Goal: Task Accomplishment & Management: Manage account settings

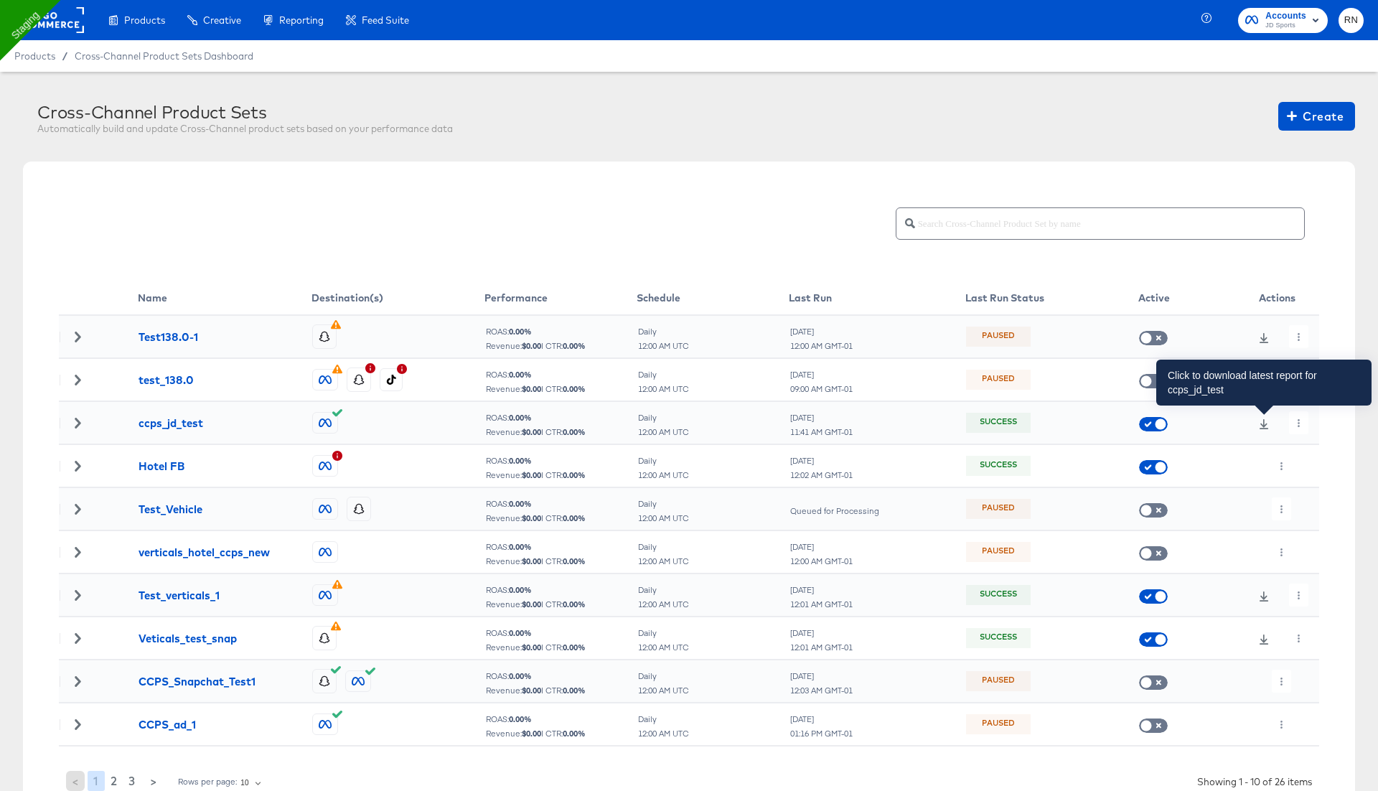
click at [1266, 419] on icon at bounding box center [1264, 424] width 10 height 10
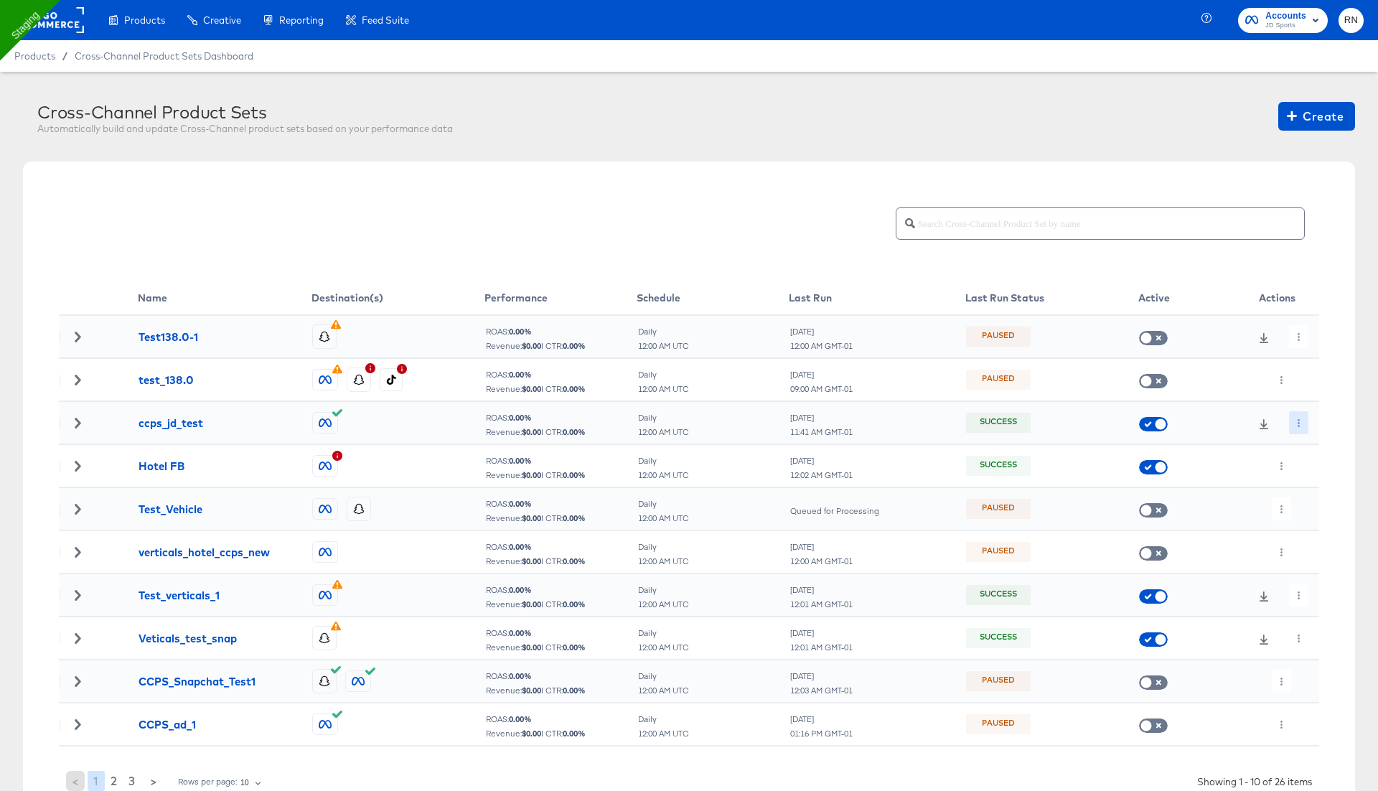
click at [1298, 419] on icon "button" at bounding box center [1299, 423] width 2 height 8
click at [1306, 454] on icon at bounding box center [1303, 451] width 10 height 10
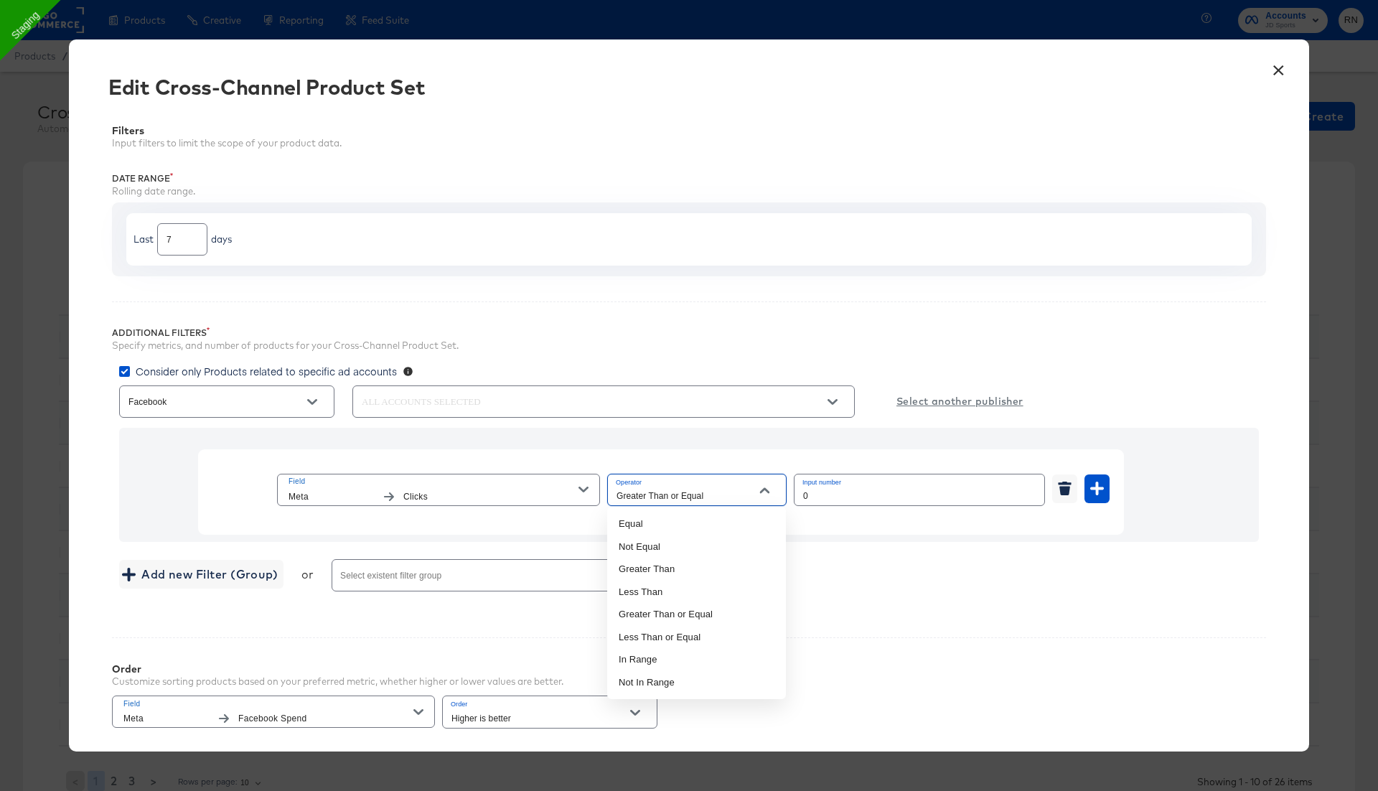
click at [657, 493] on input "Greater Than or Equal" at bounding box center [686, 496] width 144 height 17
click at [663, 685] on li "Not In Range" at bounding box center [696, 682] width 179 height 23
type input "Not In Range"
click at [858, 494] on input "number" at bounding box center [850, 489] width 112 height 31
type input "1000"
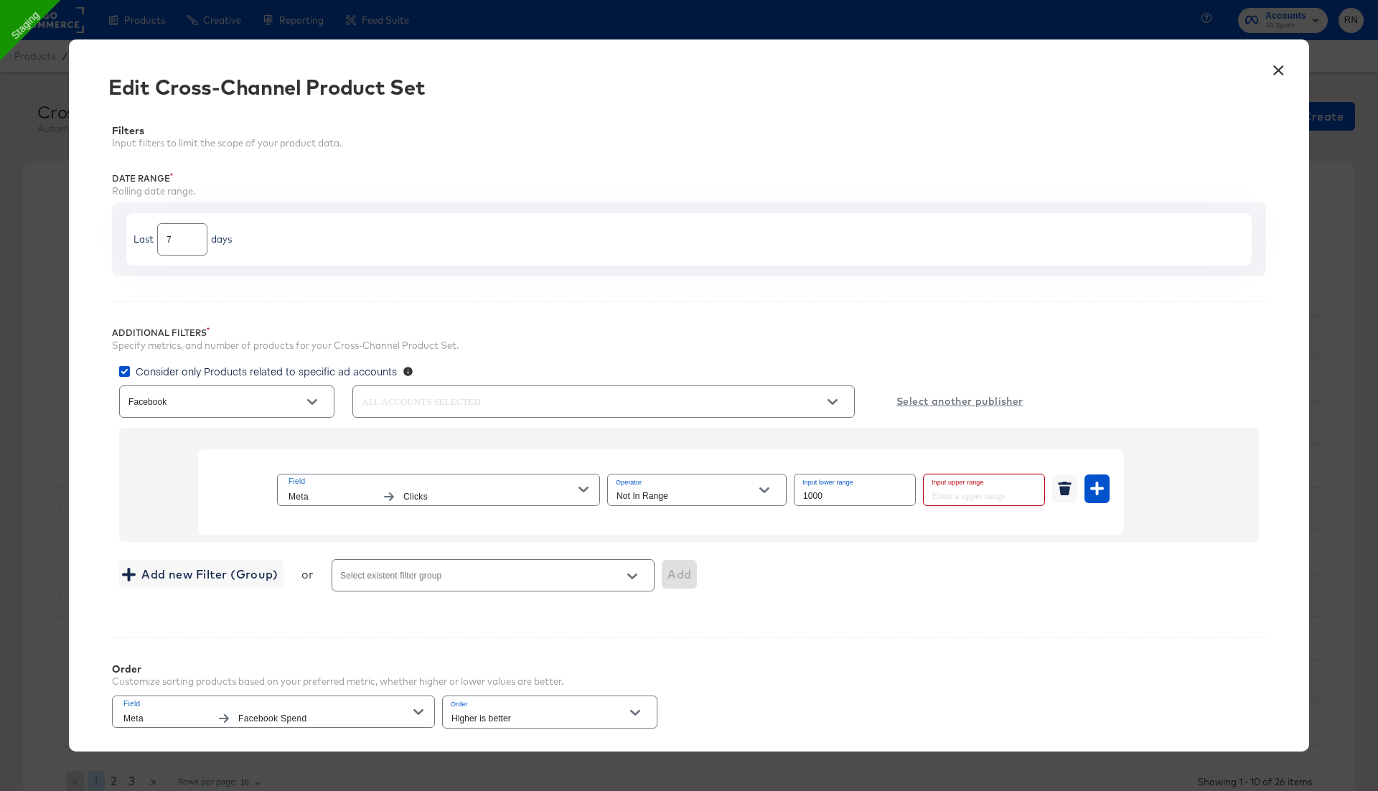
click at [982, 492] on input "number" at bounding box center [980, 489] width 112 height 31
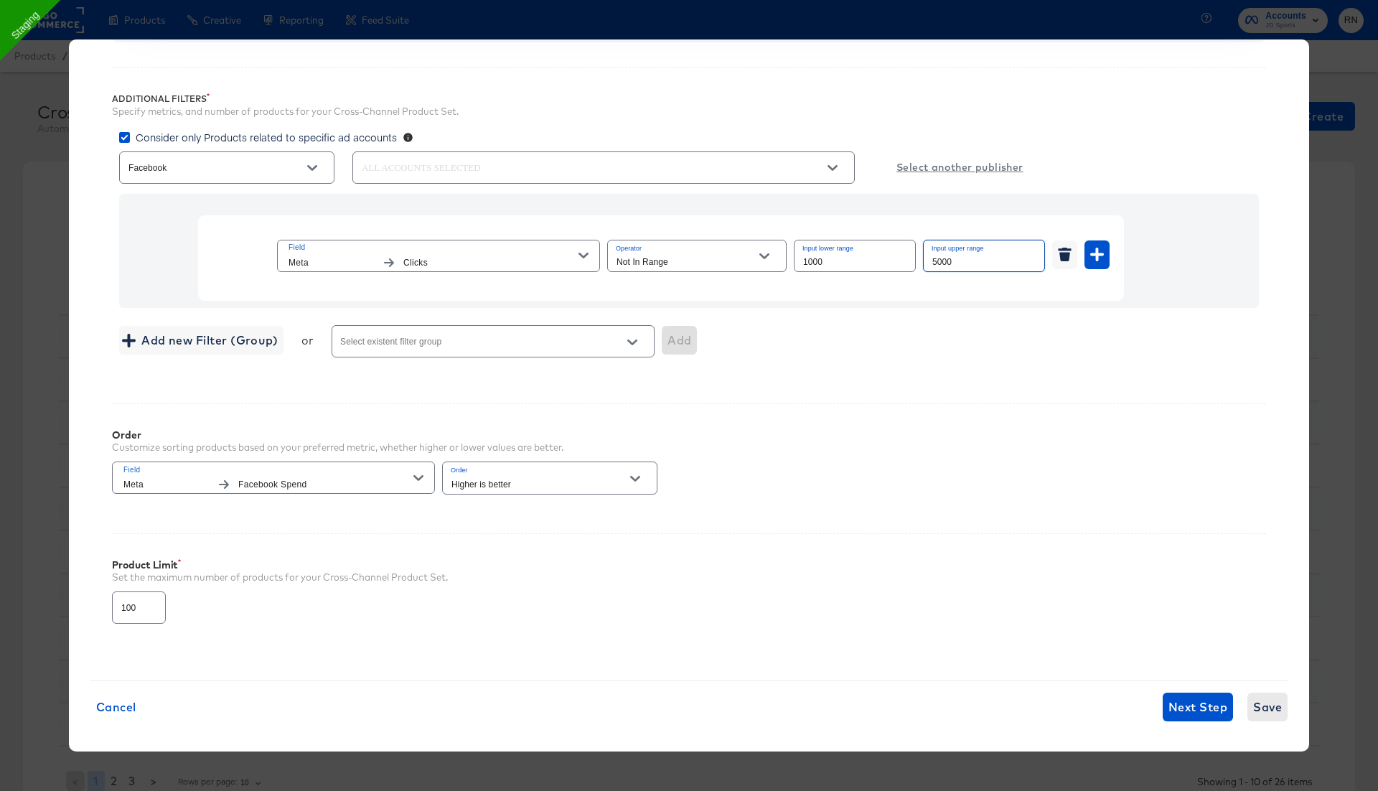
type input "5000"
click at [1257, 707] on span "Save" at bounding box center [1267, 707] width 29 height 20
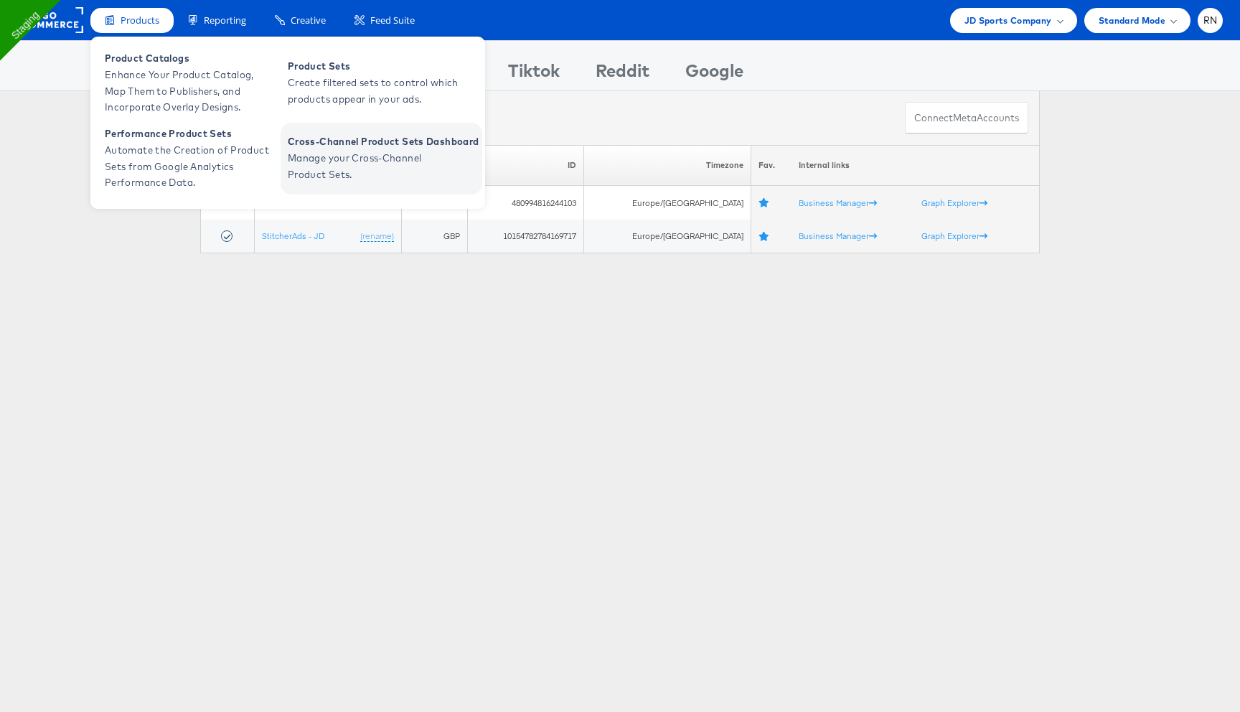
click at [365, 174] on span "Manage your Cross-Channel Product Sets." at bounding box center [374, 166] width 172 height 33
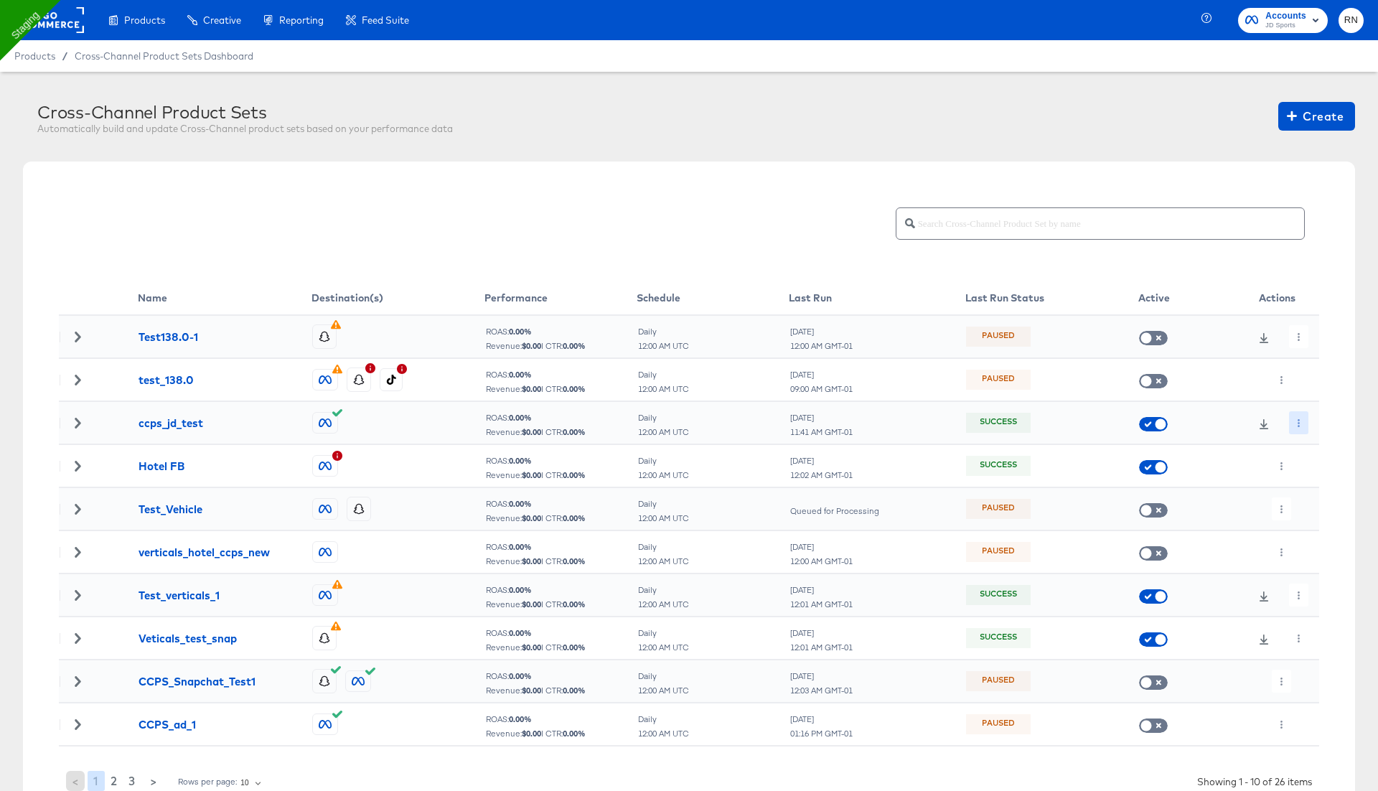
click at [1302, 419] on icon "button" at bounding box center [1299, 423] width 8 height 8
click at [1314, 451] on li "Edit" at bounding box center [1324, 451] width 77 height 24
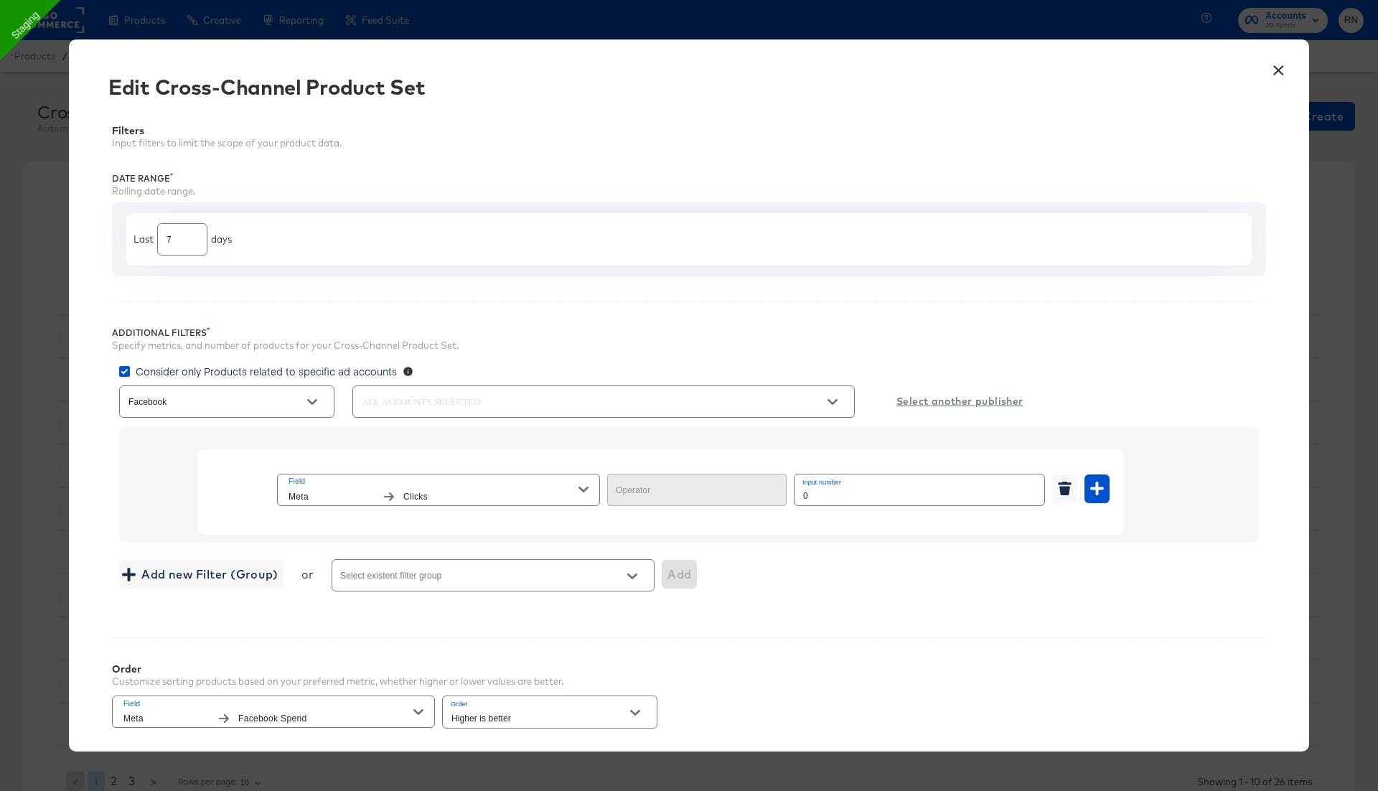
type input "Greater Than or Equal"
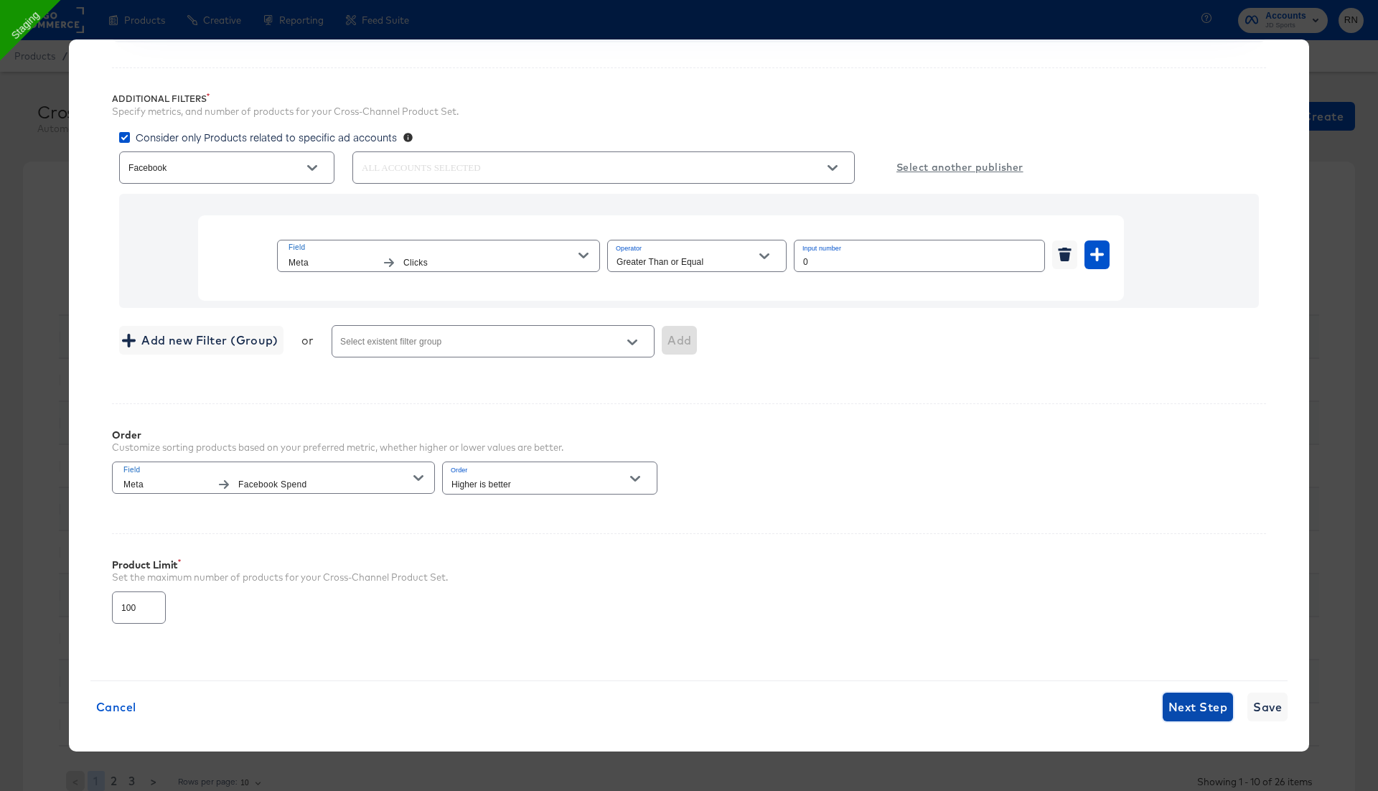
click at [1191, 712] on button "Next Step" at bounding box center [1198, 707] width 70 height 29
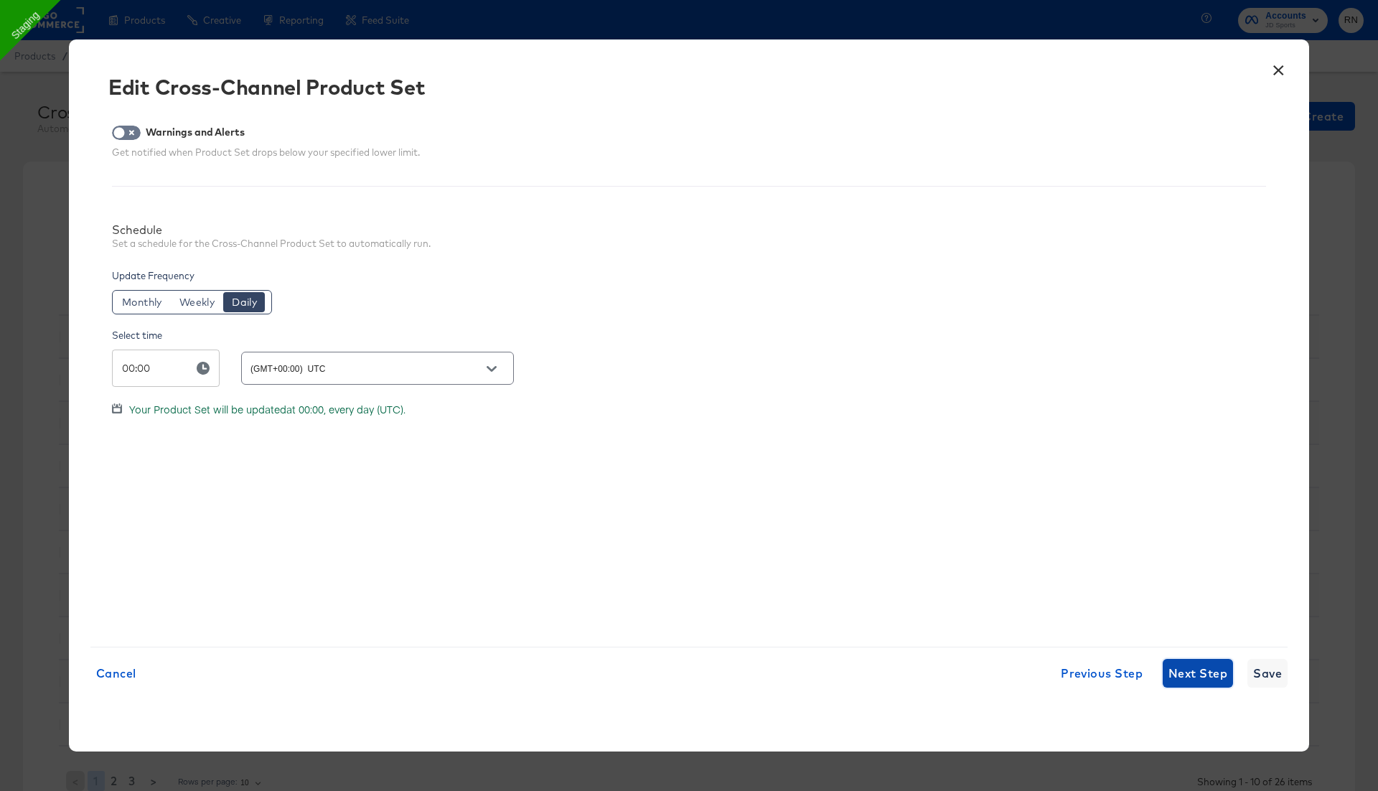
click at [1187, 677] on span "Next Step" at bounding box center [1197, 673] width 59 height 20
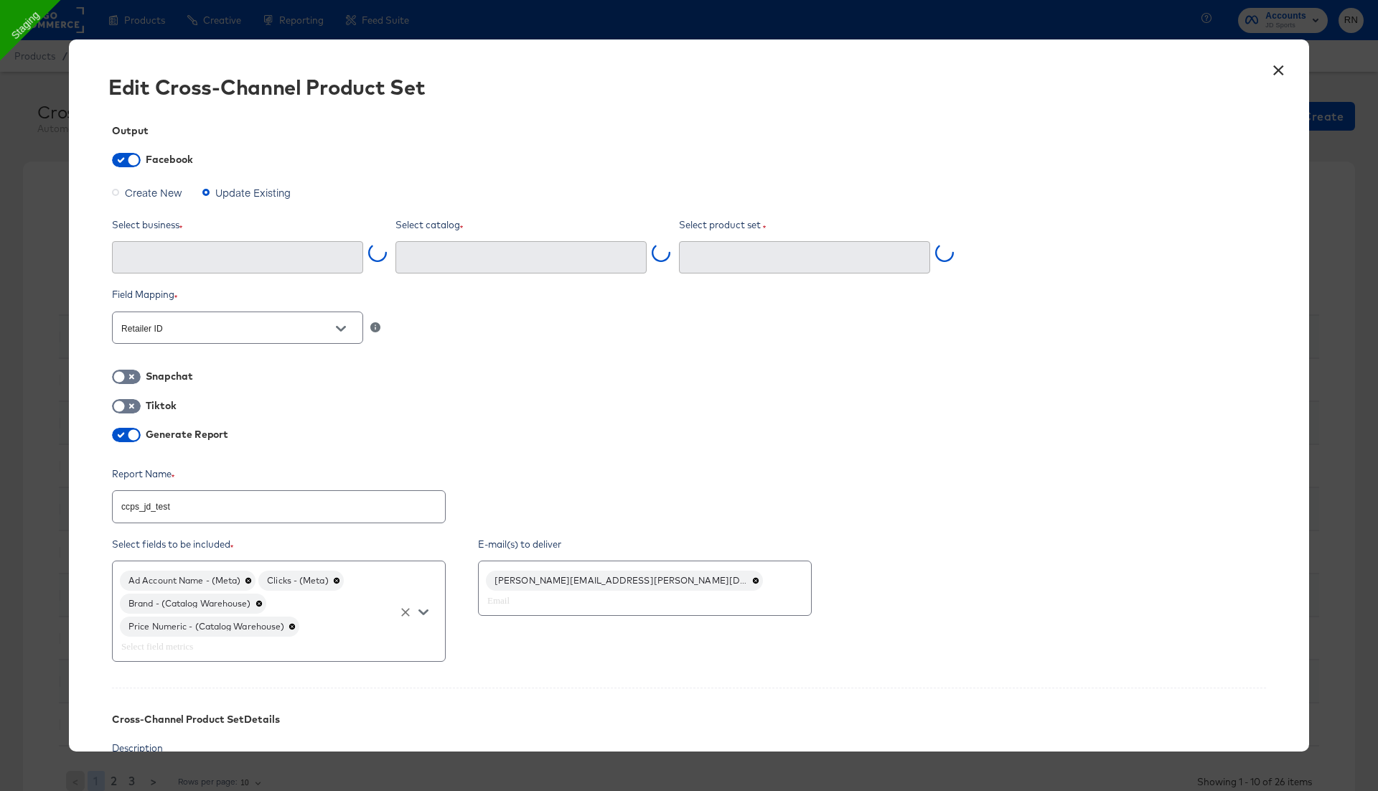
type input "Ghost Business StitcherAds (257579378080319)"
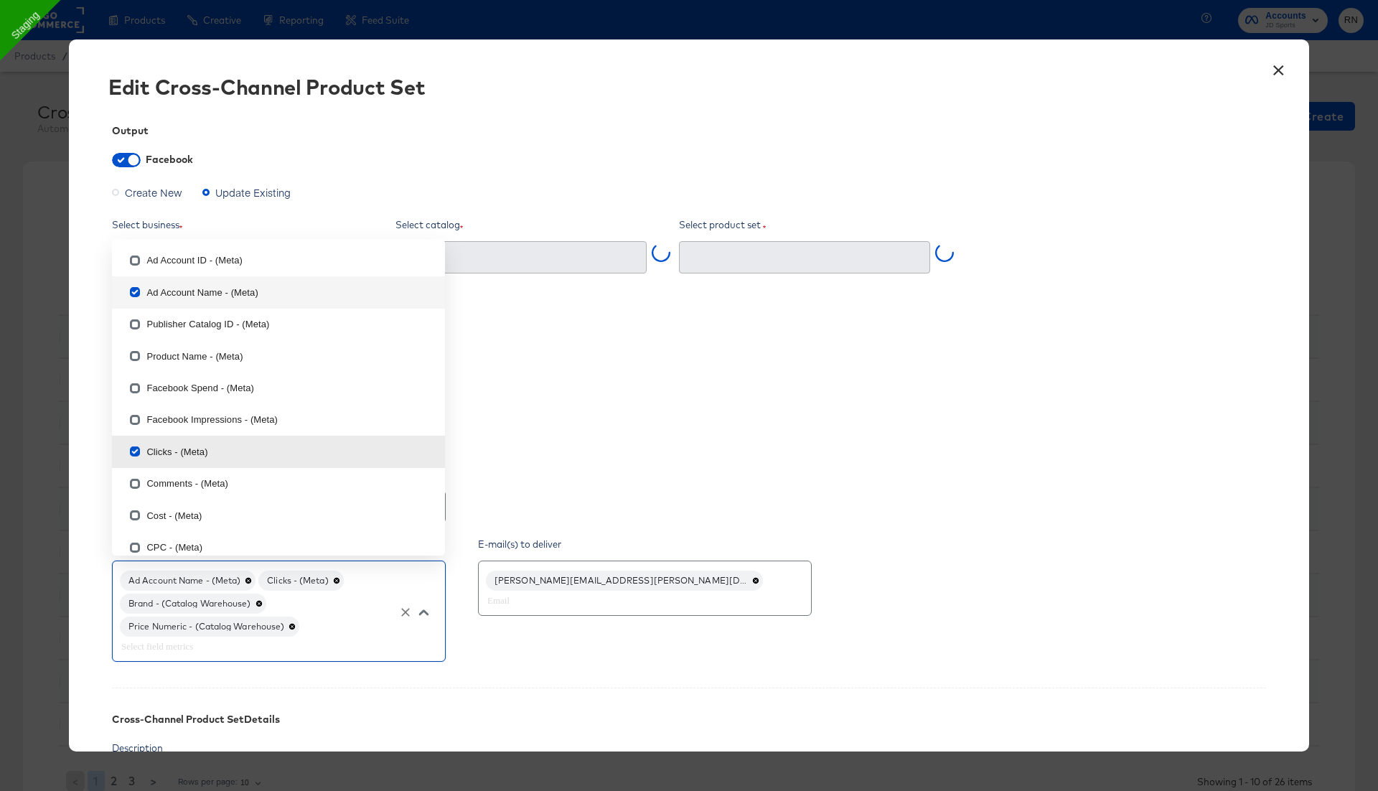
click at [250, 638] on input "text" at bounding box center [258, 646] width 280 height 17
type input "d"
checkbox input "false"
checkbox input "true"
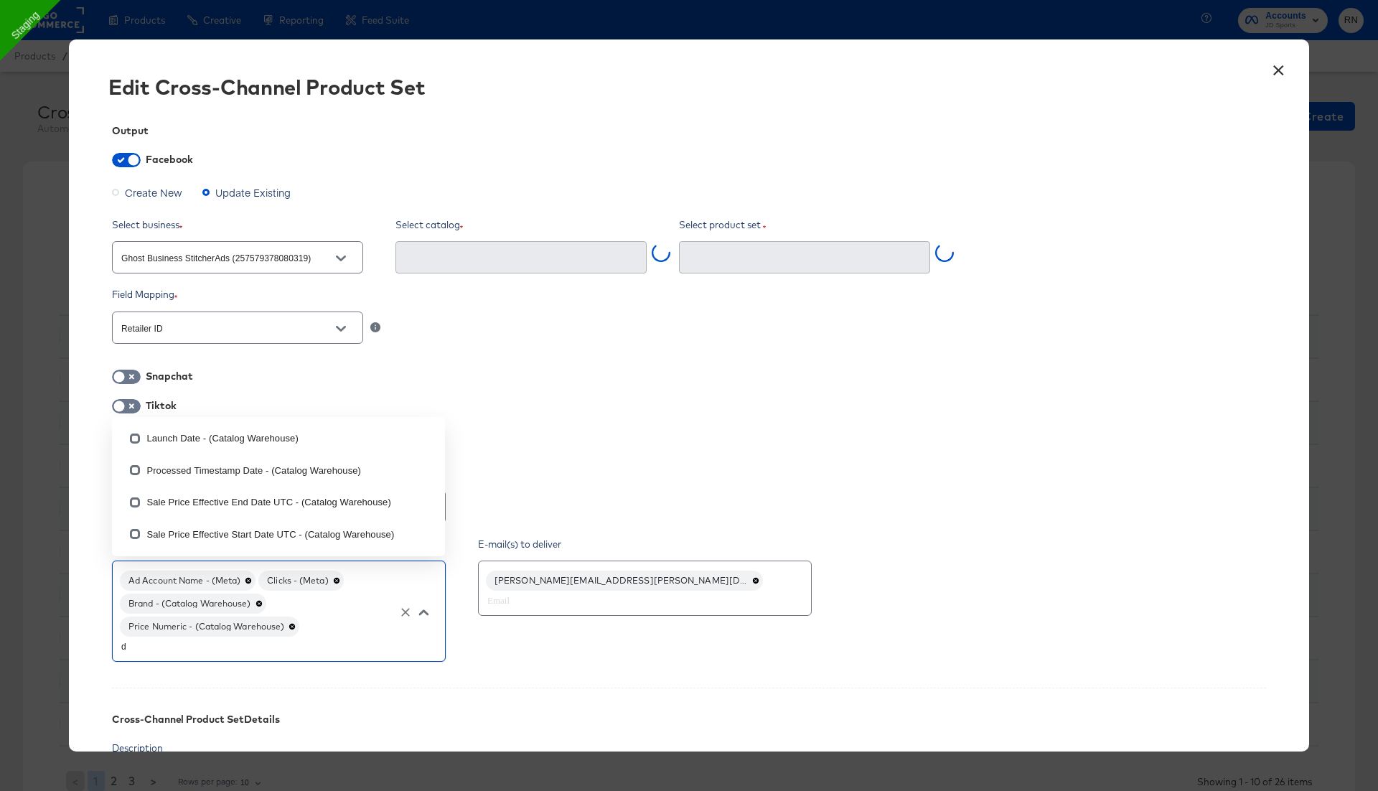
type input "da"
checkbox input "false"
type input "ccps_jd_test (2627560624249952)"
type input "date"
click at [137, 535] on input "checkbox" at bounding box center [134, 536] width 23 height 23
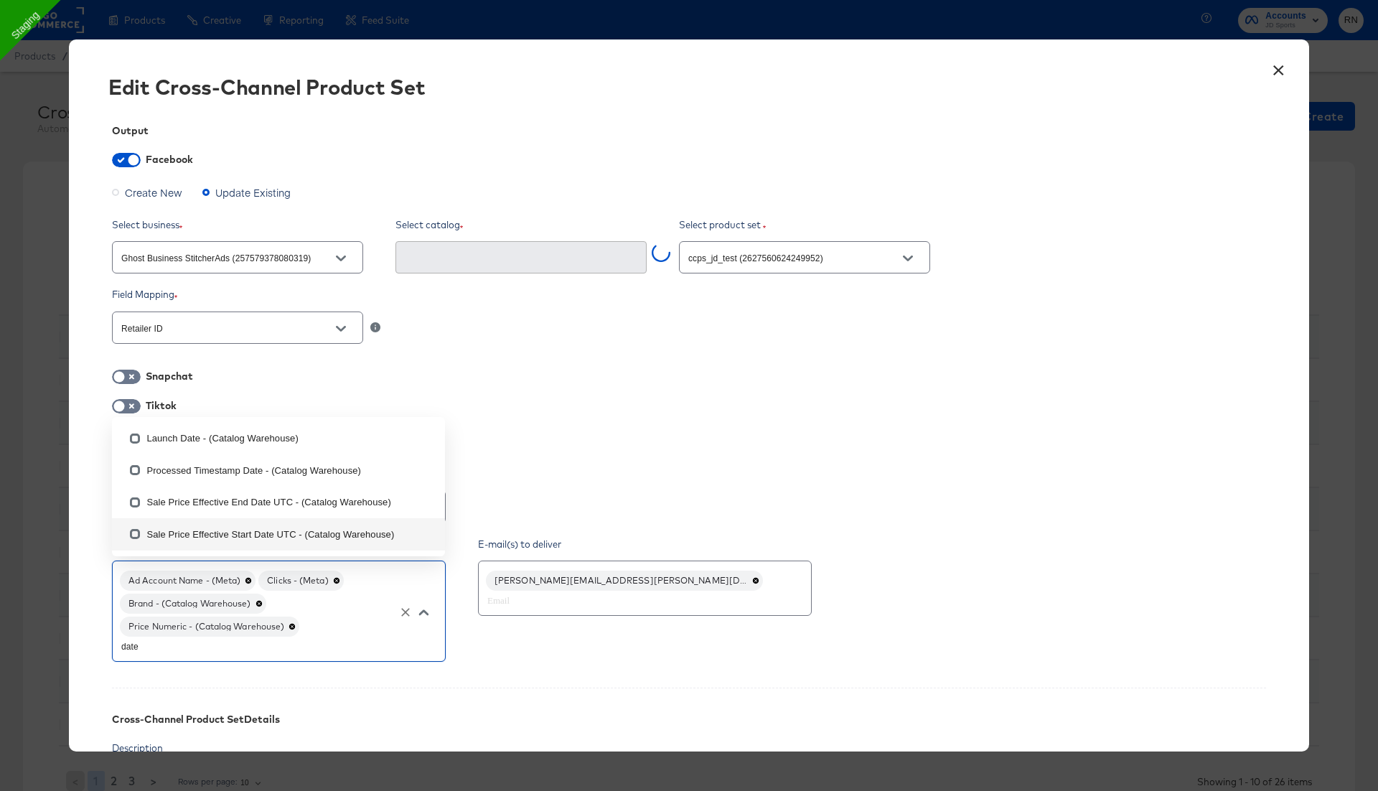
checkbox input "false"
type textarea "x"
checkbox input "true"
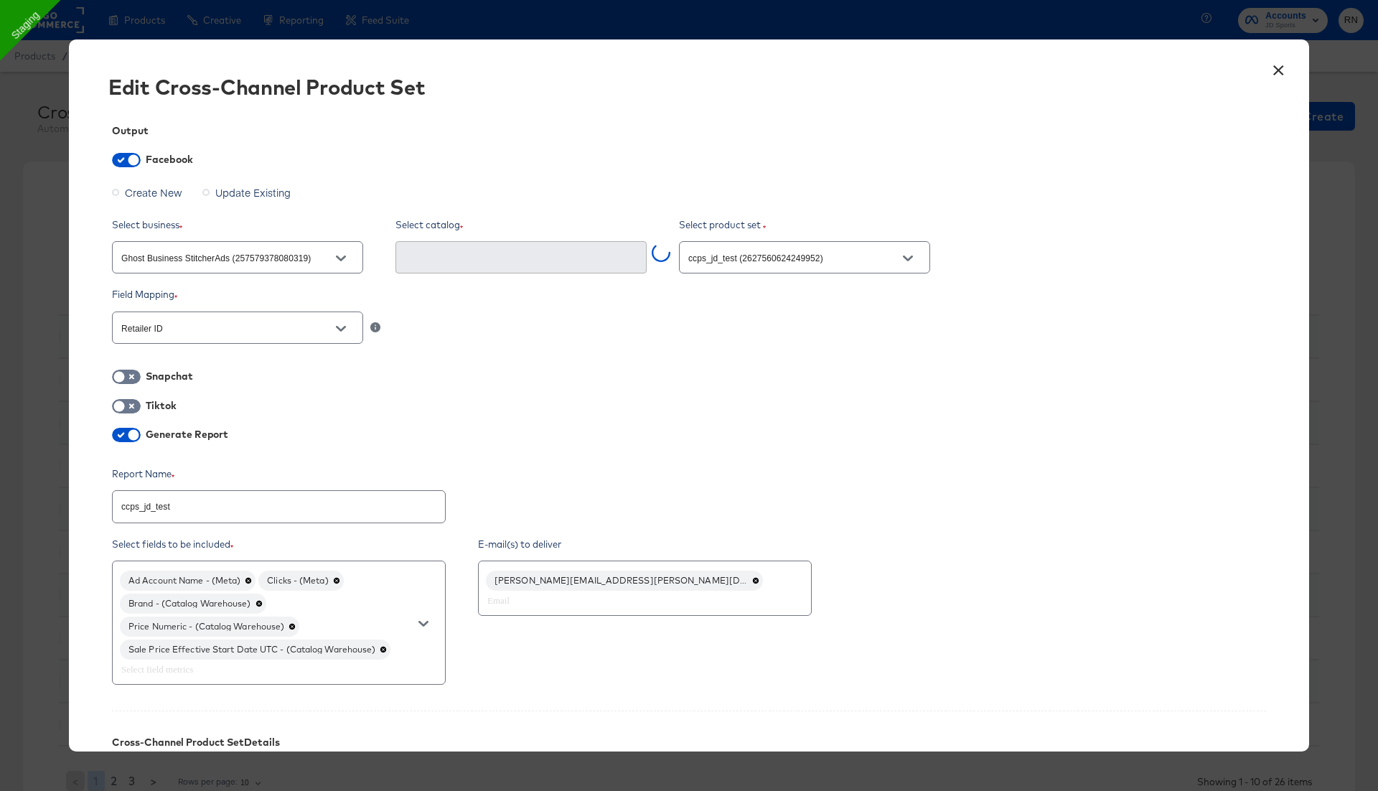
click at [623, 663] on div "E-mail(s) to deliver rupali.narkhede@kargo.com" at bounding box center [655, 613] width 355 height 151
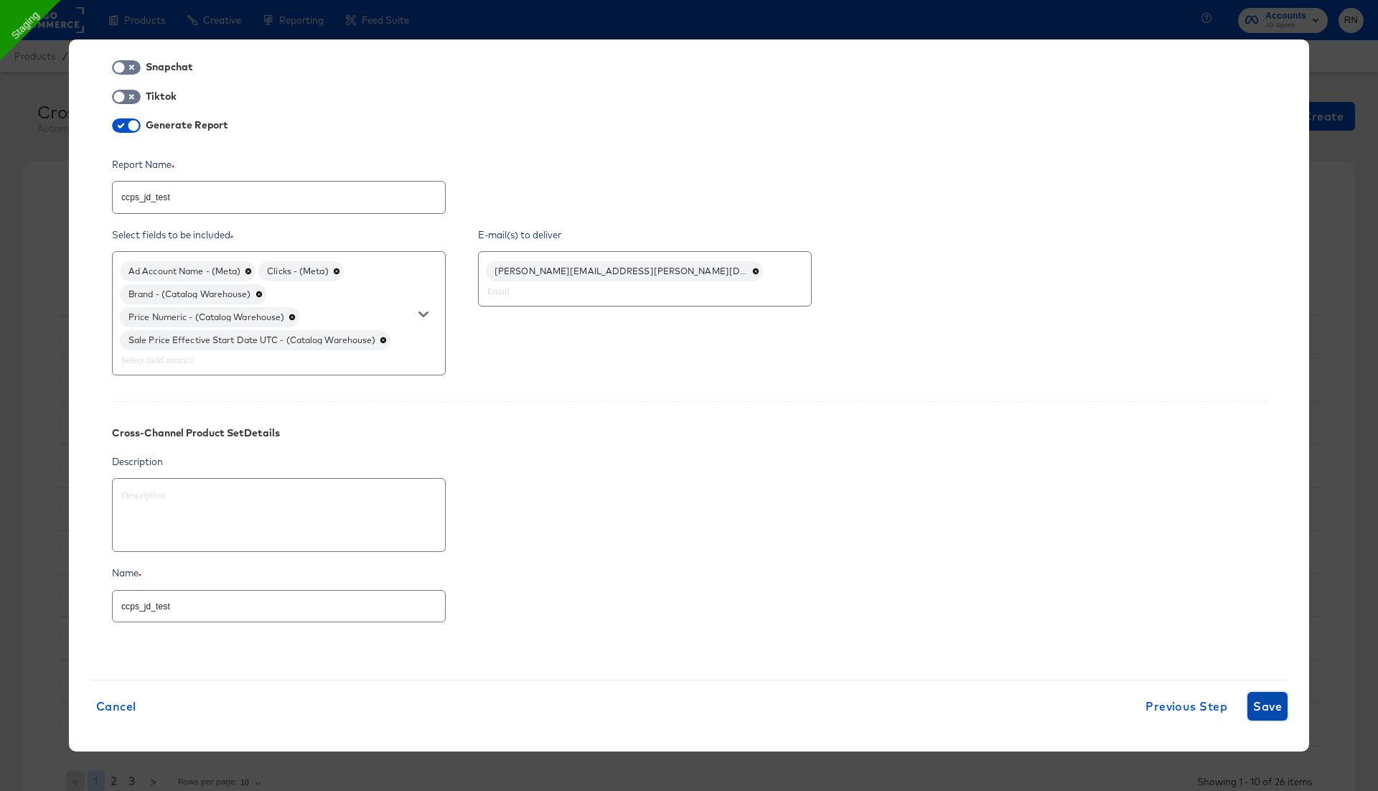
click at [1283, 700] on button "Save" at bounding box center [1267, 706] width 40 height 29
type textarea "x"
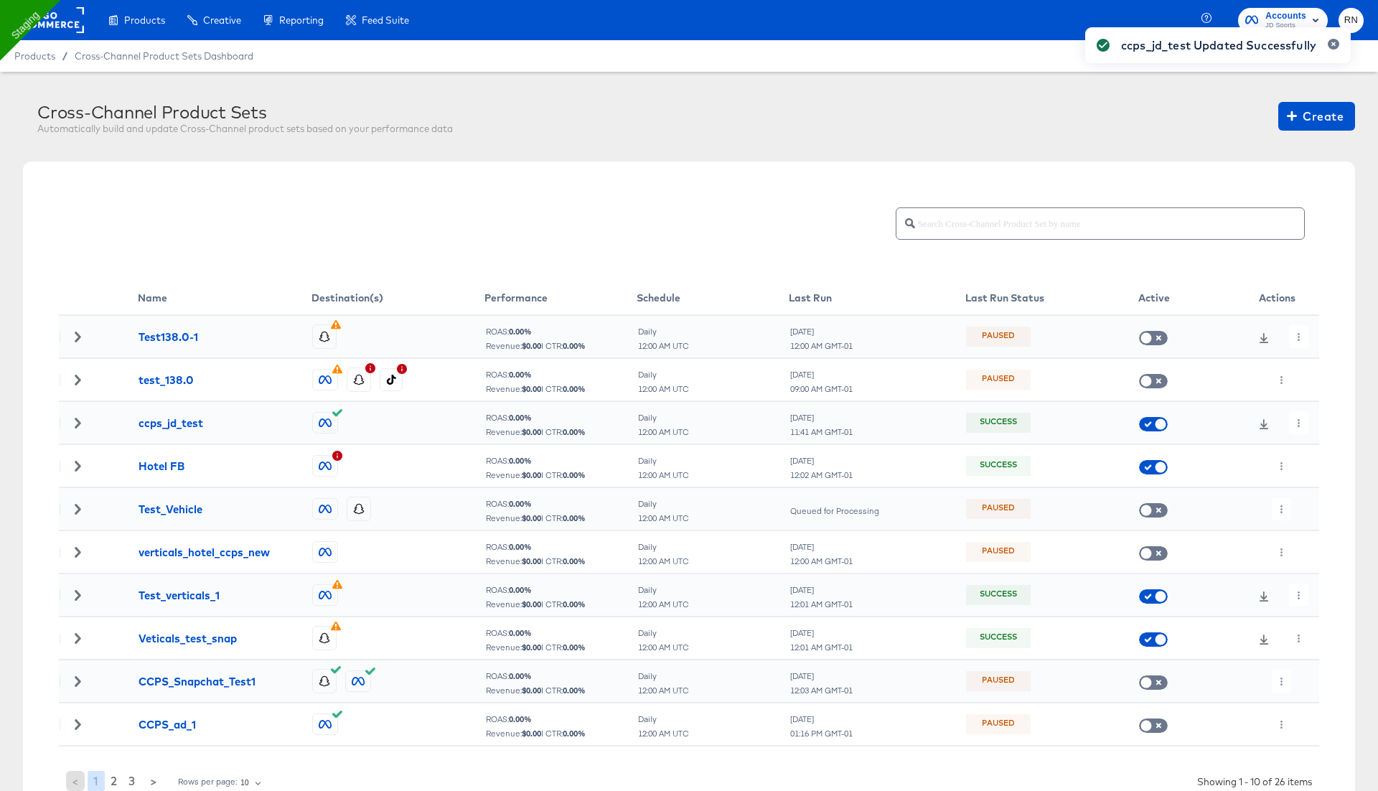
click at [1301, 421] on div "ccps_jd_test Updated Successfully" at bounding box center [1218, 369] width 294 height 713
click at [1298, 423] on icon "button" at bounding box center [1299, 423] width 8 height 8
click at [1317, 492] on li "Run Now" at bounding box center [1324, 499] width 77 height 24
click at [1300, 419] on icon "button" at bounding box center [1299, 423] width 8 height 8
click at [1328, 499] on li "Run Now" at bounding box center [1324, 499] width 77 height 24
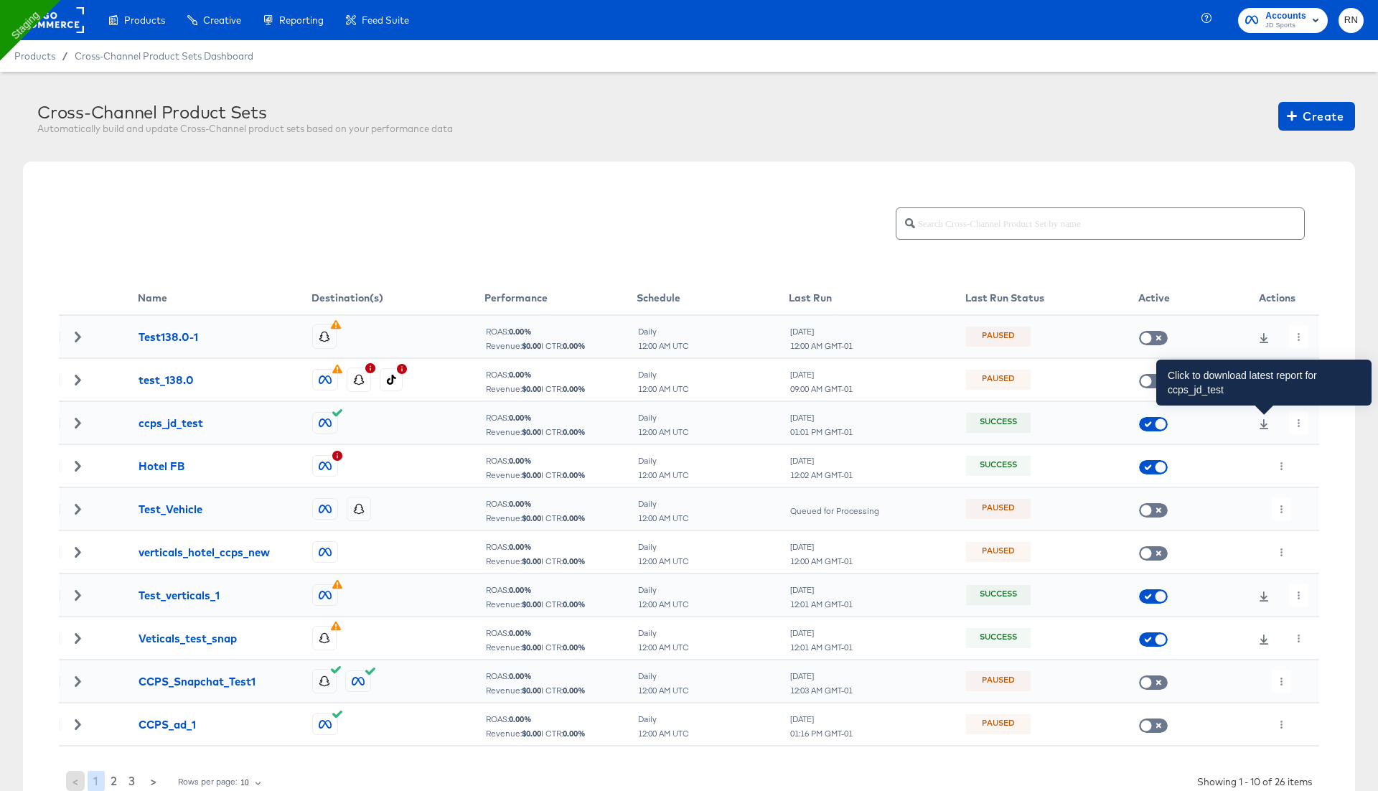
click at [1266, 422] on icon at bounding box center [1264, 424] width 10 height 10
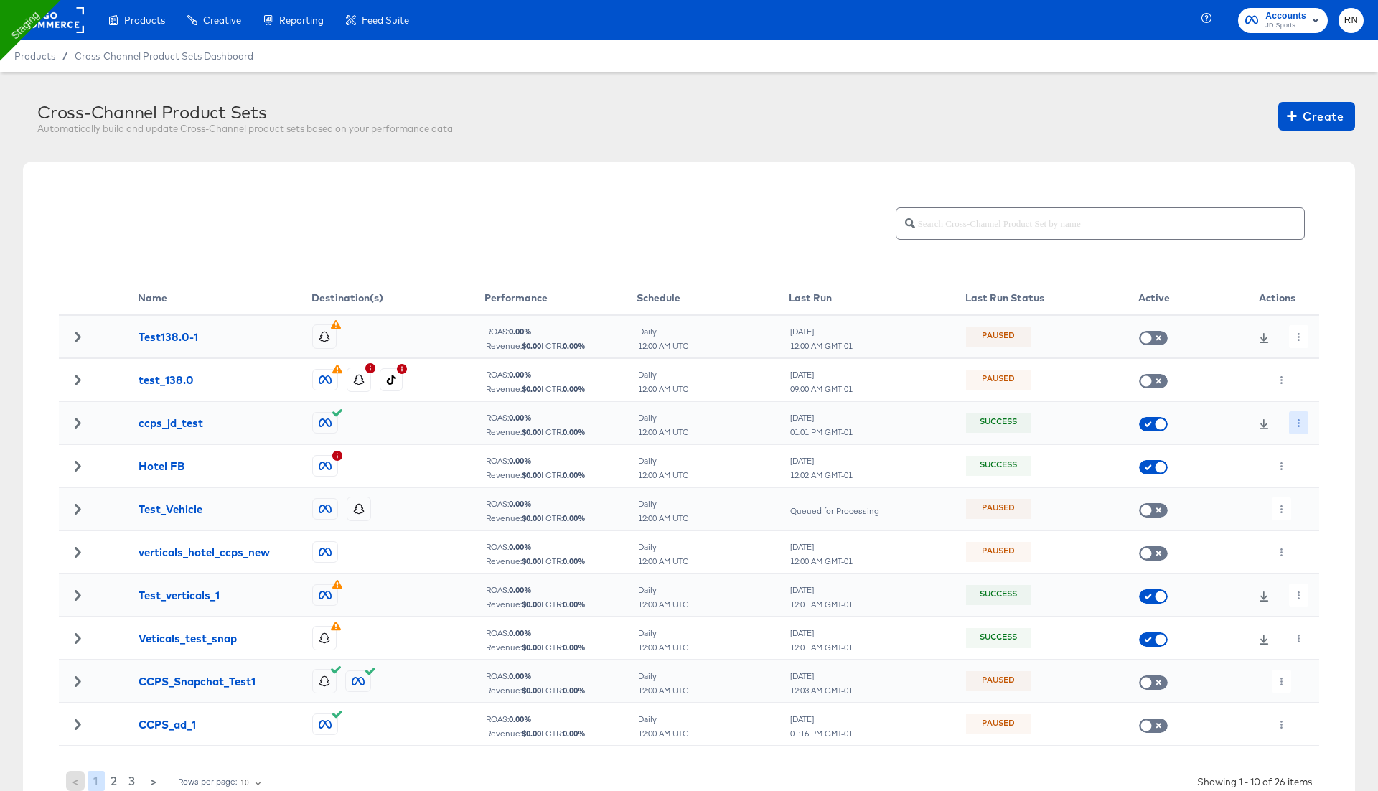
click at [1303, 416] on button "button" at bounding box center [1298, 422] width 19 height 23
click at [1310, 451] on li "Edit" at bounding box center [1324, 451] width 77 height 24
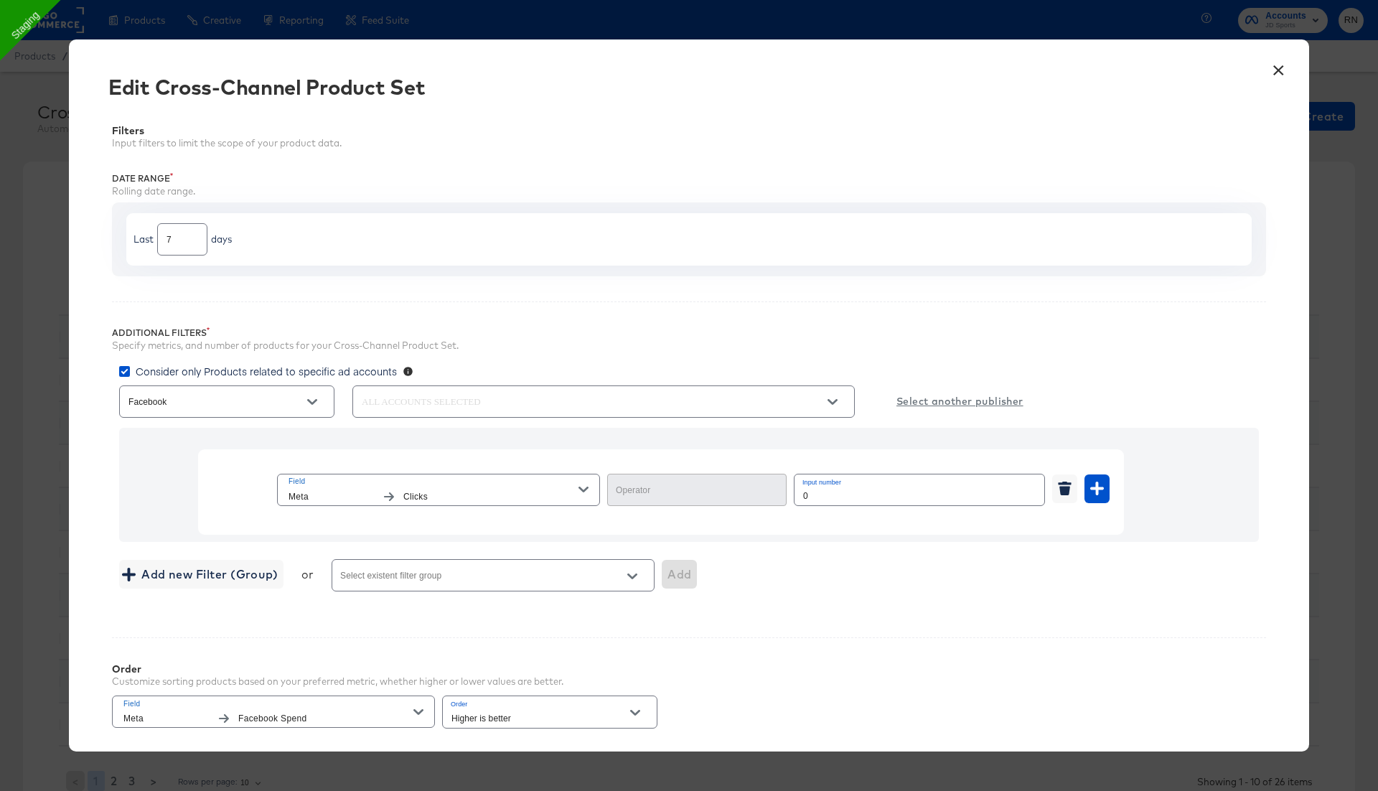
type input "Greater Than or Equal"
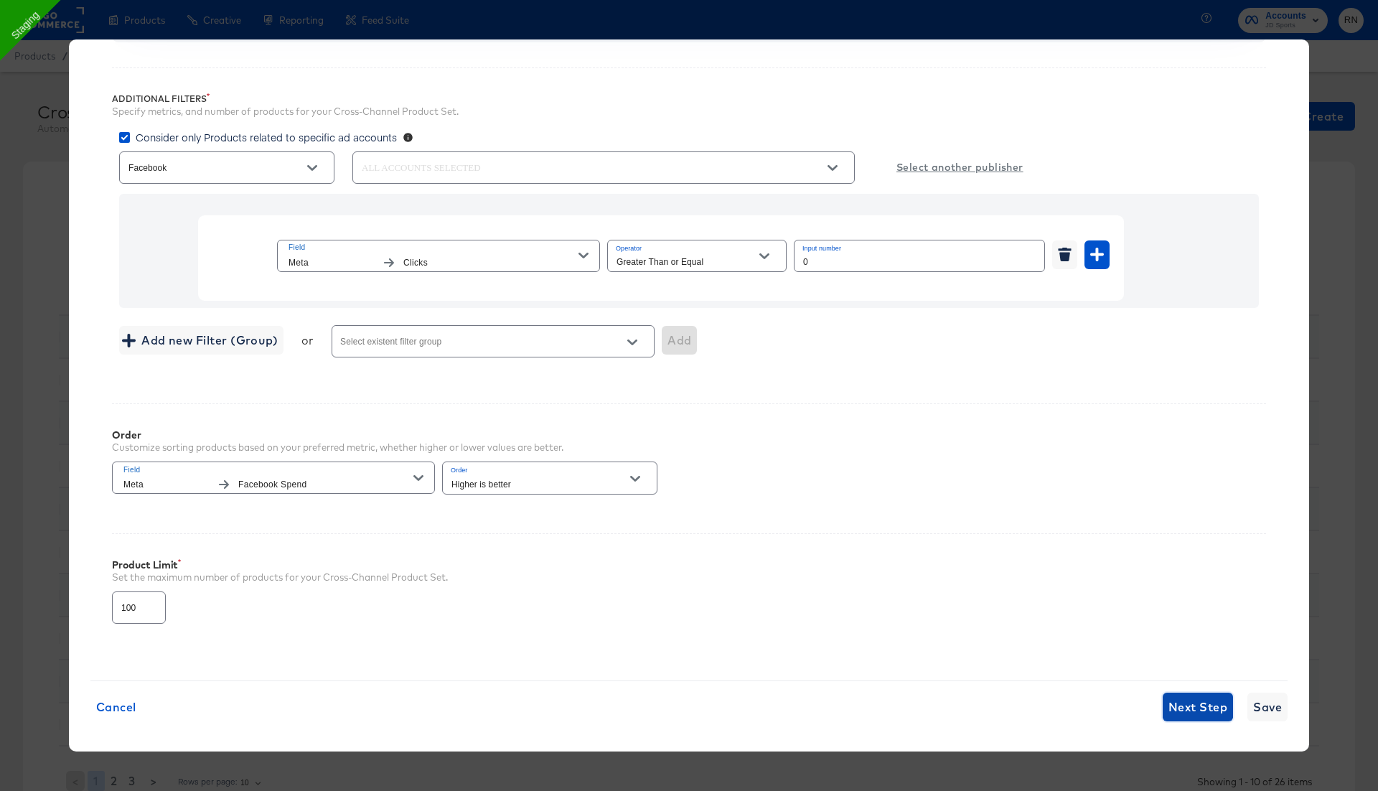
click at [1211, 705] on span "Next Step" at bounding box center [1197, 707] width 59 height 20
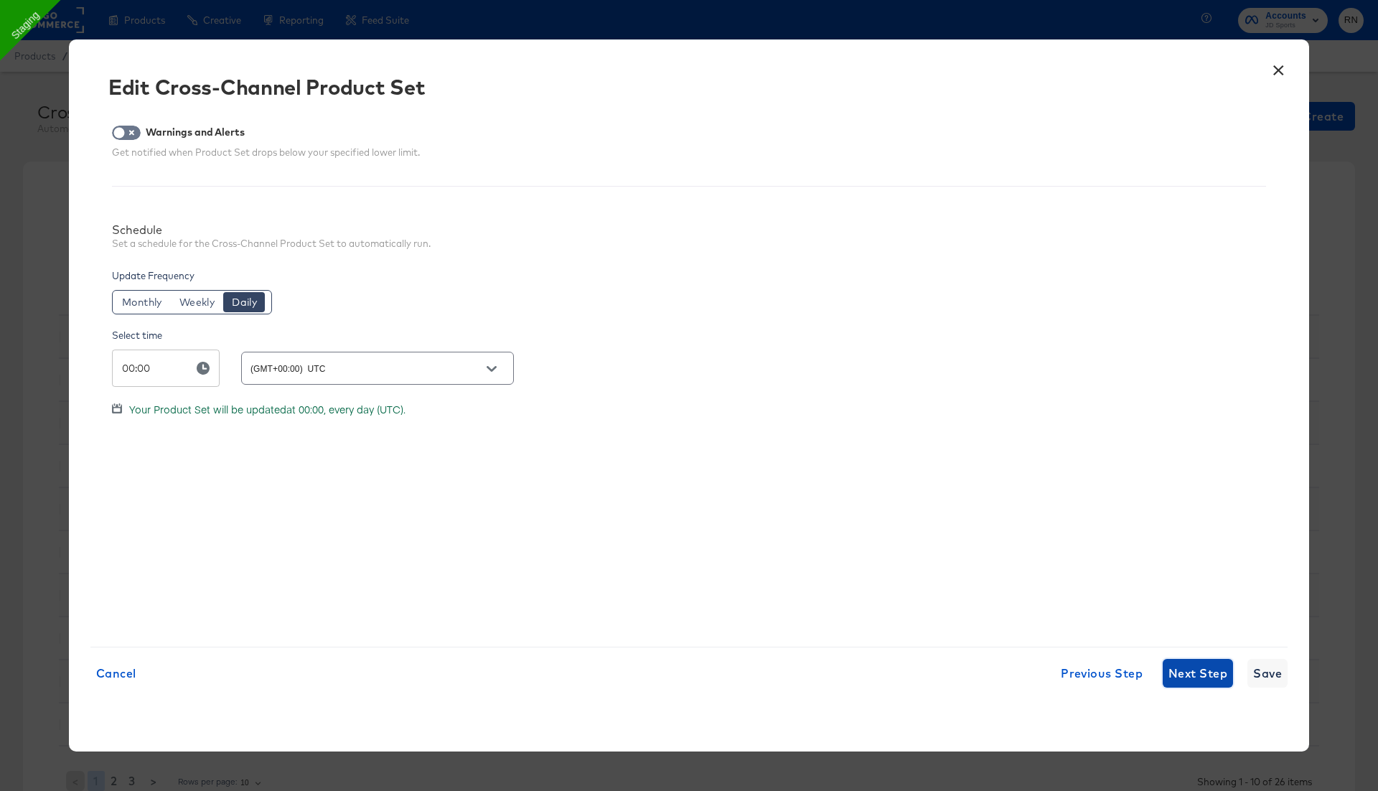
click at [1199, 680] on span "Next Step" at bounding box center [1197, 673] width 59 height 20
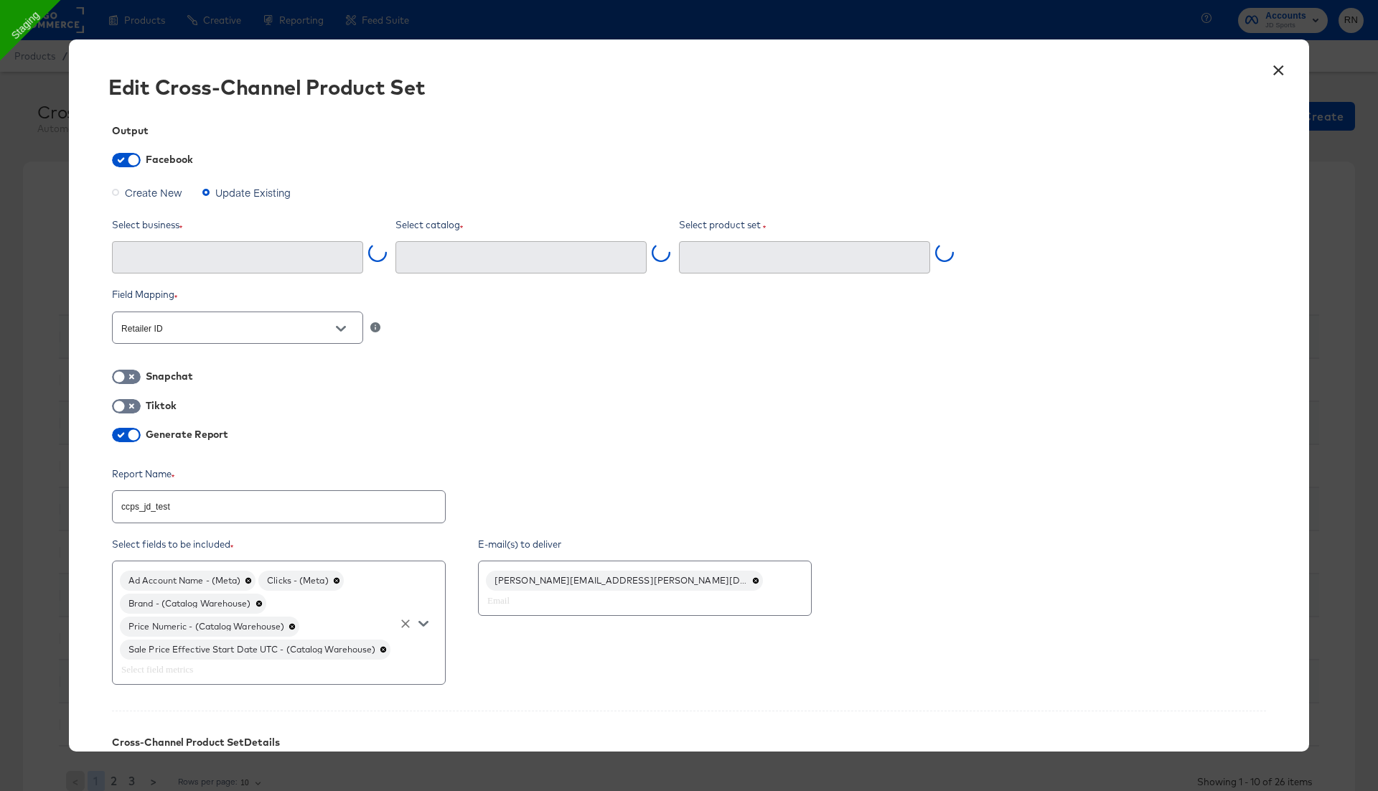
type input "Ghost Business StitcherAds (257579378080319)"
click at [199, 663] on input "text" at bounding box center [258, 669] width 280 height 17
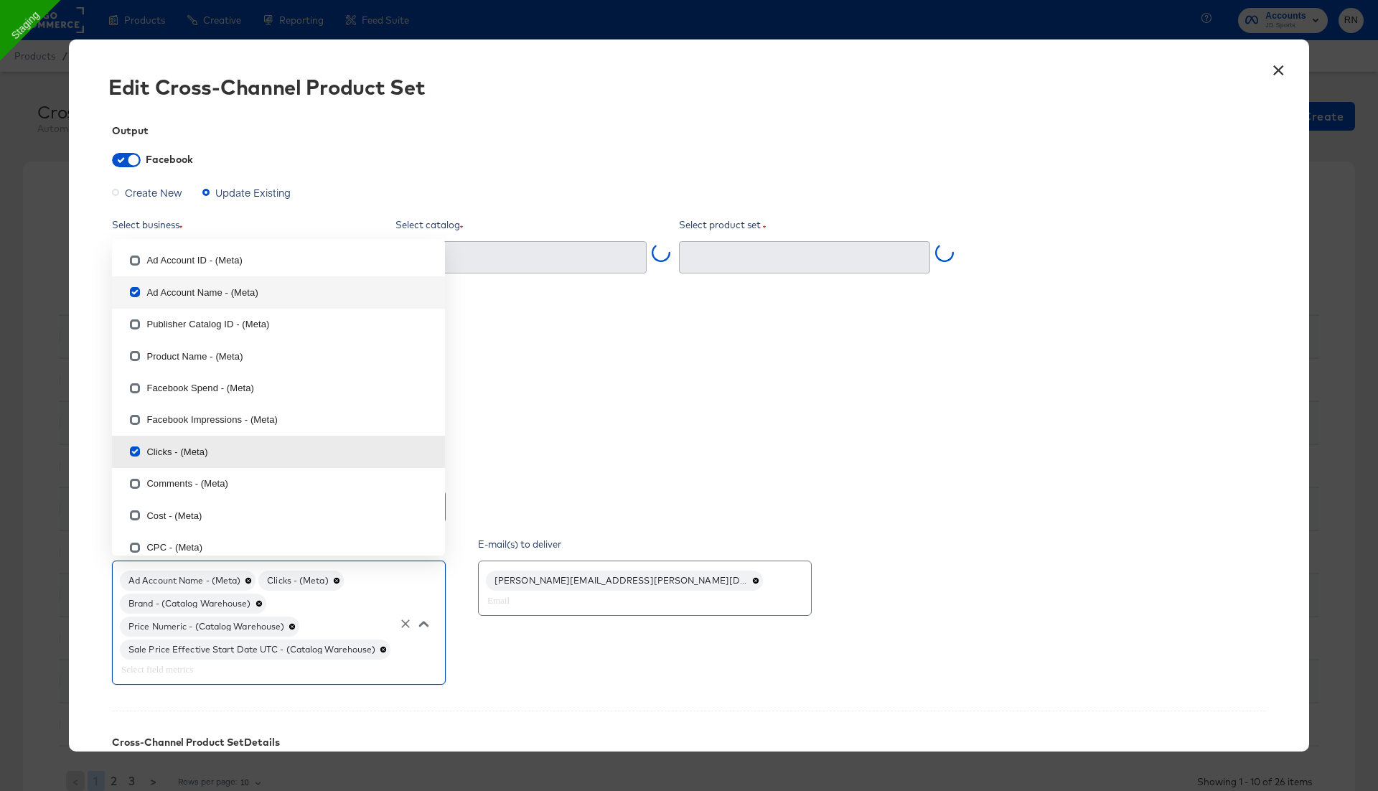
type input "ccps_jd_test (2627560624249952)"
type input "d"
checkbox input "false"
checkbox input "true"
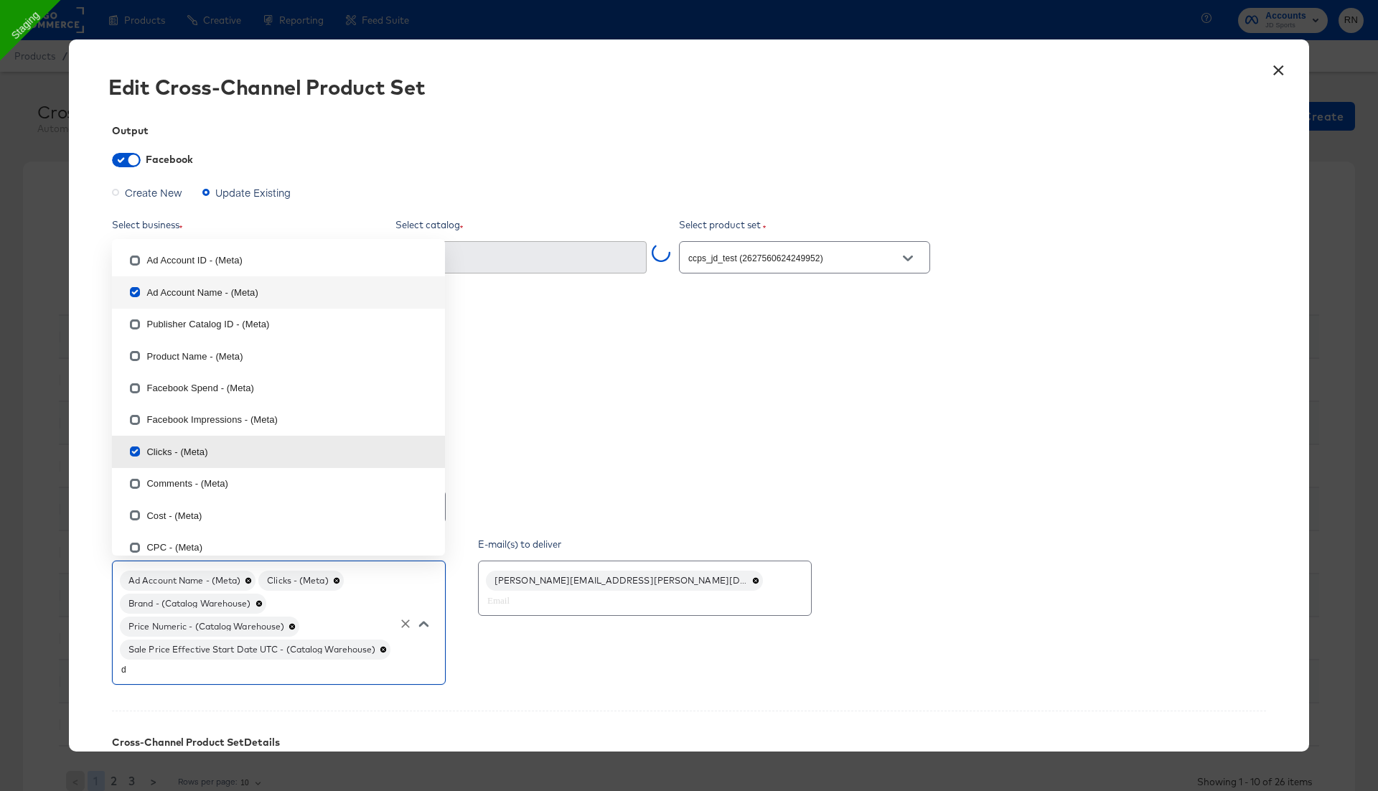
type input "da"
checkbox input "false"
checkbox input "true"
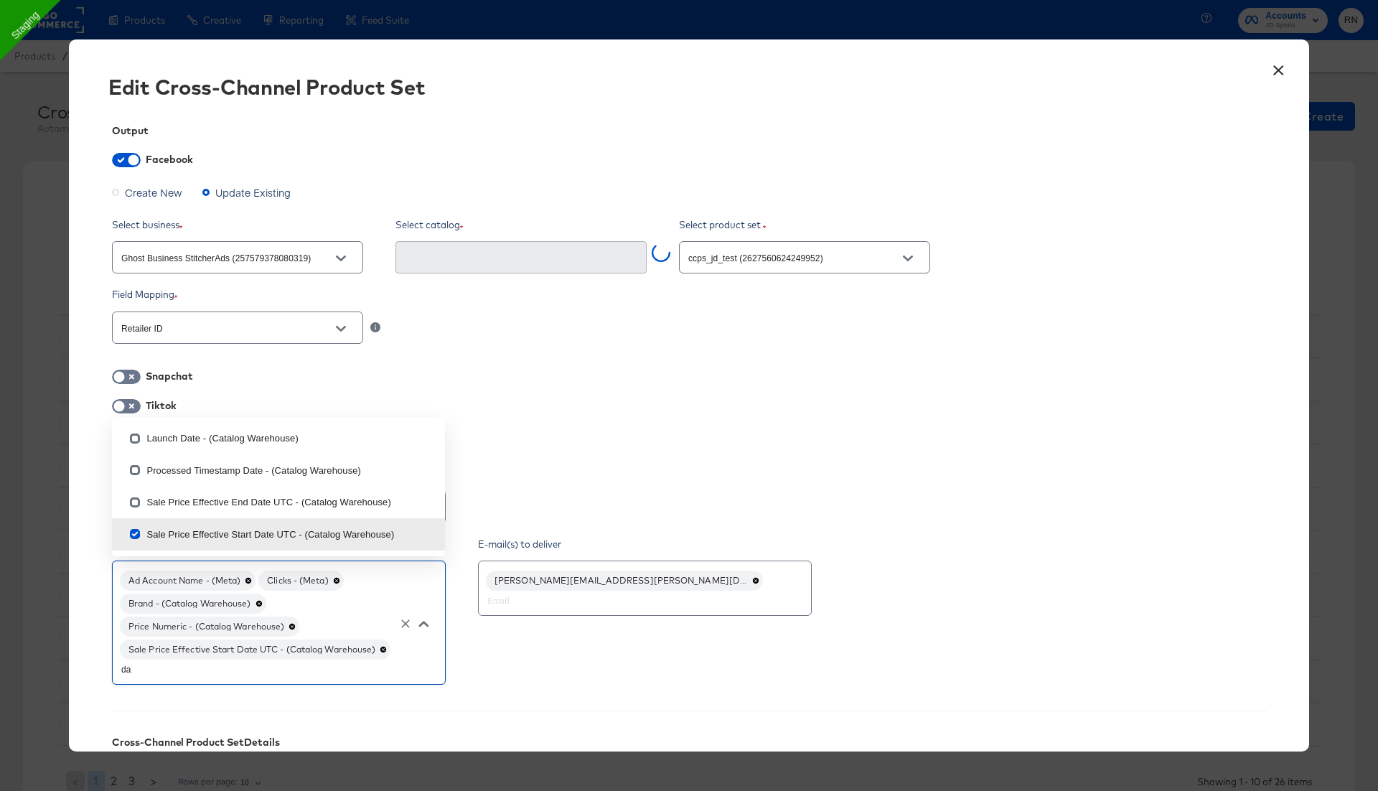
type input "dat"
click at [134, 439] on input "checkbox" at bounding box center [134, 441] width 23 height 23
checkbox input "false"
type textarea "x"
checkbox input "true"
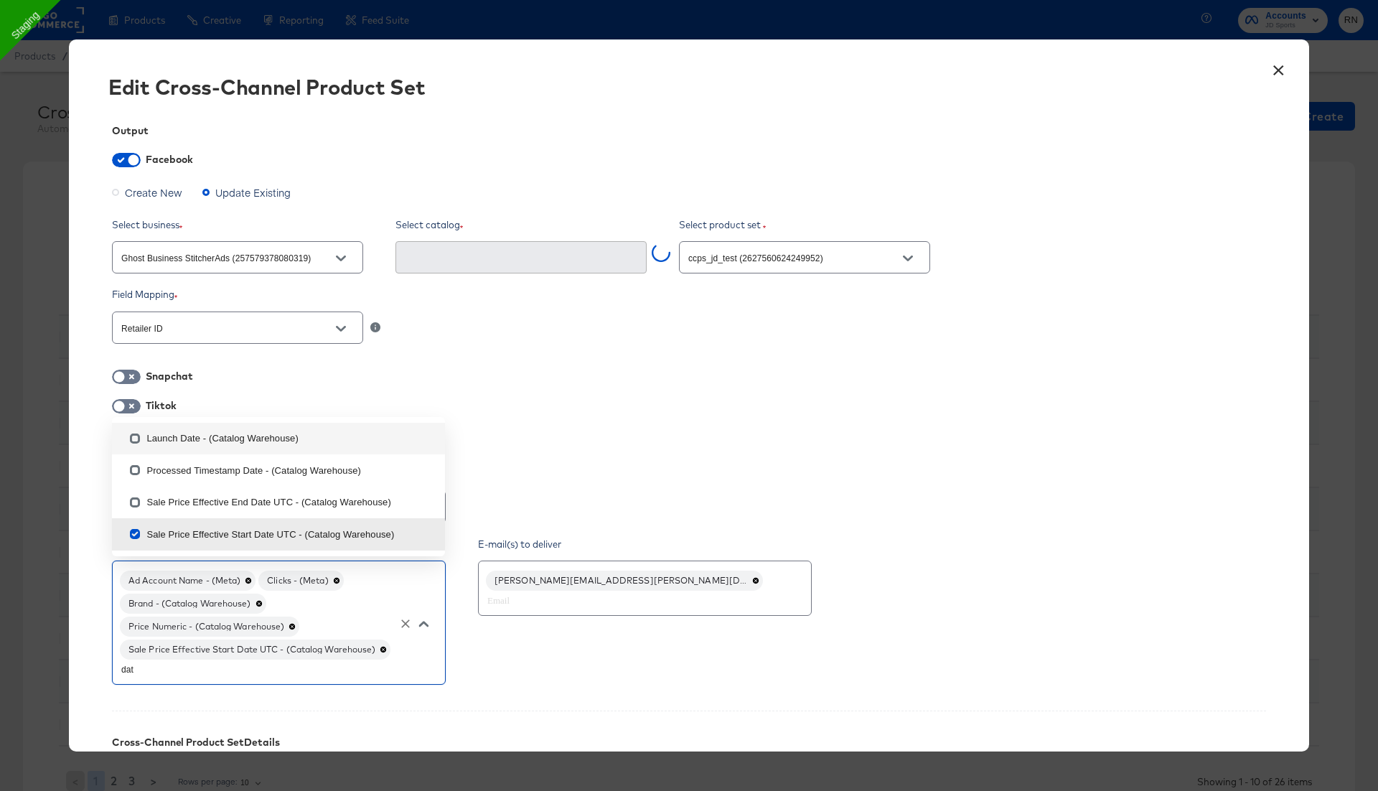
checkbox input "false"
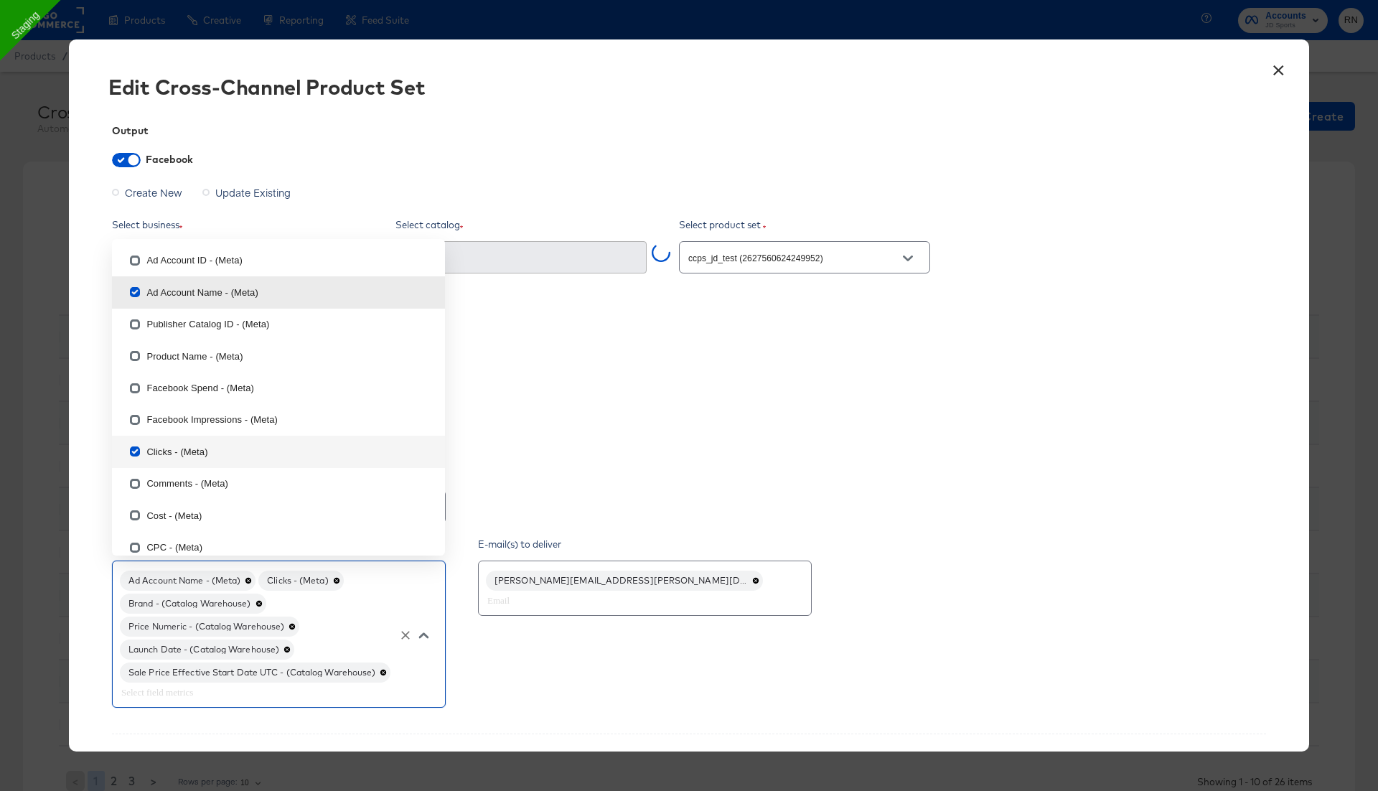
type input "d"
checkbox input "false"
checkbox input "true"
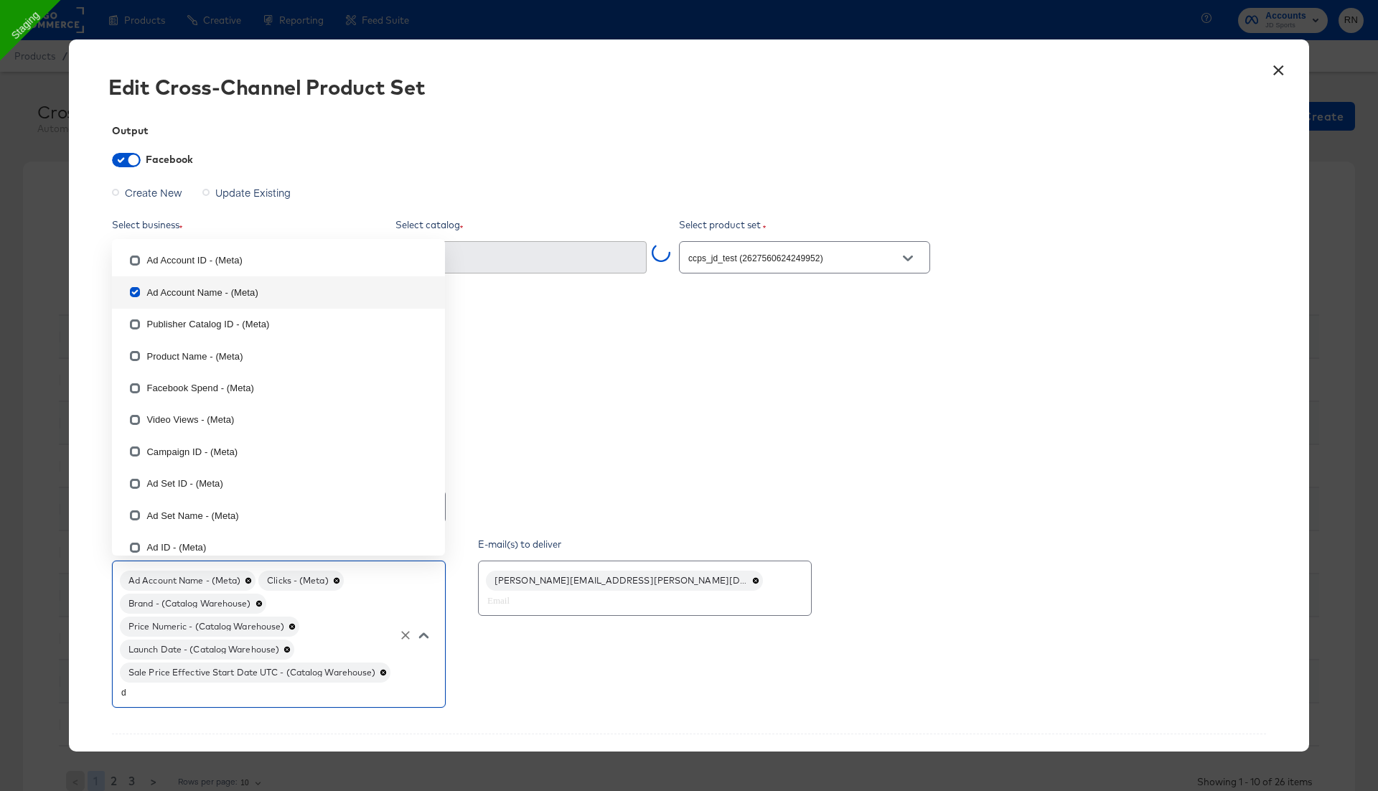
type input "da"
checkbox input "true"
checkbox input "false"
checkbox input "true"
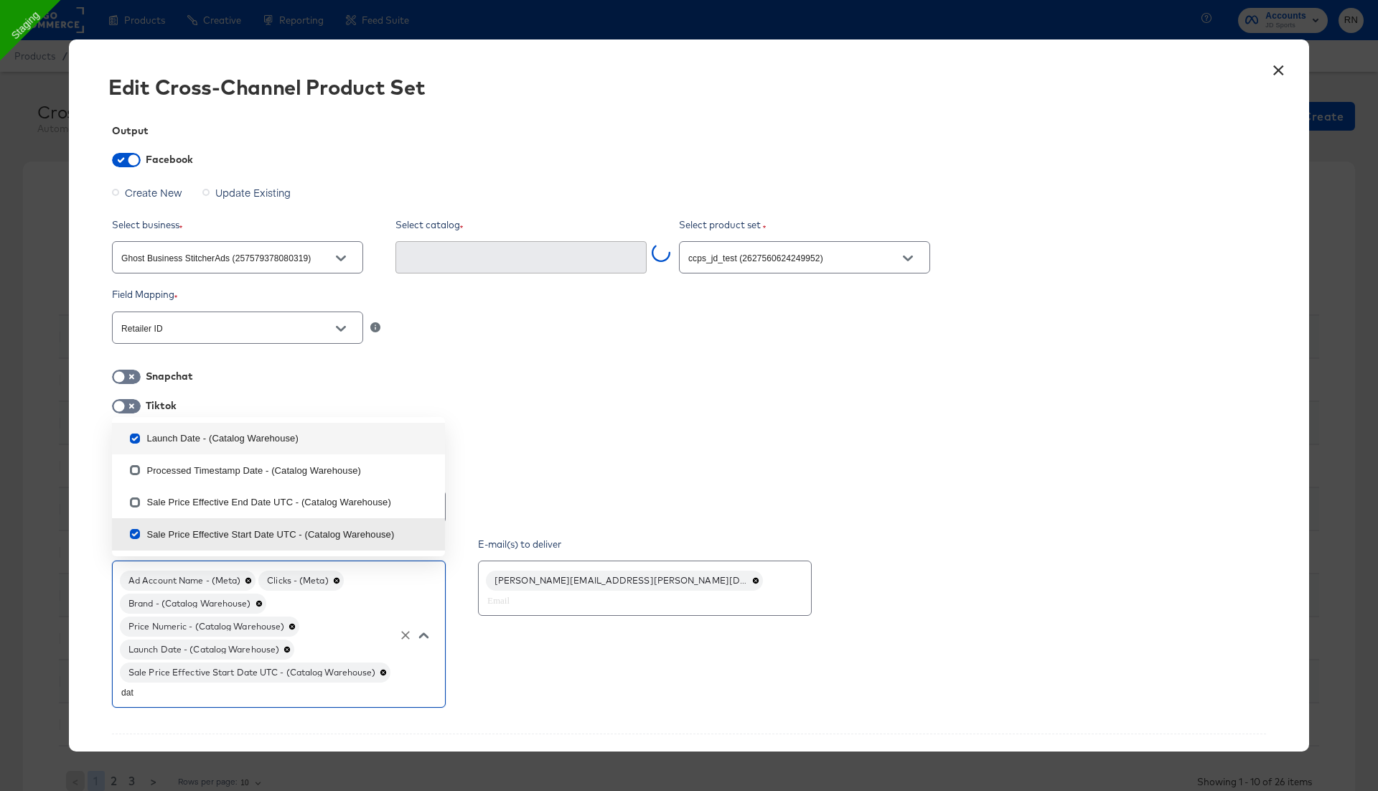
type input "date"
click at [137, 471] on input "checkbox" at bounding box center [134, 472] width 23 height 23
checkbox input "true"
type textarea "x"
checkbox input "false"
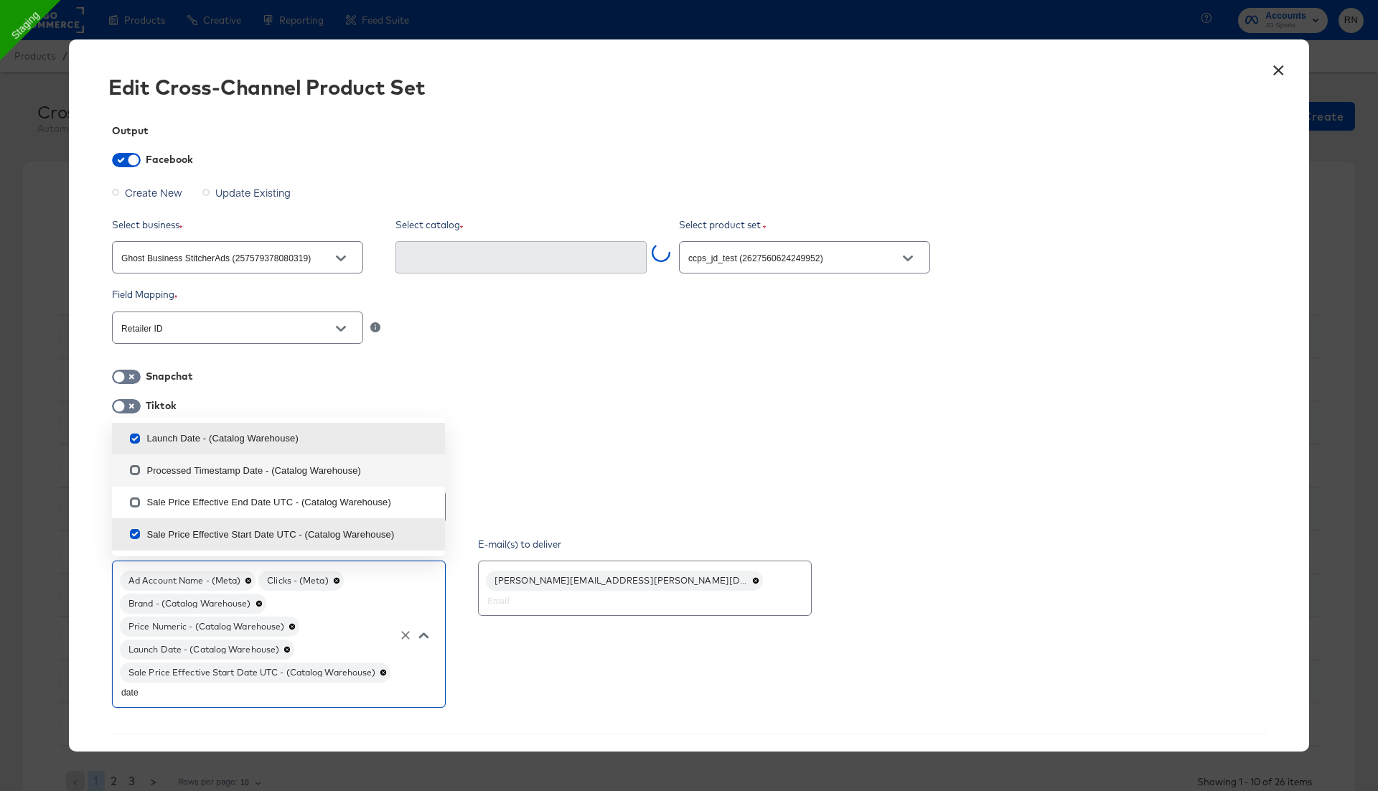
checkbox input "false"
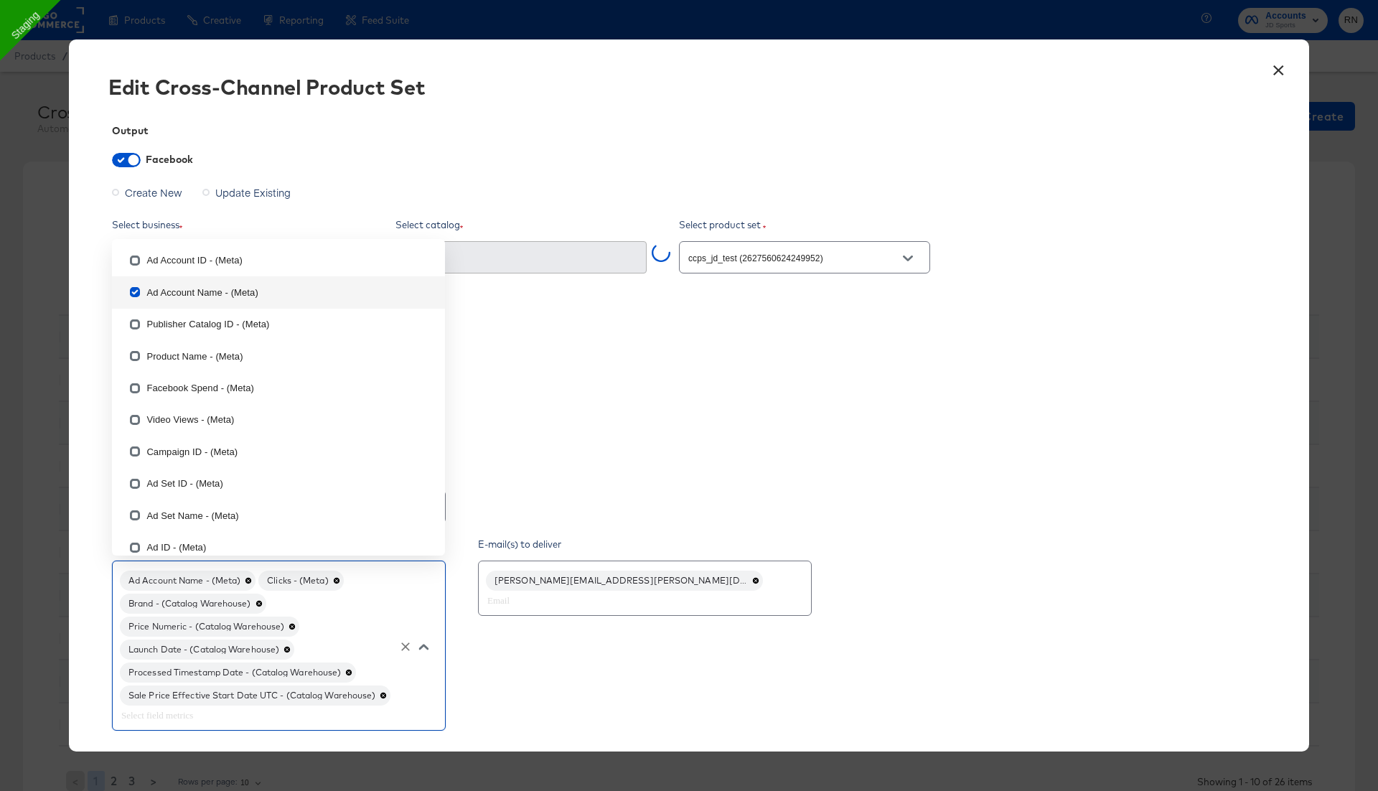
type input "d"
checkbox input "false"
checkbox input "true"
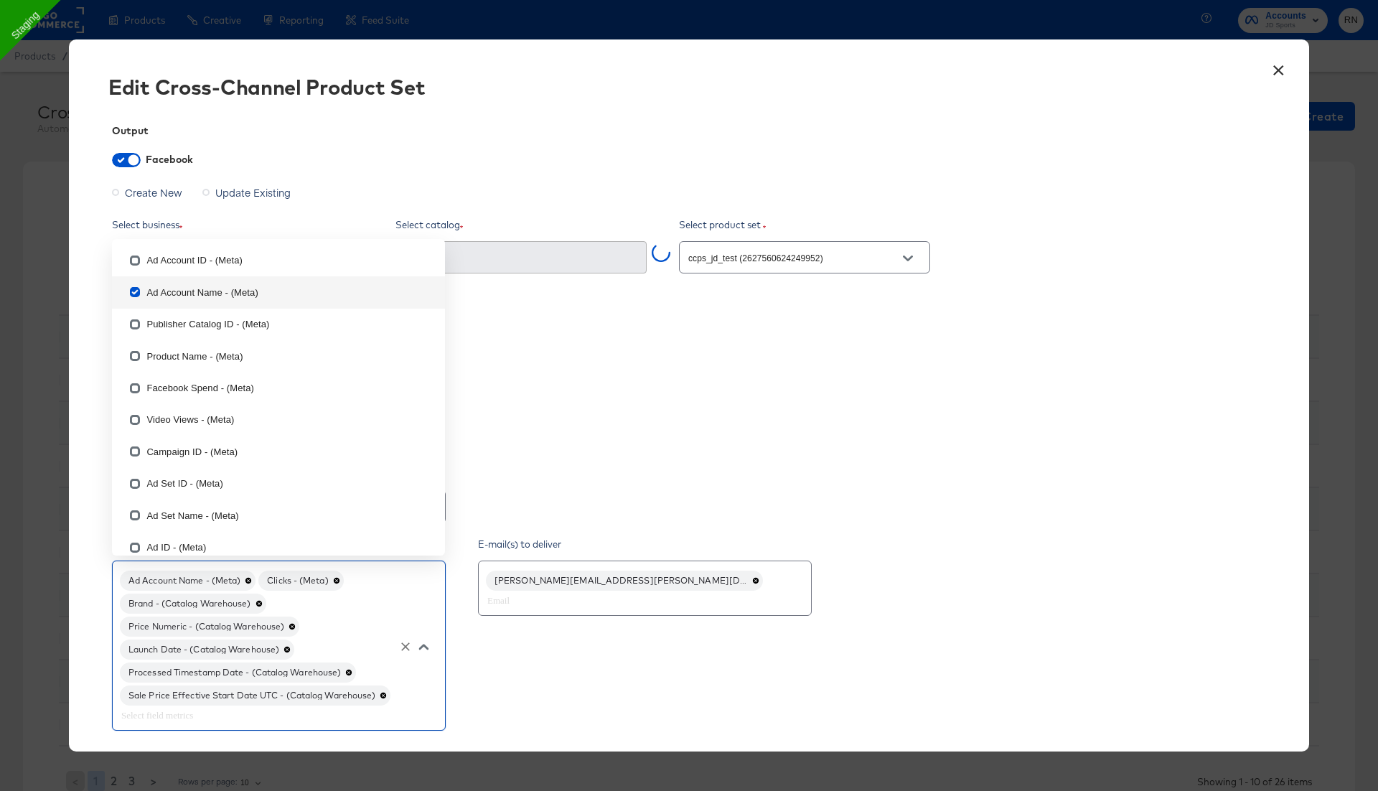
checkbox input "true"
type input "da"
checkbox input "true"
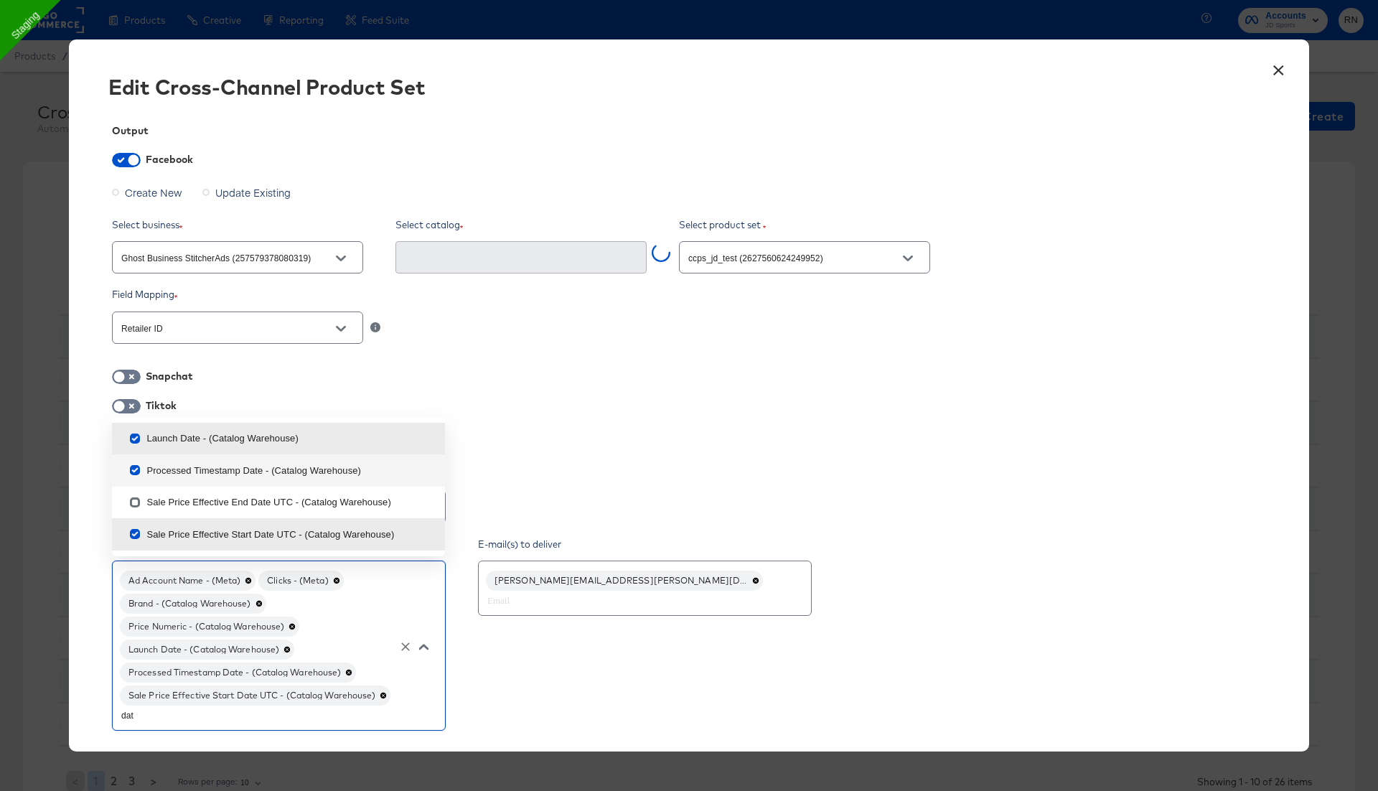
type input "date"
click at [137, 504] on input "checkbox" at bounding box center [134, 505] width 23 height 23
checkbox input "false"
type textarea "x"
checkbox input "false"
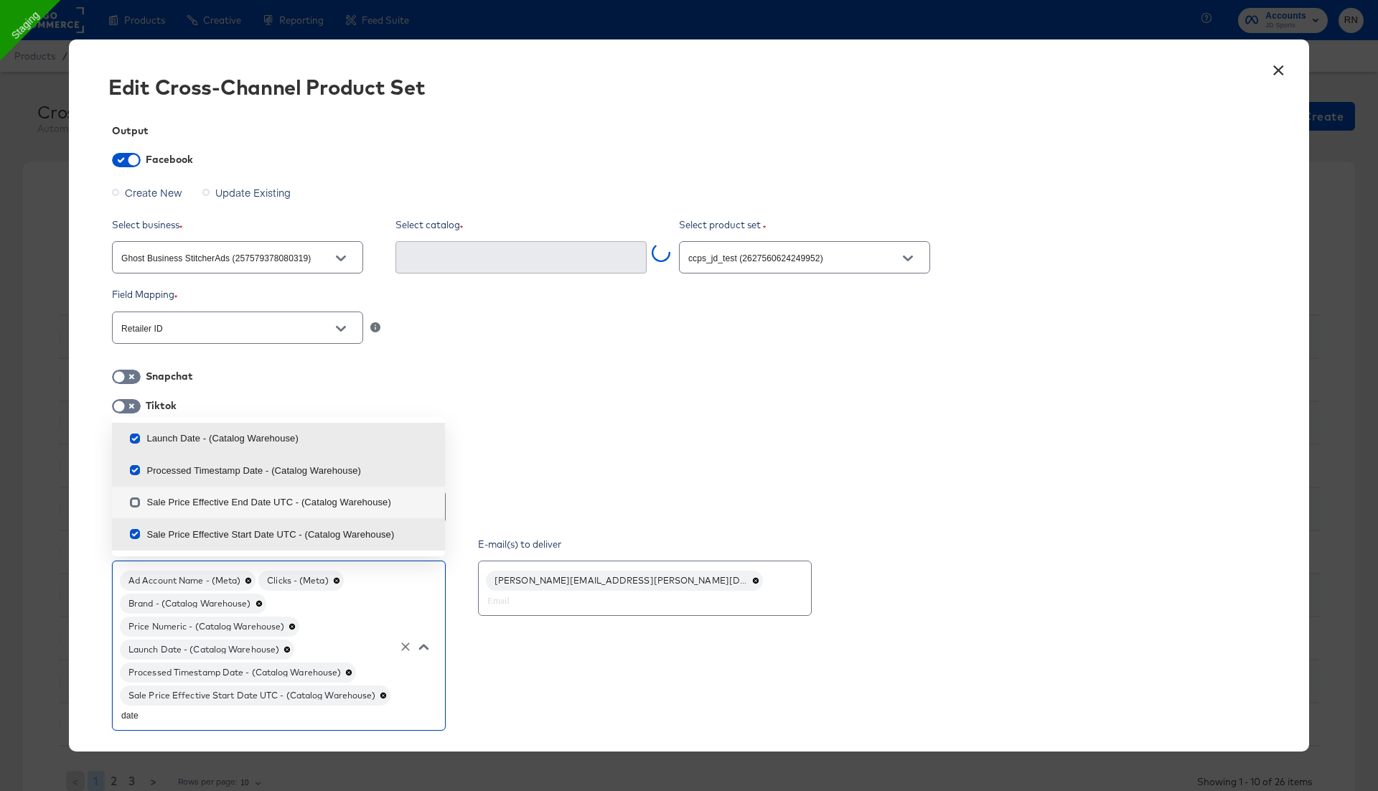
checkbox input "false"
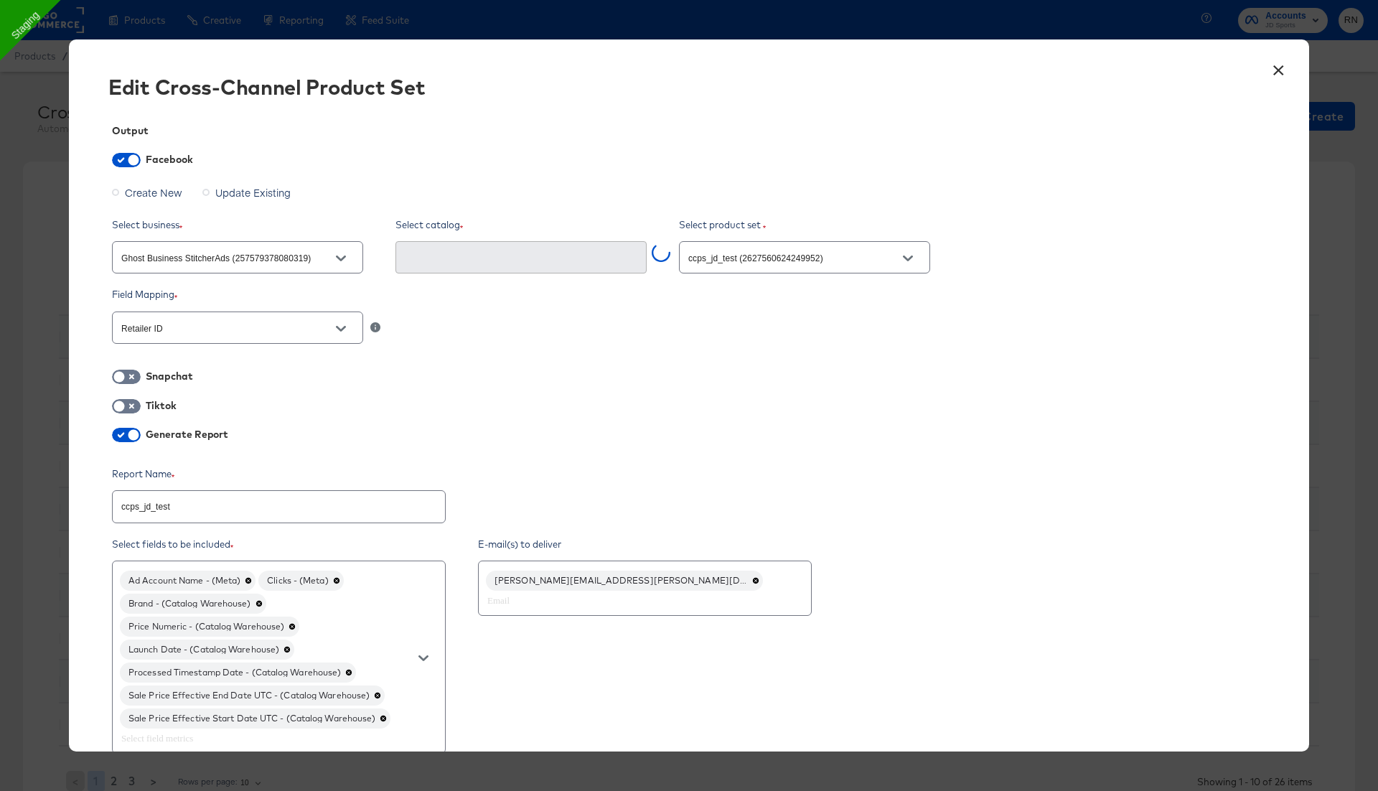
click at [819, 484] on div "Report Name ccps_jd_test" at bounding box center [689, 496] width 1154 height 59
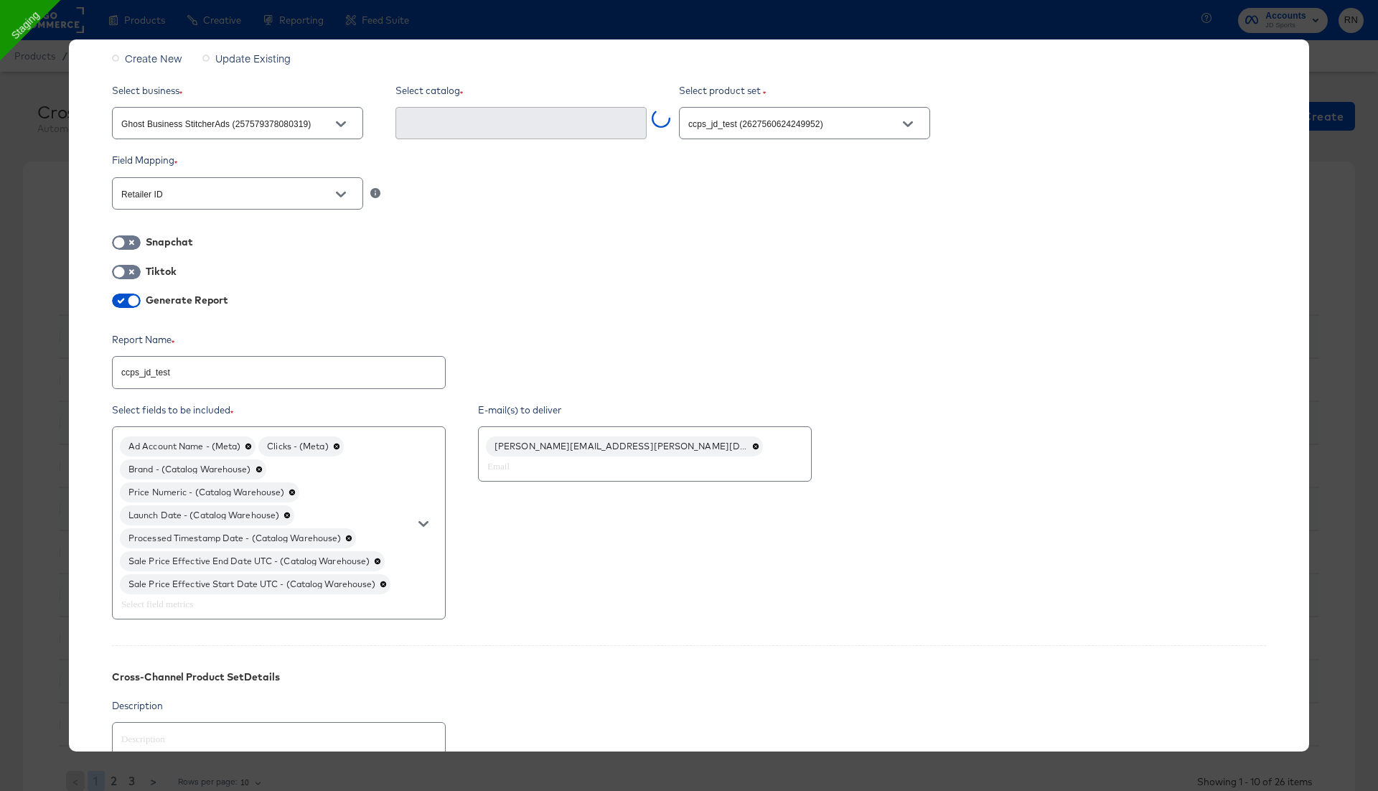
scroll to position [378, 0]
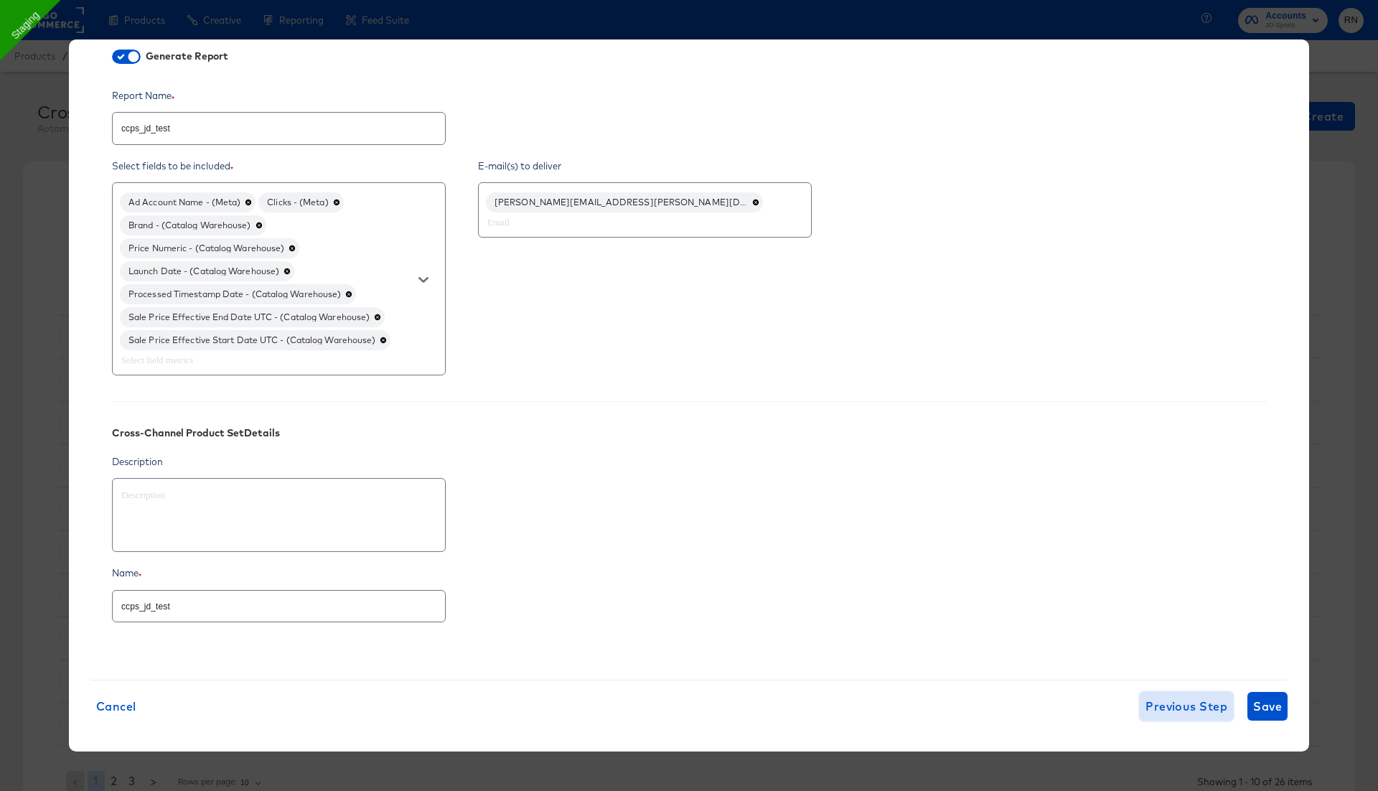
click at [1189, 704] on span "Previous Step" at bounding box center [1186, 706] width 82 height 20
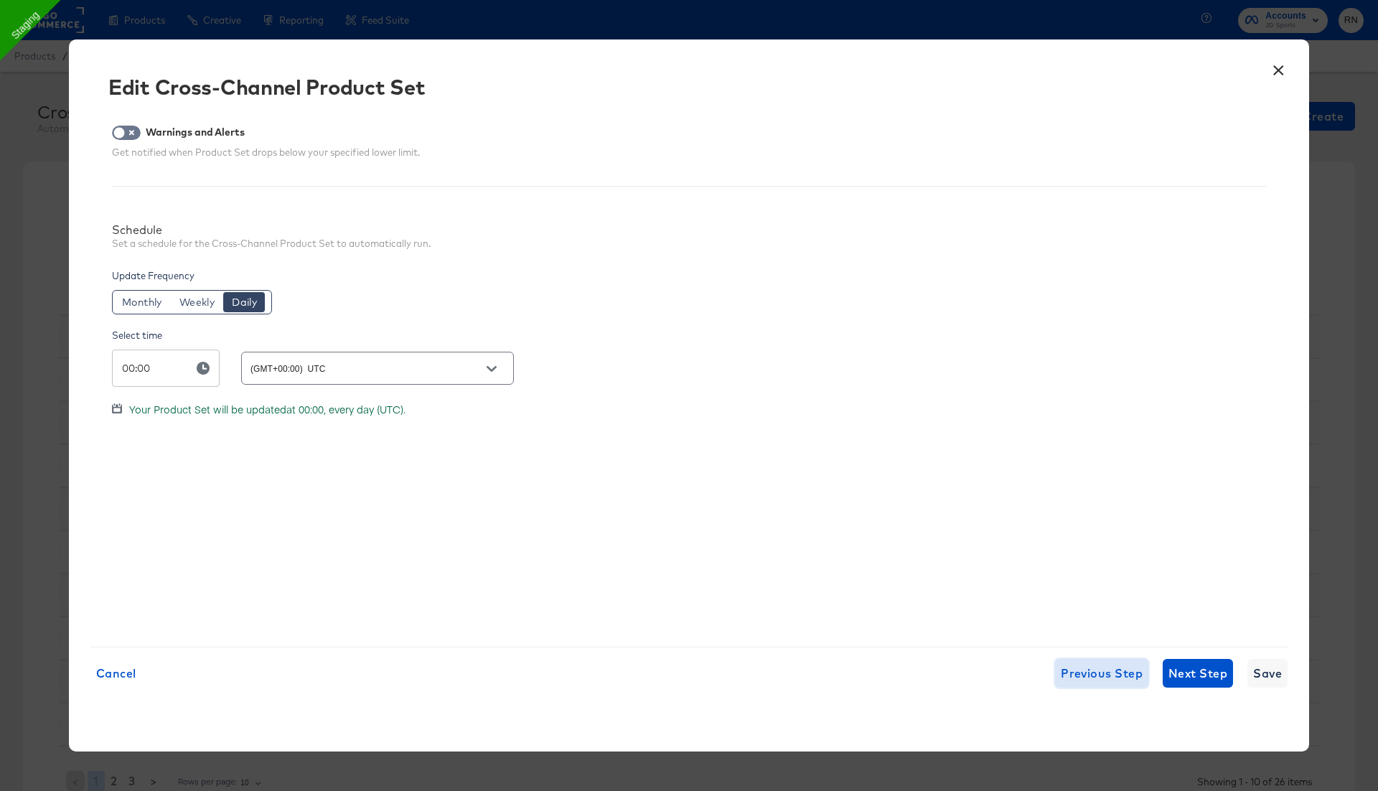
scroll to position [0, 0]
click at [1103, 678] on span "Previous Step" at bounding box center [1102, 673] width 82 height 20
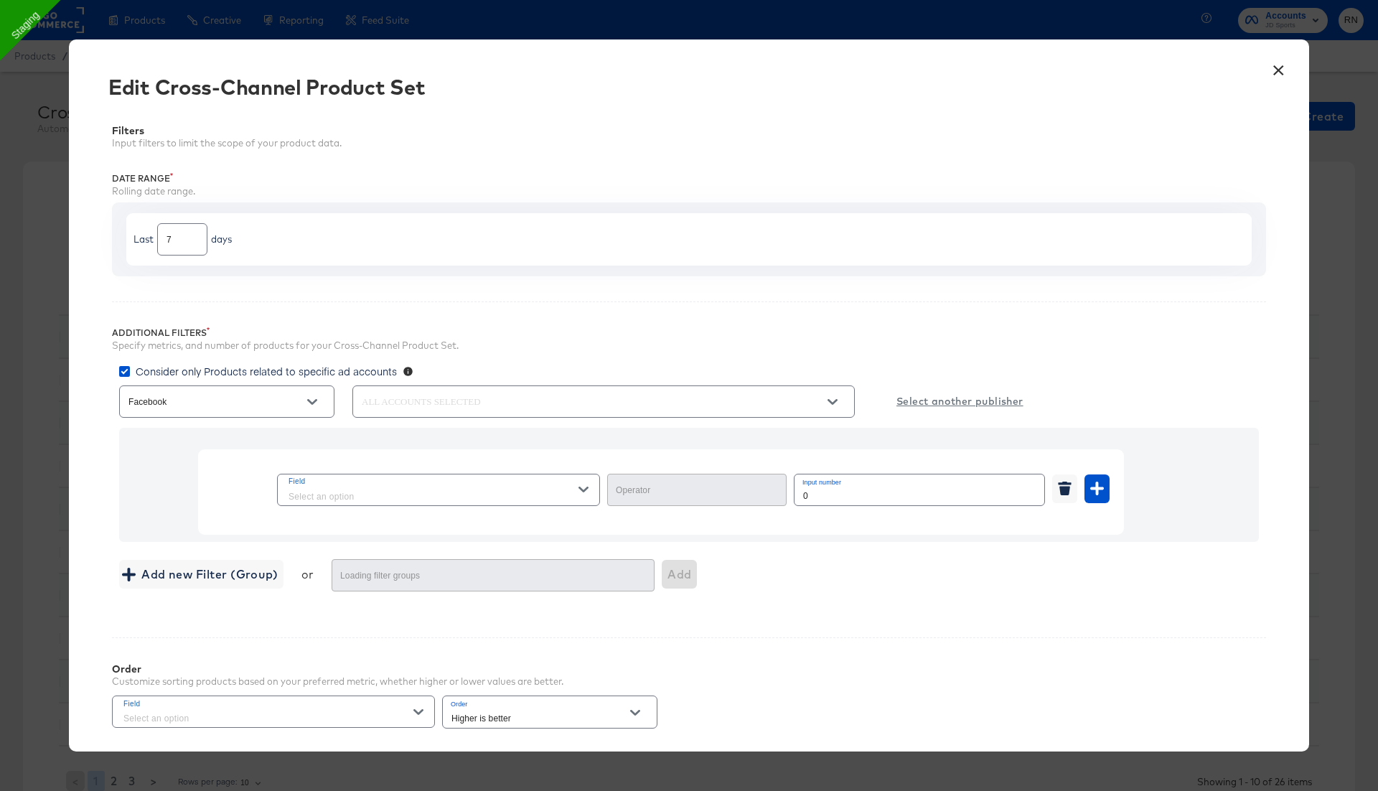
type input "Greater Than or Equal"
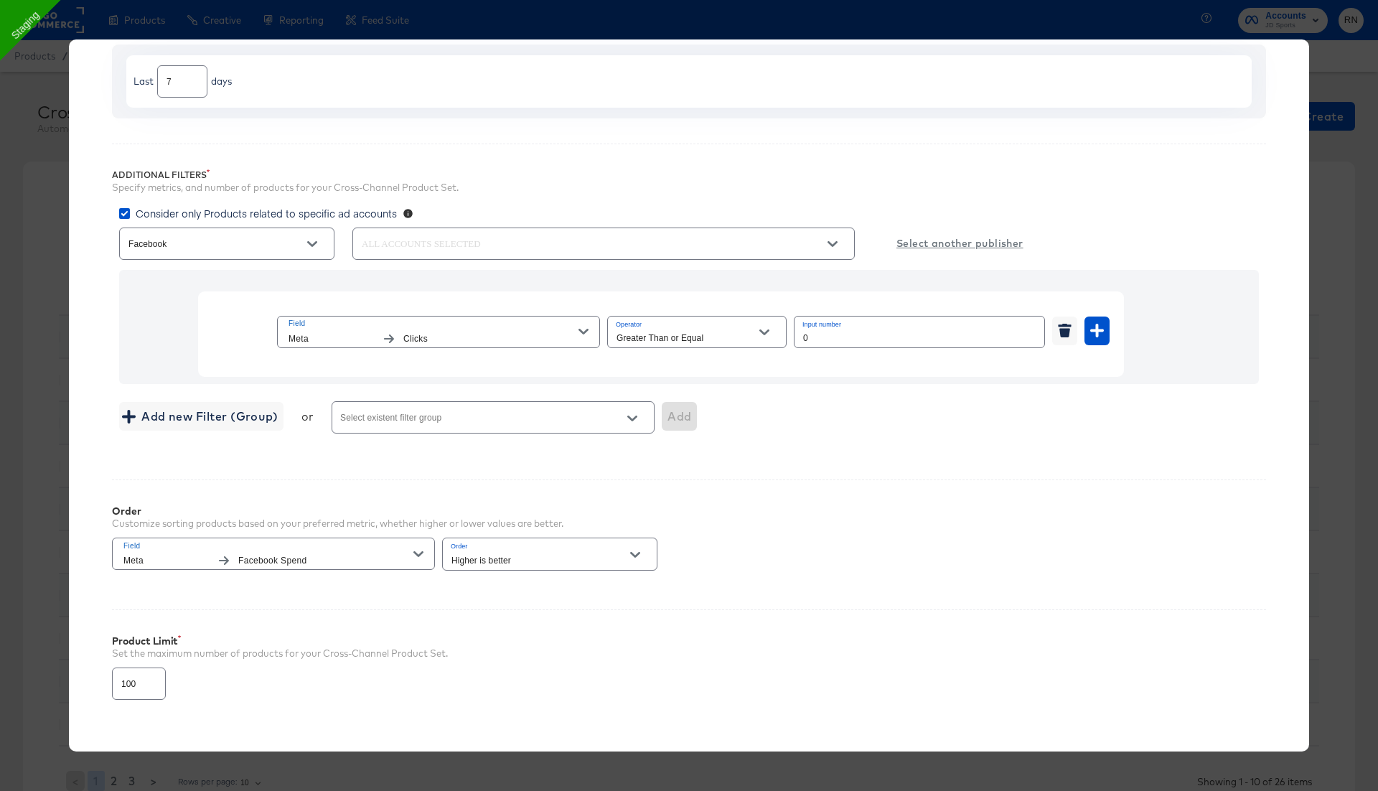
scroll to position [234, 0]
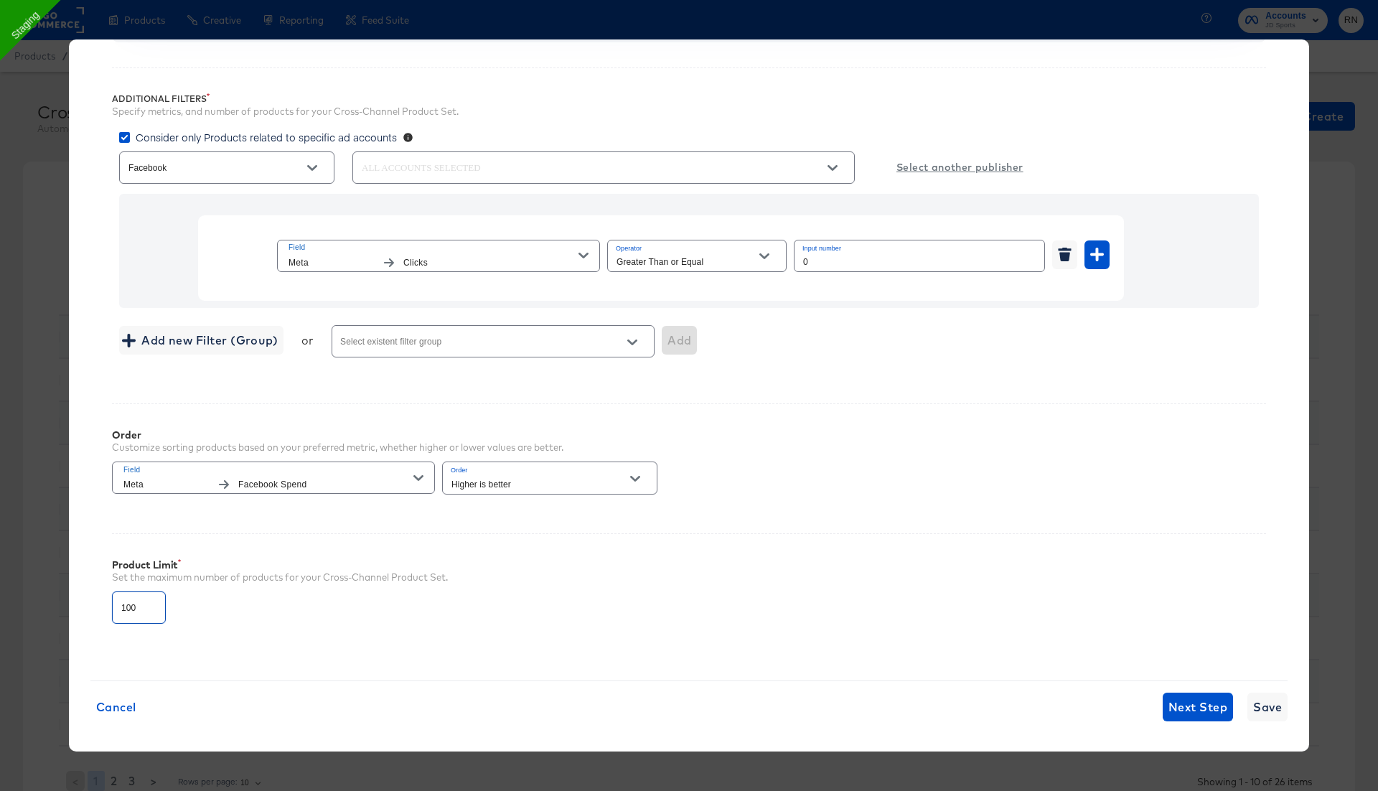
click at [130, 601] on input "100" at bounding box center [139, 601] width 52 height 31
type input "3000"
click at [1264, 697] on span "Save" at bounding box center [1267, 707] width 29 height 20
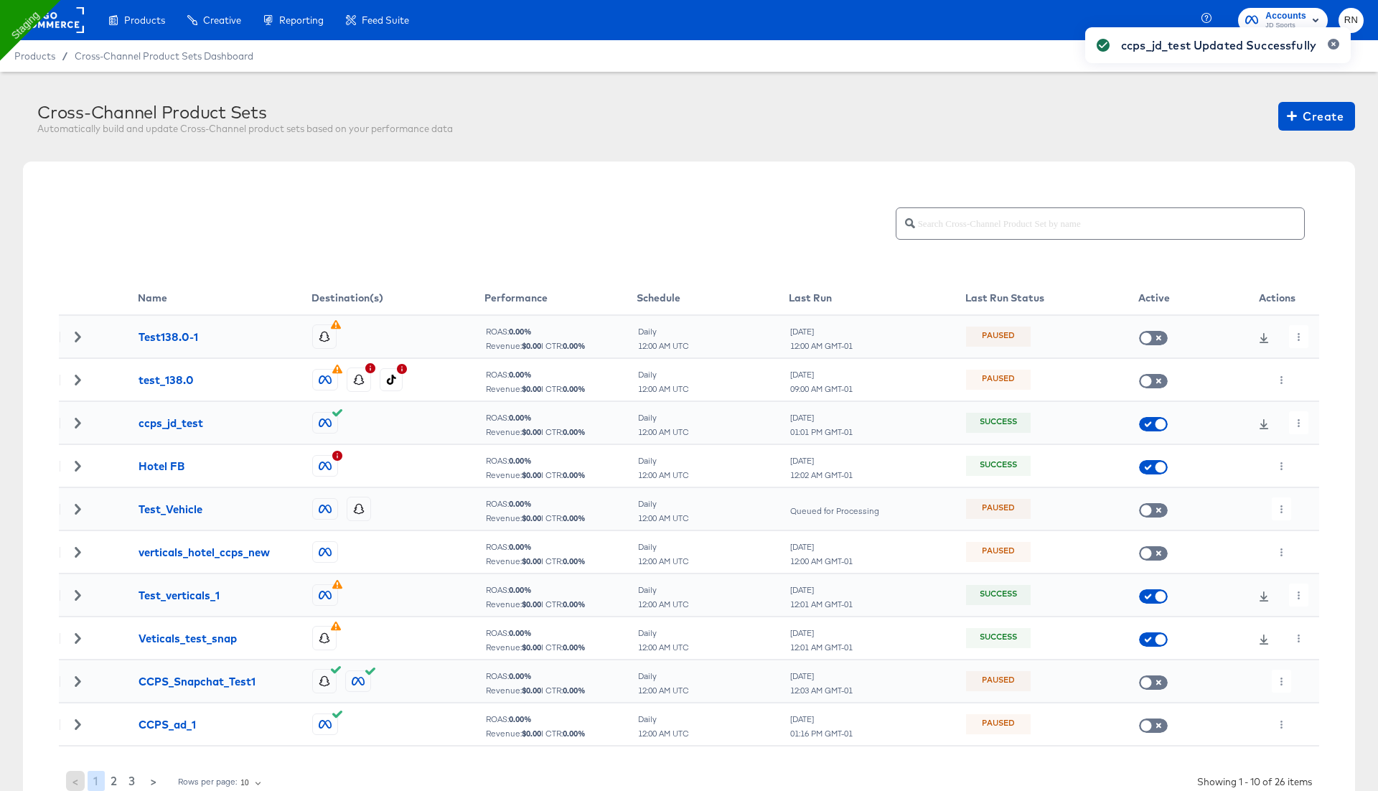
click at [1296, 421] on div "ccps_jd_test Updated Successfully" at bounding box center [1218, 369] width 294 height 713
click at [1296, 421] on icon "button" at bounding box center [1299, 423] width 8 height 8
click at [1315, 497] on li "Run Now" at bounding box center [1324, 499] width 77 height 24
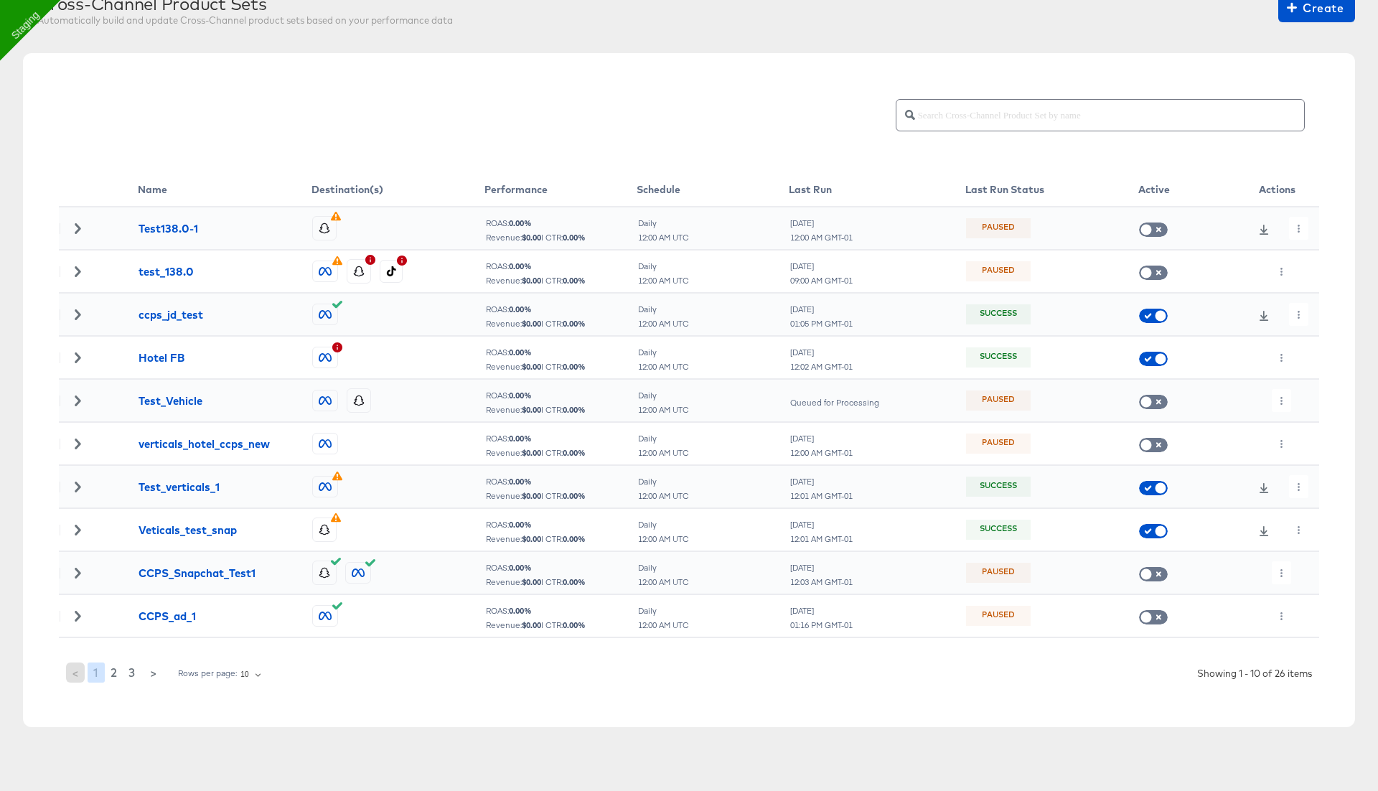
click at [190, 55] on div "Name Destination(s) Performance Schedule Last Run Last Run Status Active Action…" at bounding box center [689, 390] width 1332 height 674
click at [1262, 316] on icon at bounding box center [1264, 316] width 10 height 10
click at [414, 144] on div at bounding box center [689, 131] width 1260 height 84
click at [1301, 312] on icon "button" at bounding box center [1299, 315] width 8 height 8
click at [1306, 335] on li "Edit" at bounding box center [1324, 343] width 77 height 24
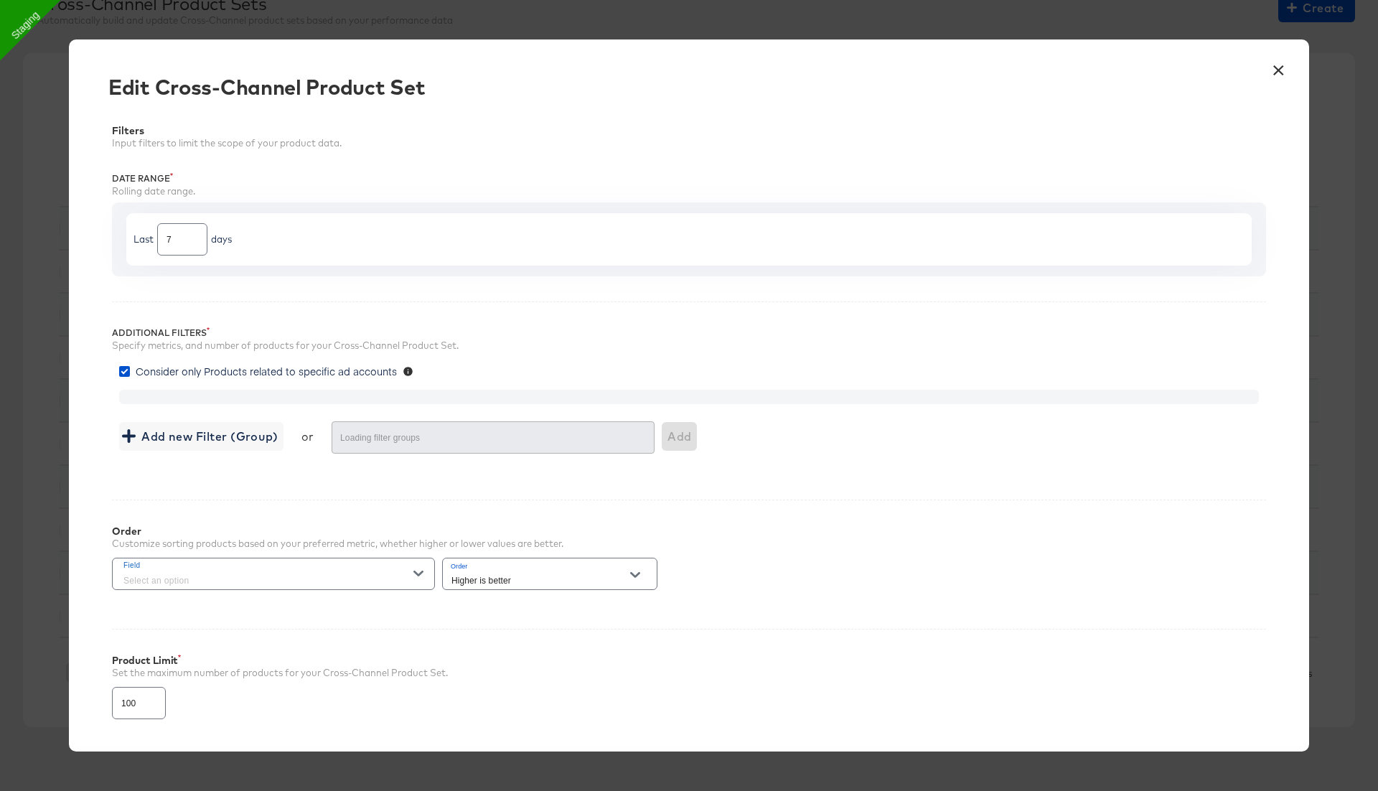
type input "3000"
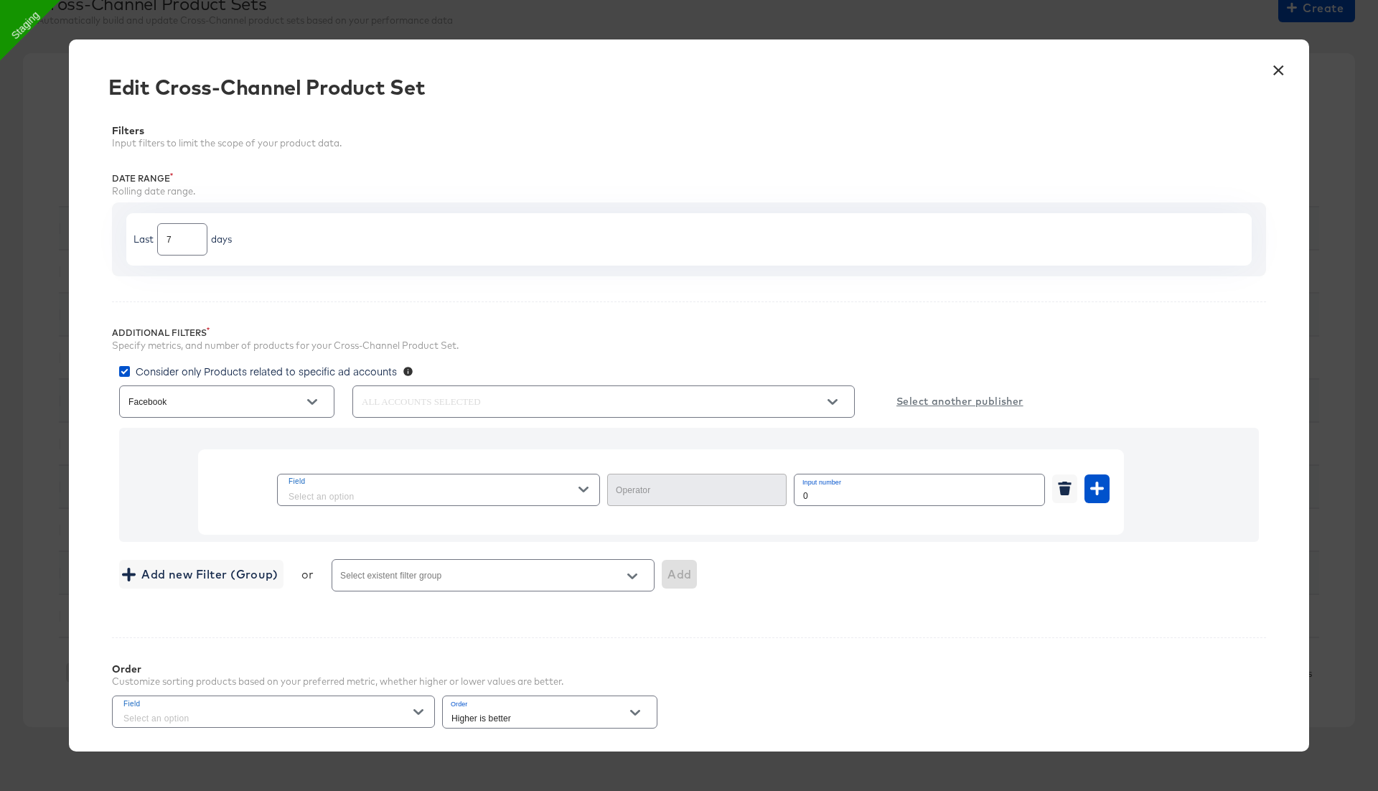
type input "Greater Than or Equal"
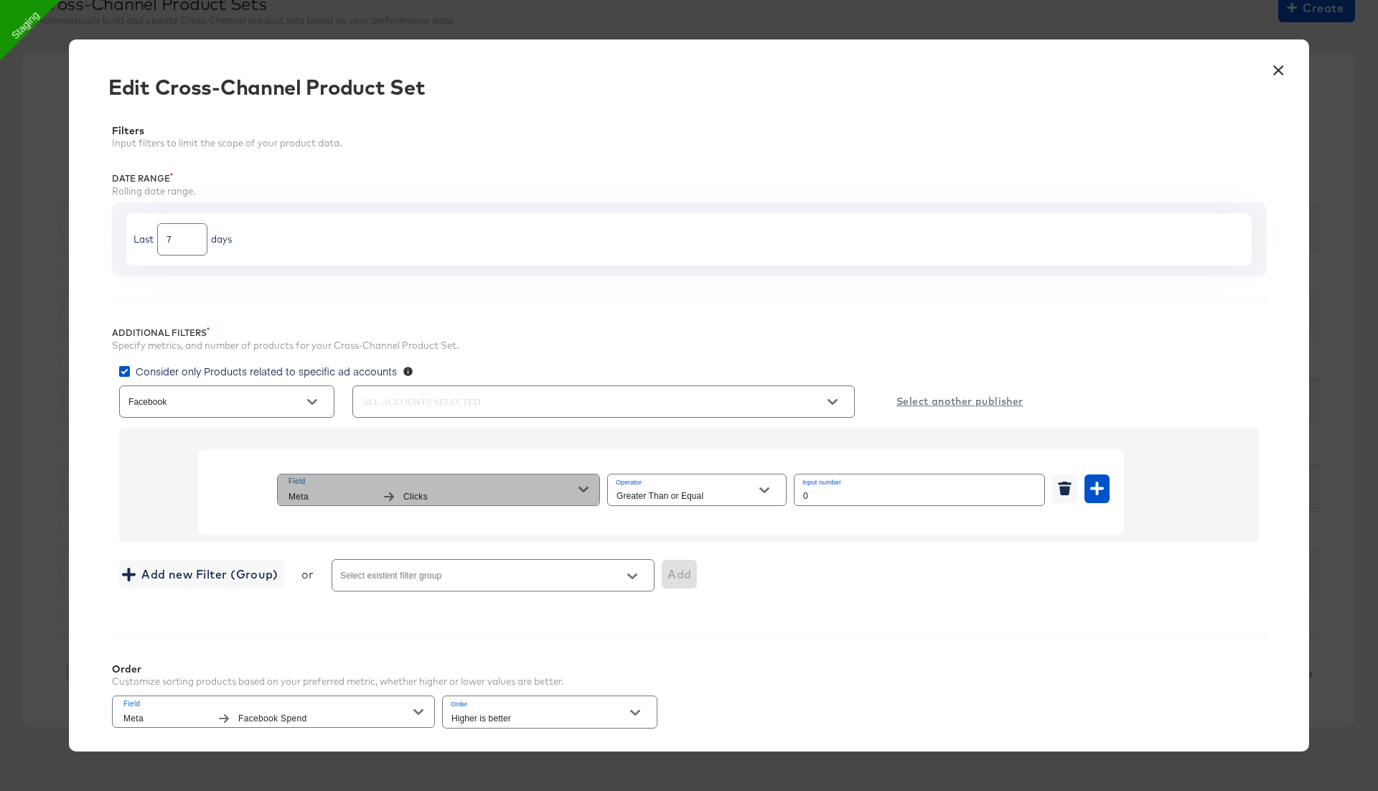
click at [554, 480] on span "Field" at bounding box center [433, 481] width 290 height 13
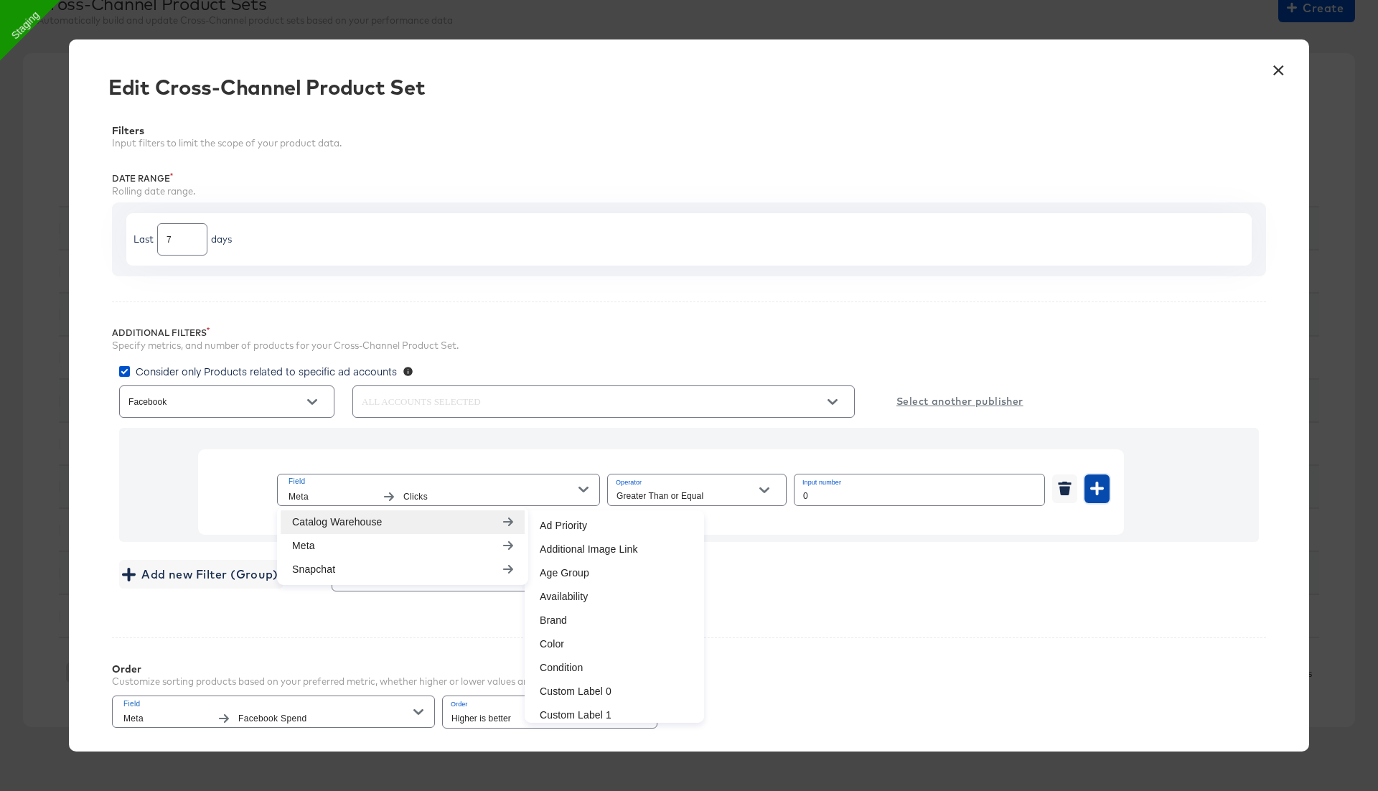
click at [1096, 489] on icon "button" at bounding box center [1097, 489] width 14 height 14
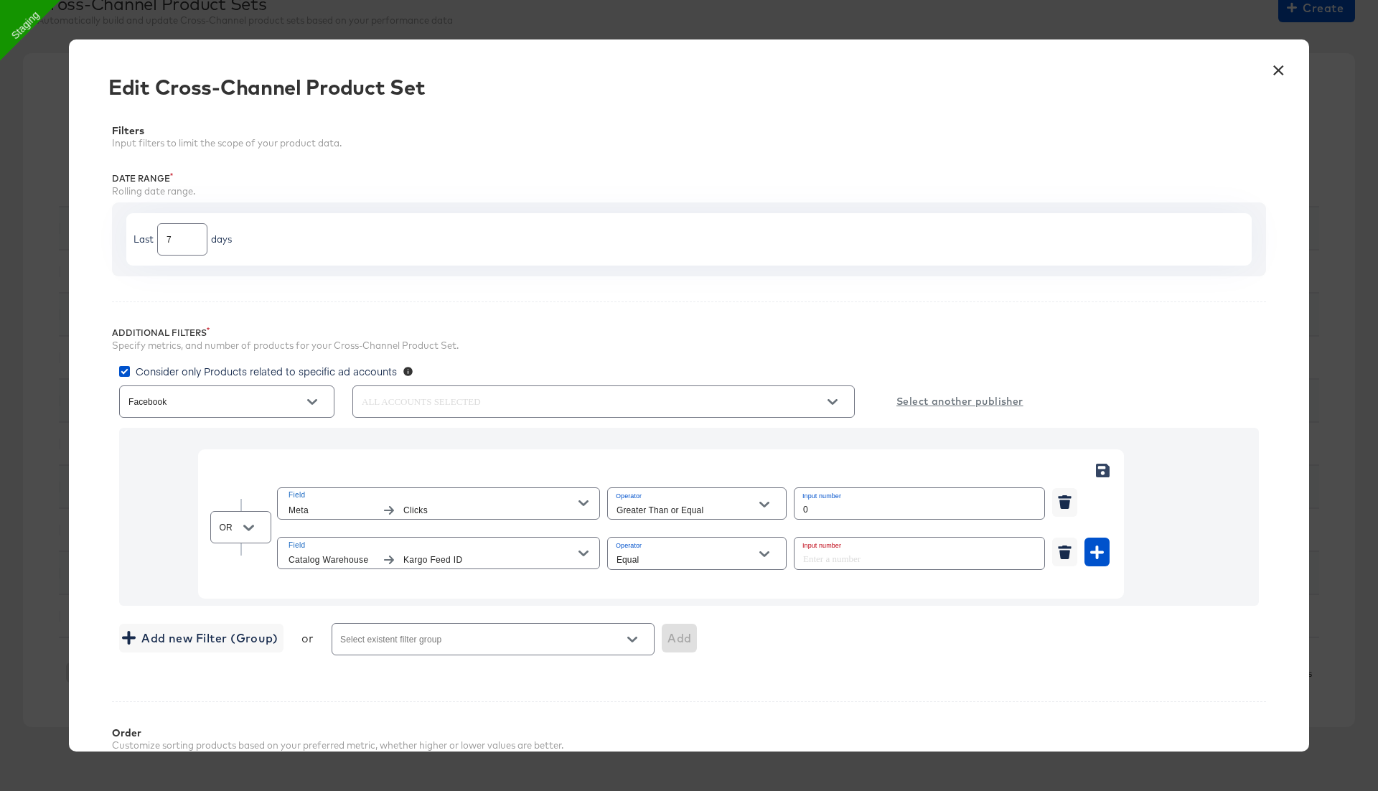
click at [494, 547] on span "Field" at bounding box center [433, 545] width 290 height 13
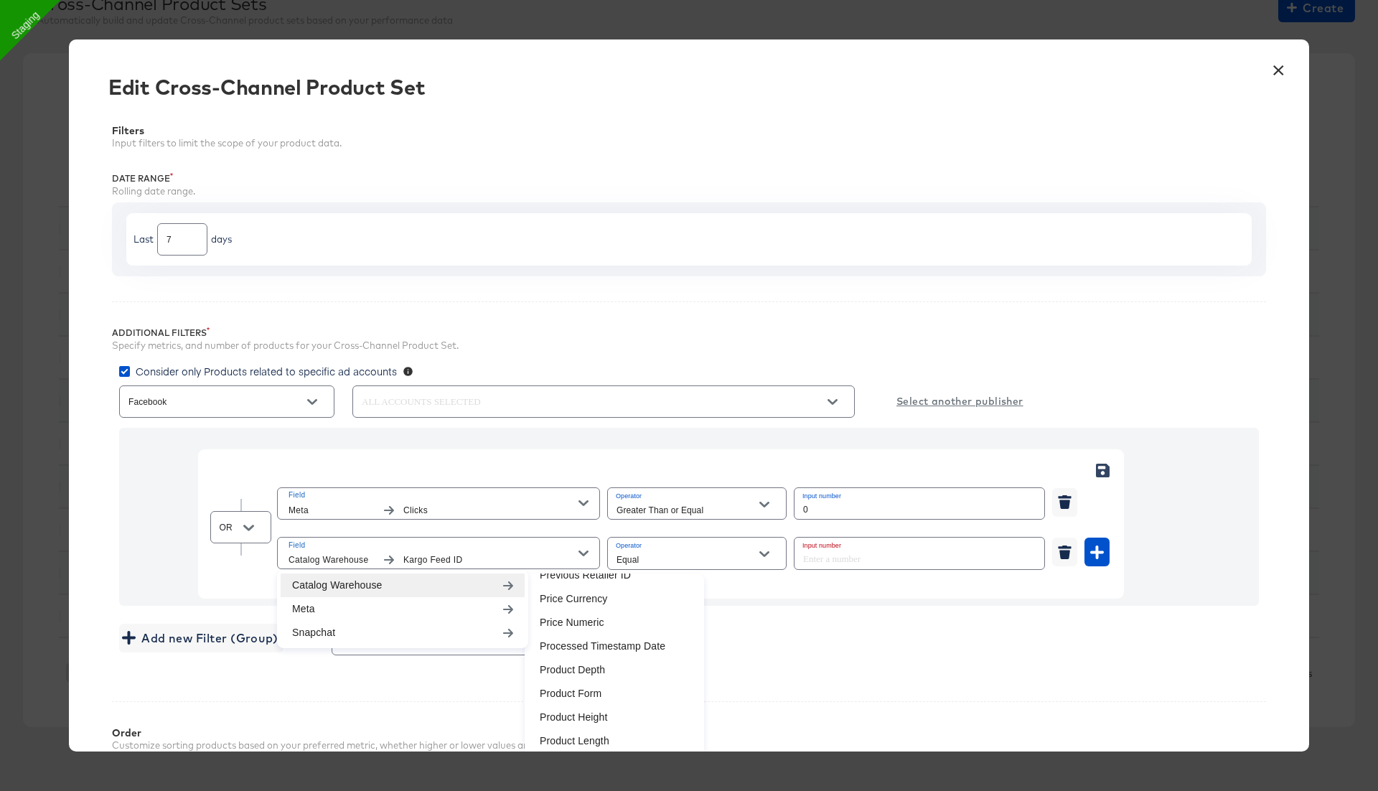
scroll to position [591, 0]
click at [614, 661] on li "Processed Timestamp Date" at bounding box center [614, 661] width 172 height 24
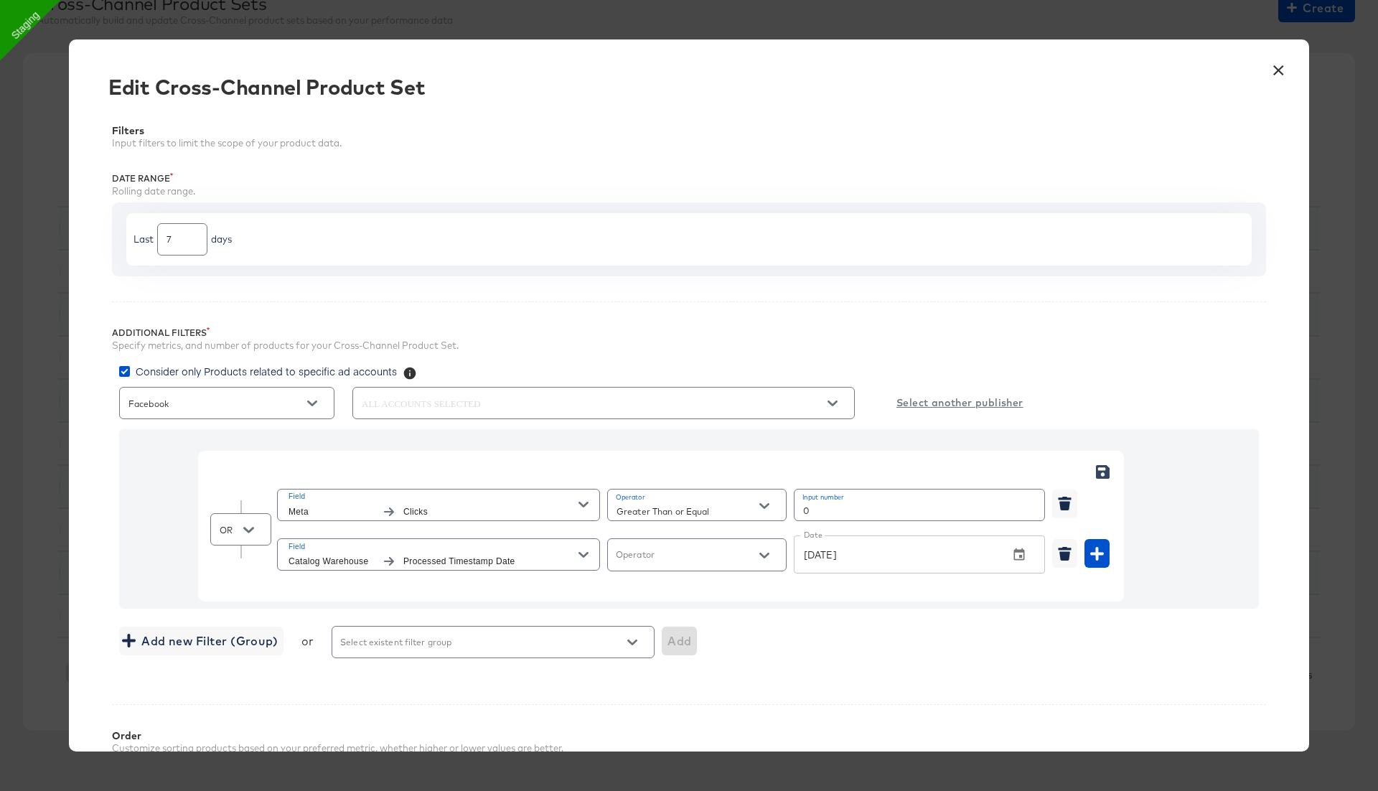
click at [689, 558] on input "Operator" at bounding box center [686, 561] width 144 height 17
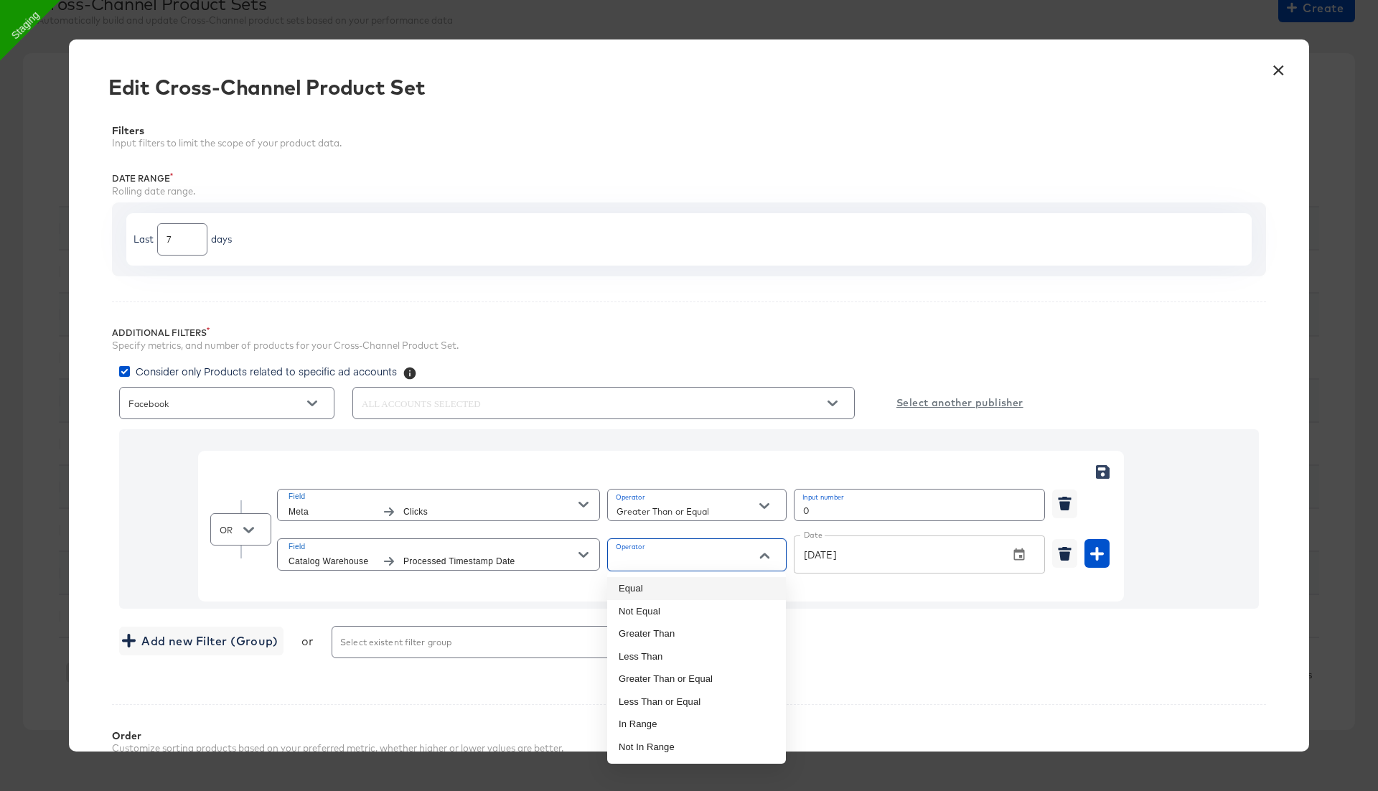
click at [670, 583] on li "Equal" at bounding box center [696, 588] width 179 height 23
type input "Equal"
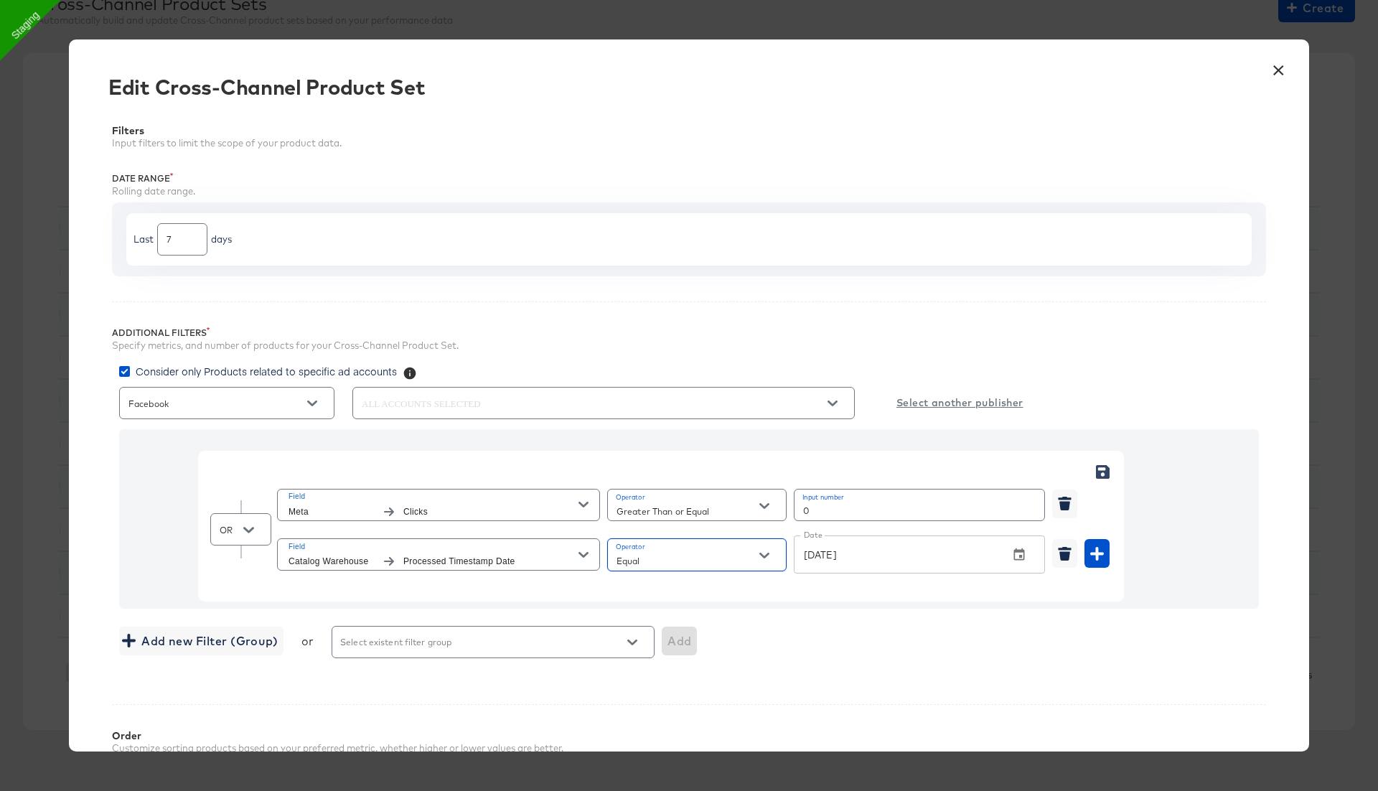
click at [690, 555] on input "Equal" at bounding box center [686, 561] width 144 height 17
click at [994, 634] on div "Add new Filter (Group) or Select existent filter group Add" at bounding box center [689, 642] width 1140 height 38
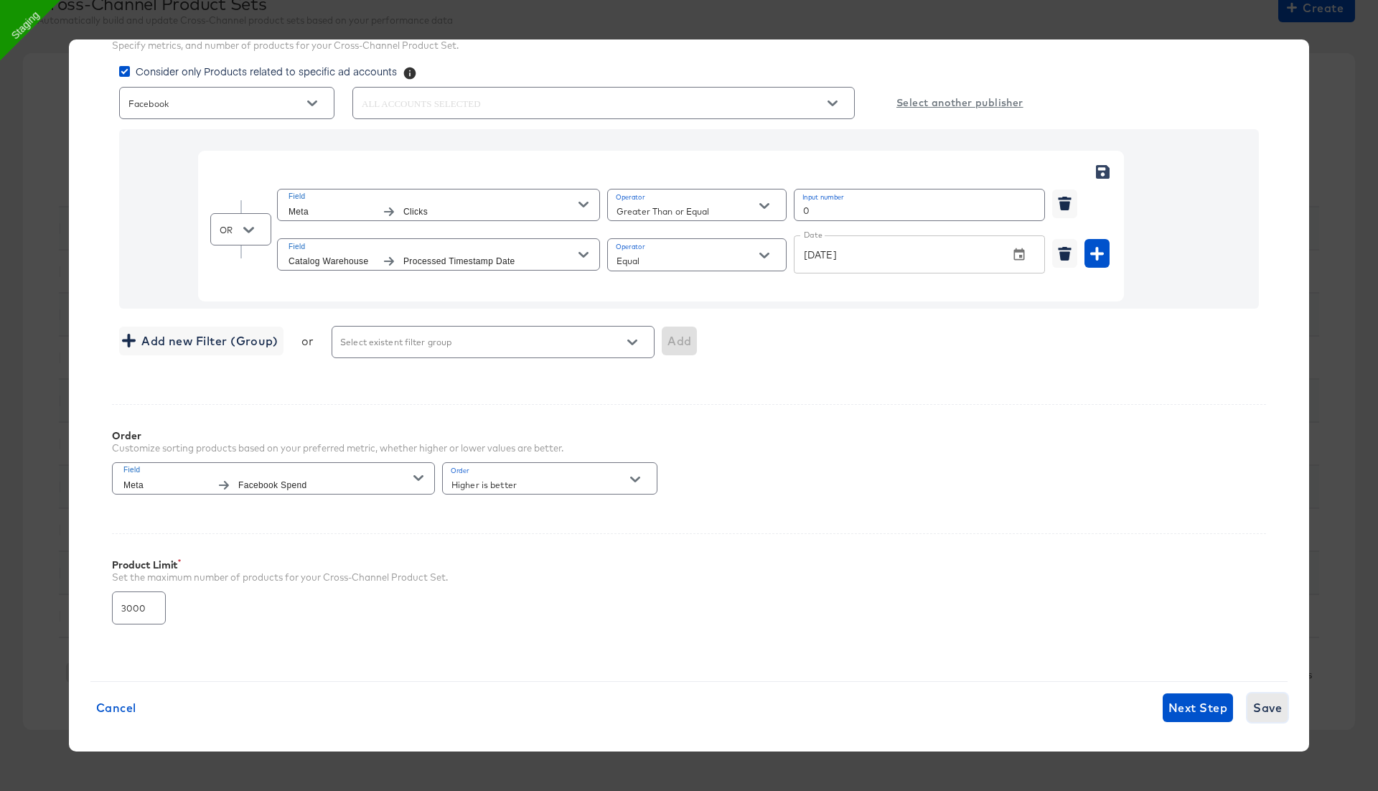
click at [1262, 698] on span "Save" at bounding box center [1267, 708] width 29 height 20
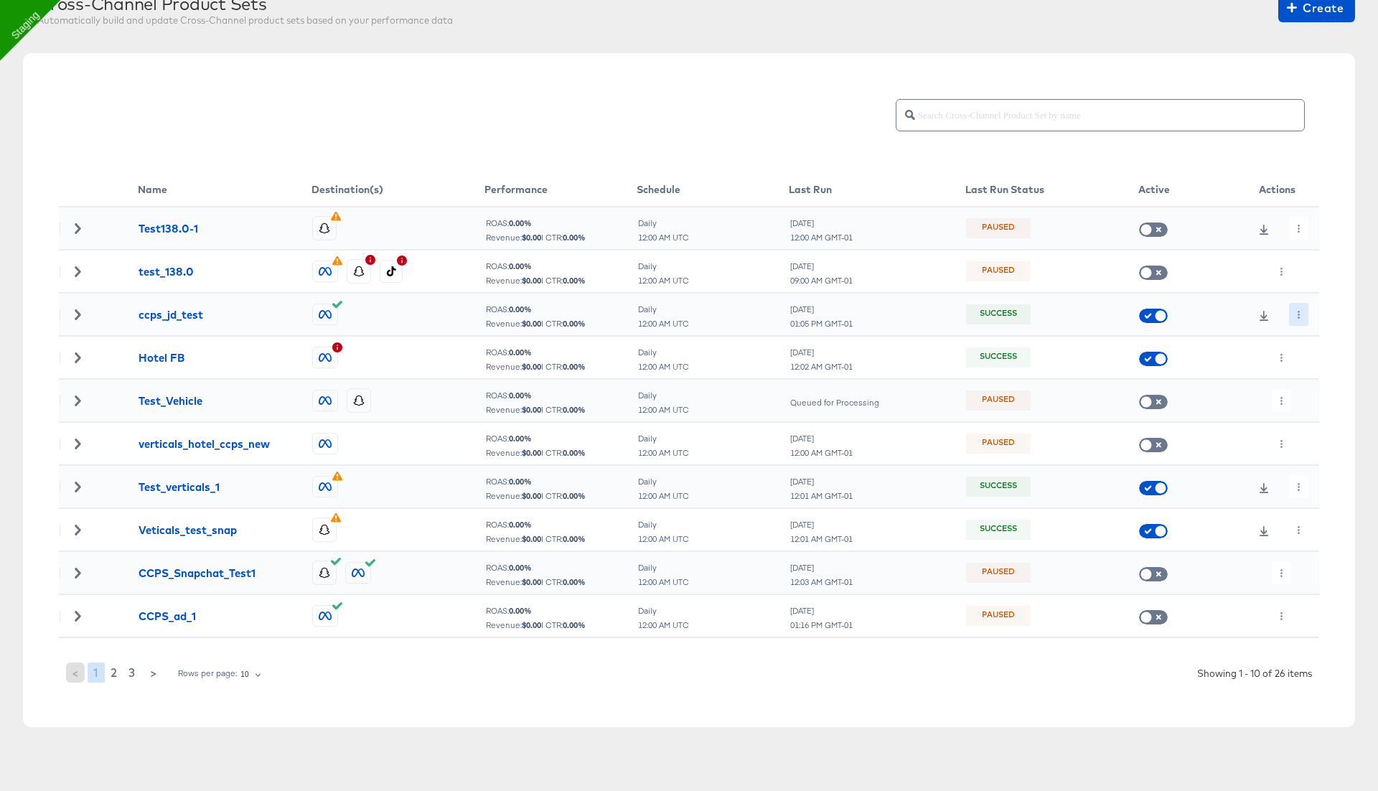
click at [1296, 316] on icon "button" at bounding box center [1299, 315] width 8 height 8
click at [1324, 385] on li "Run Now" at bounding box center [1324, 390] width 77 height 24
click at [1299, 322] on button "button" at bounding box center [1298, 314] width 19 height 23
click at [1308, 390] on li "Run Now" at bounding box center [1324, 390] width 77 height 24
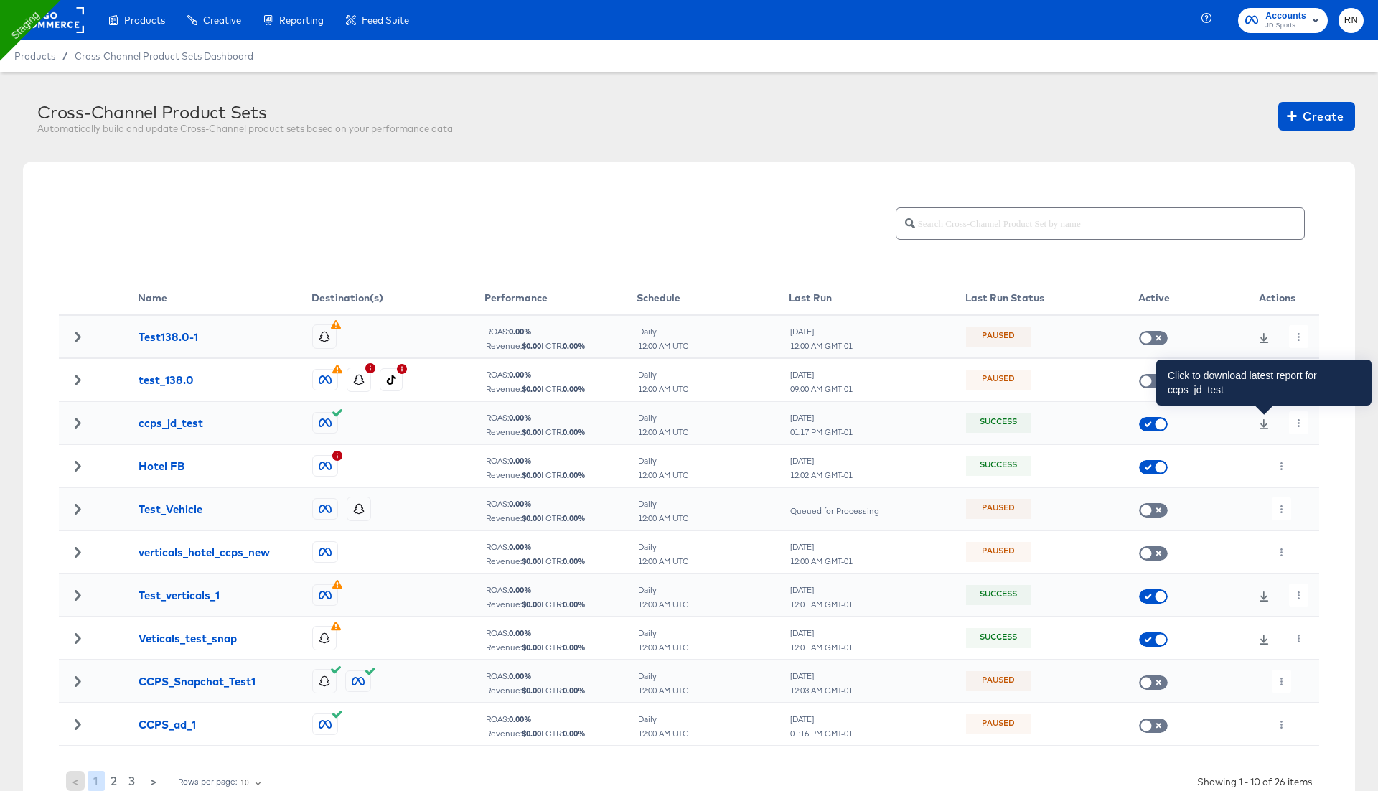
click at [1267, 426] on icon at bounding box center [1264, 424] width 10 height 10
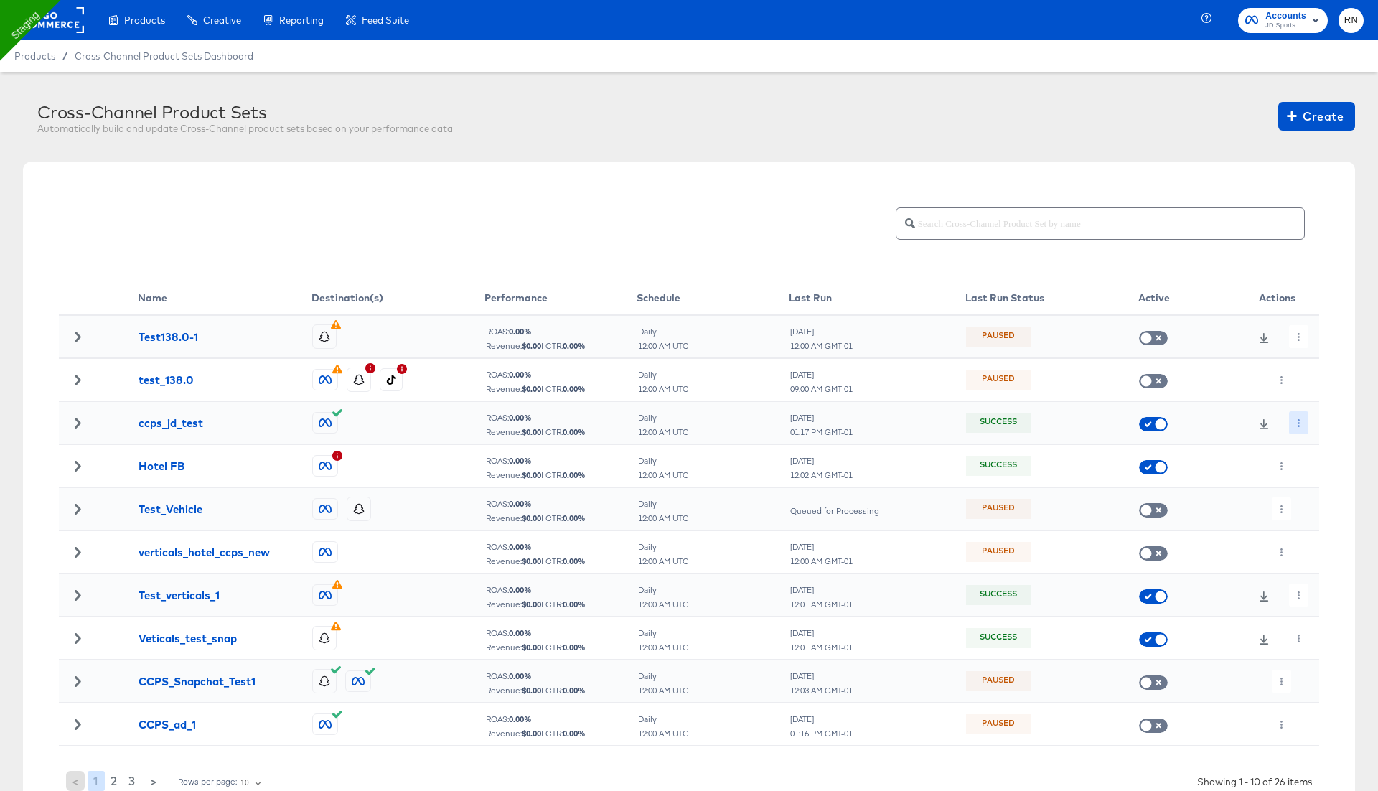
click at [1296, 421] on icon "button" at bounding box center [1299, 423] width 8 height 8
click at [1305, 499] on icon at bounding box center [1303, 498] width 10 height 10
click at [1296, 419] on div "Cross-Channel Product Set set job is now running." at bounding box center [1172, 369] width 386 height 713
click at [1295, 423] on div "Cross-Channel Product Set set job is now running." at bounding box center [1172, 369] width 386 height 713
click at [1298, 423] on icon "button" at bounding box center [1299, 423] width 8 height 8
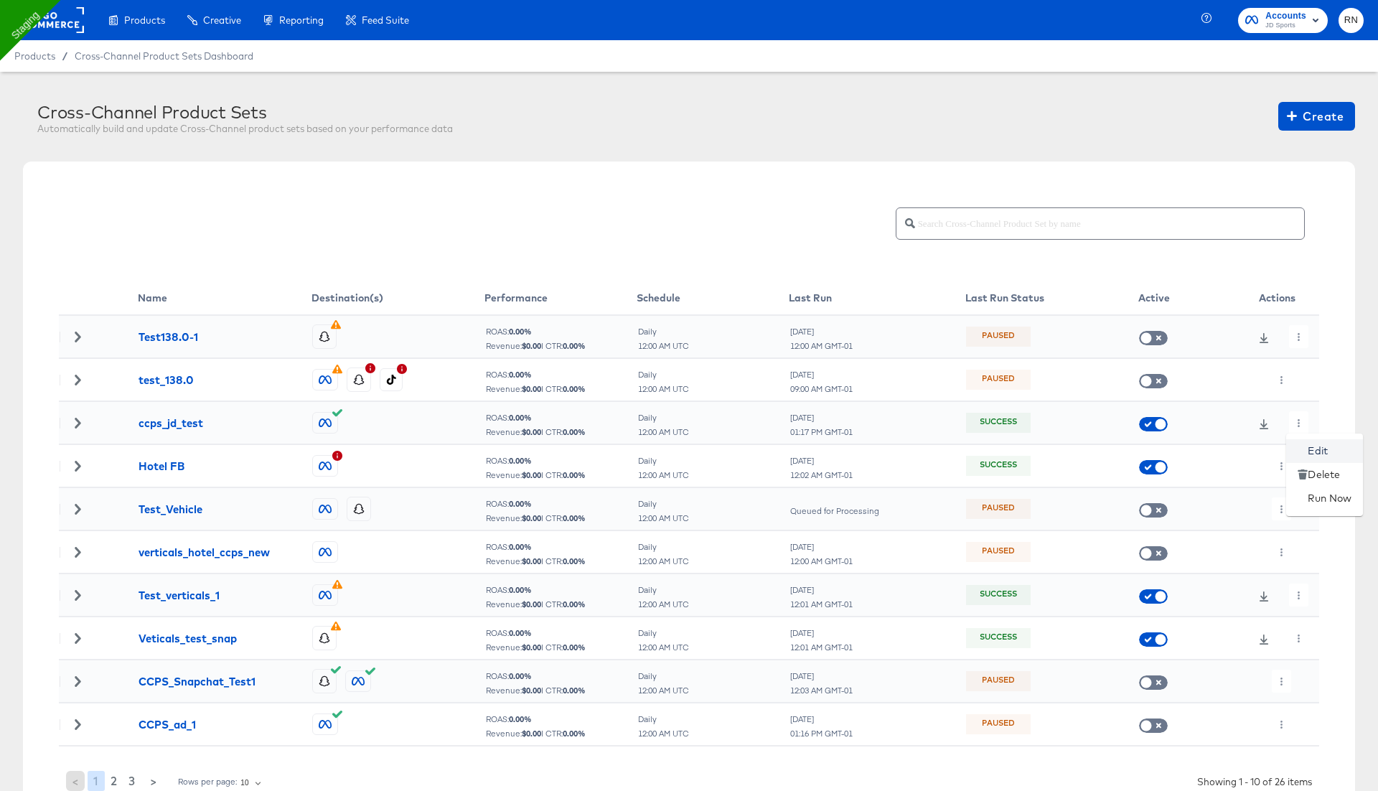
click at [1301, 449] on icon at bounding box center [1303, 451] width 10 height 10
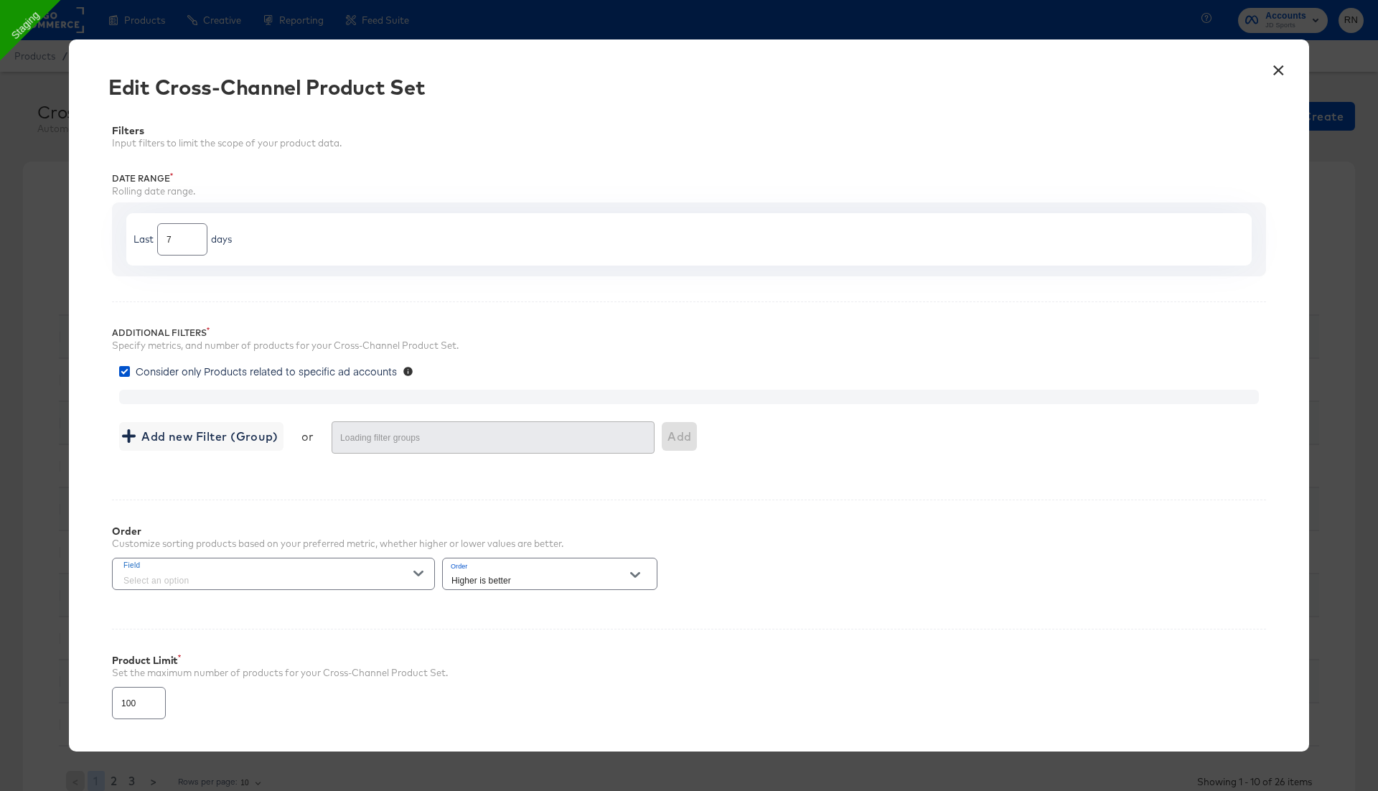
type input "3000"
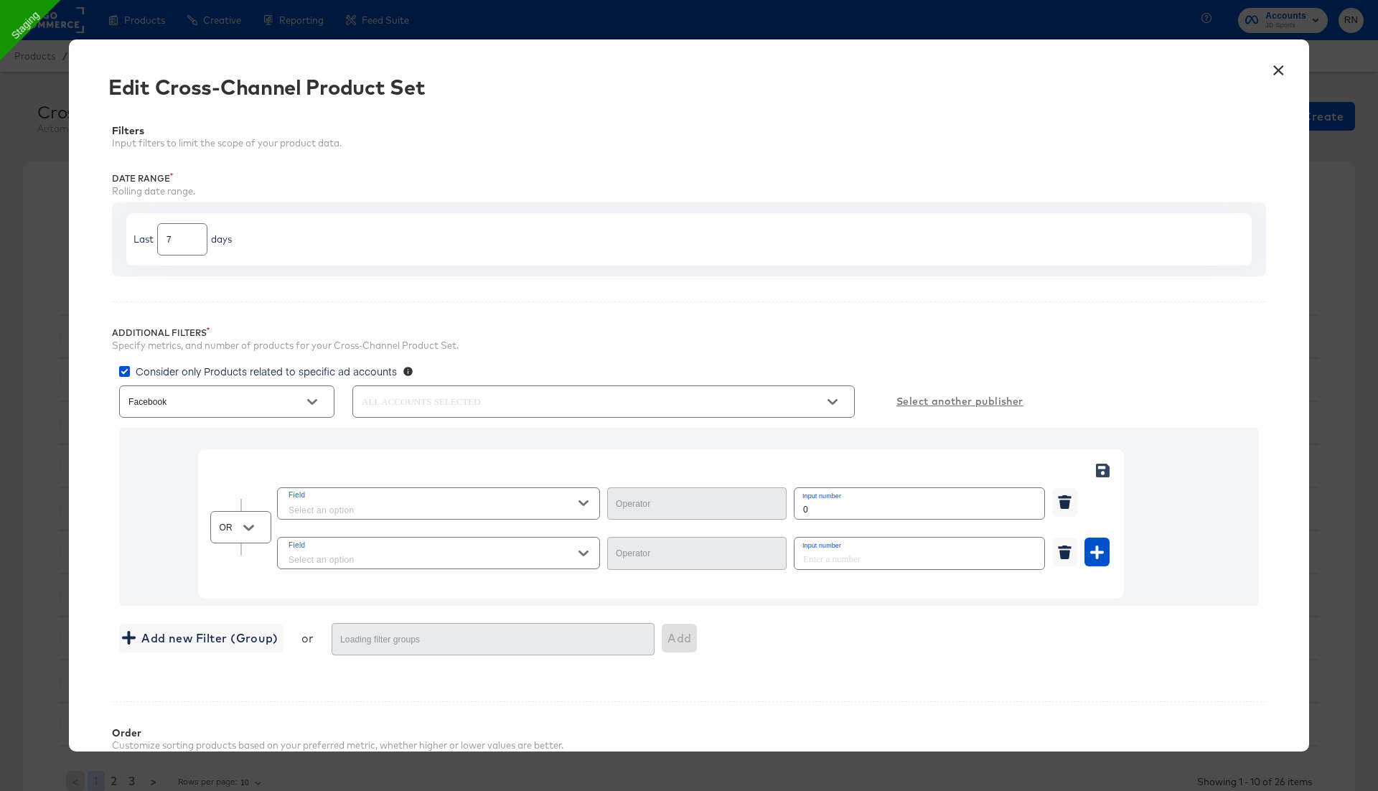
type input "Greater Than or Equal"
type input "Equal"
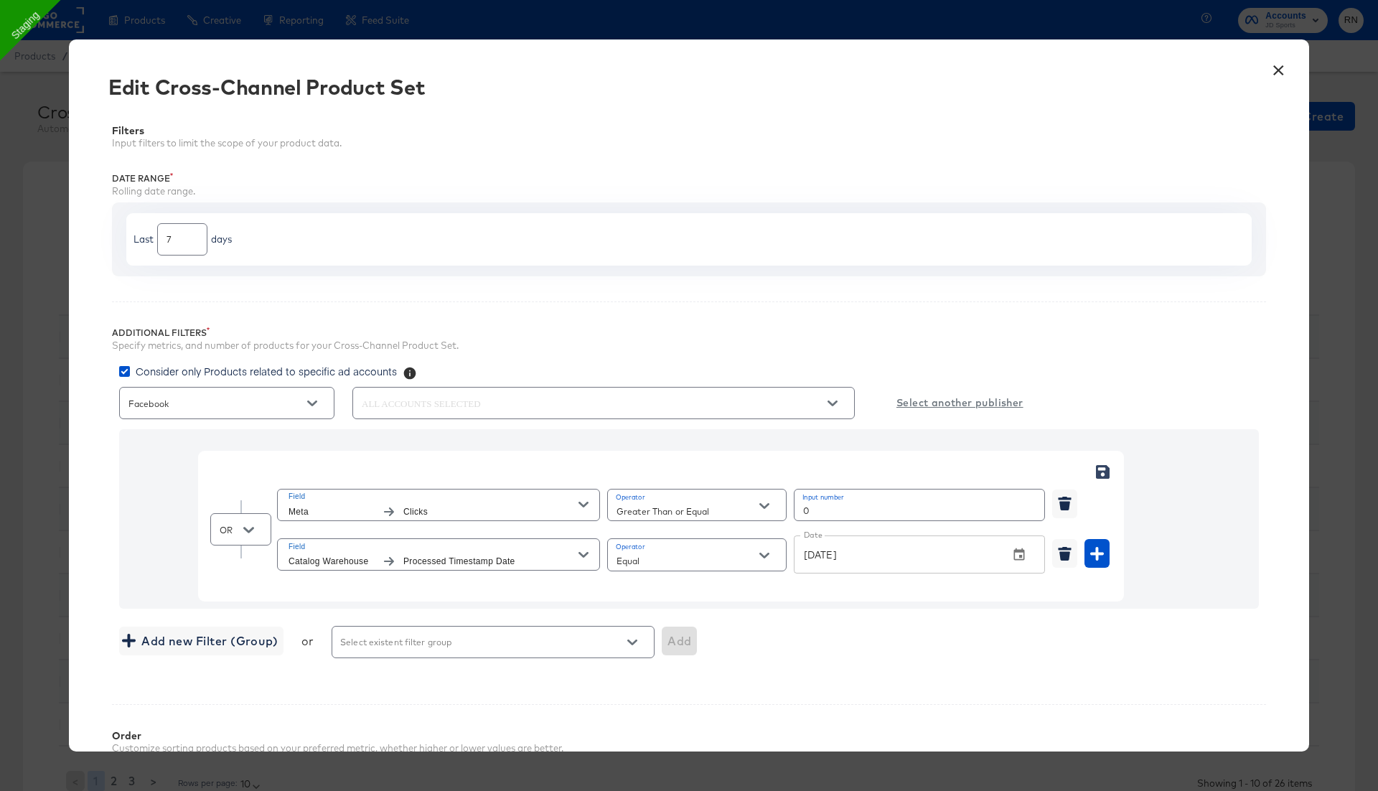
click at [1281, 65] on button "×" at bounding box center [1278, 67] width 26 height 26
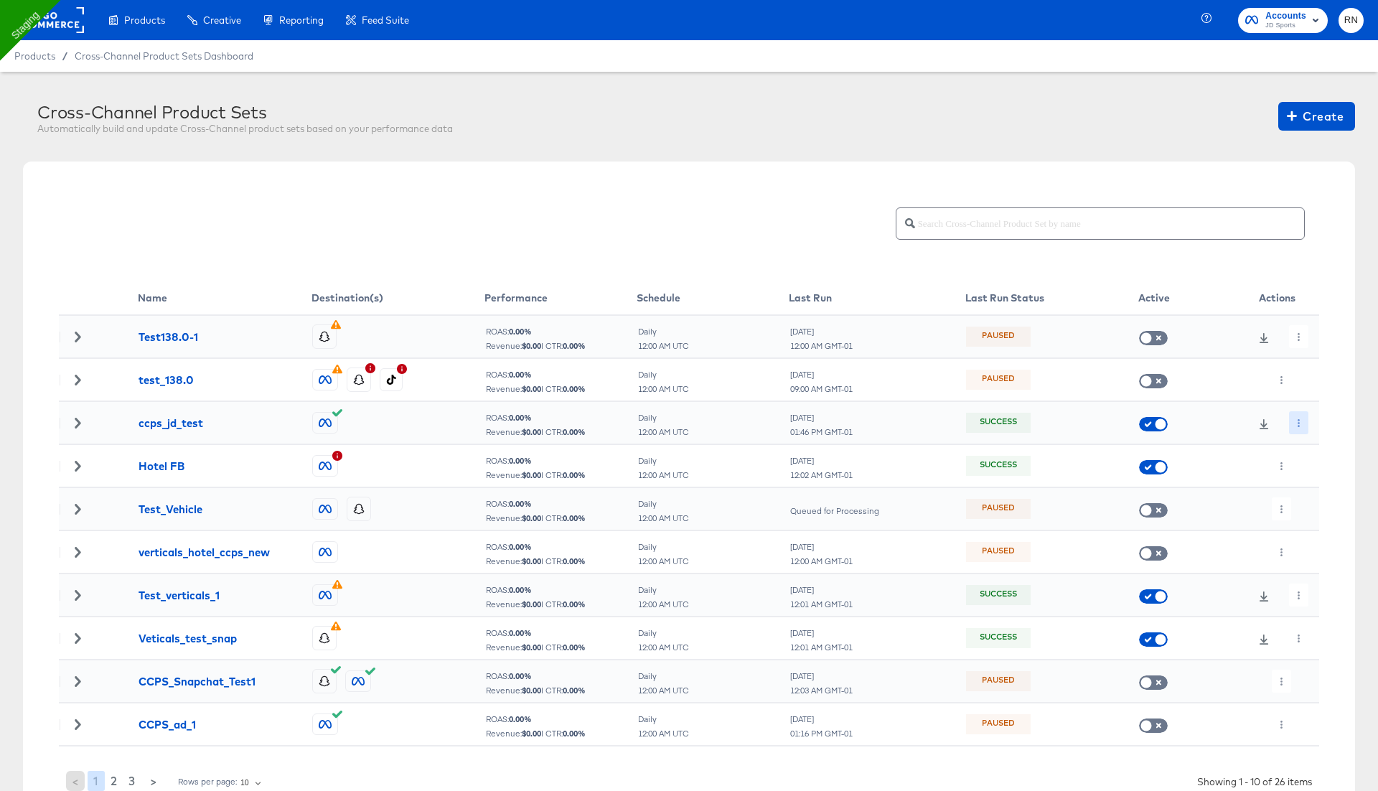
click at [1305, 424] on button "button" at bounding box center [1298, 422] width 19 height 23
click at [1318, 449] on li "Edit" at bounding box center [1324, 451] width 77 height 24
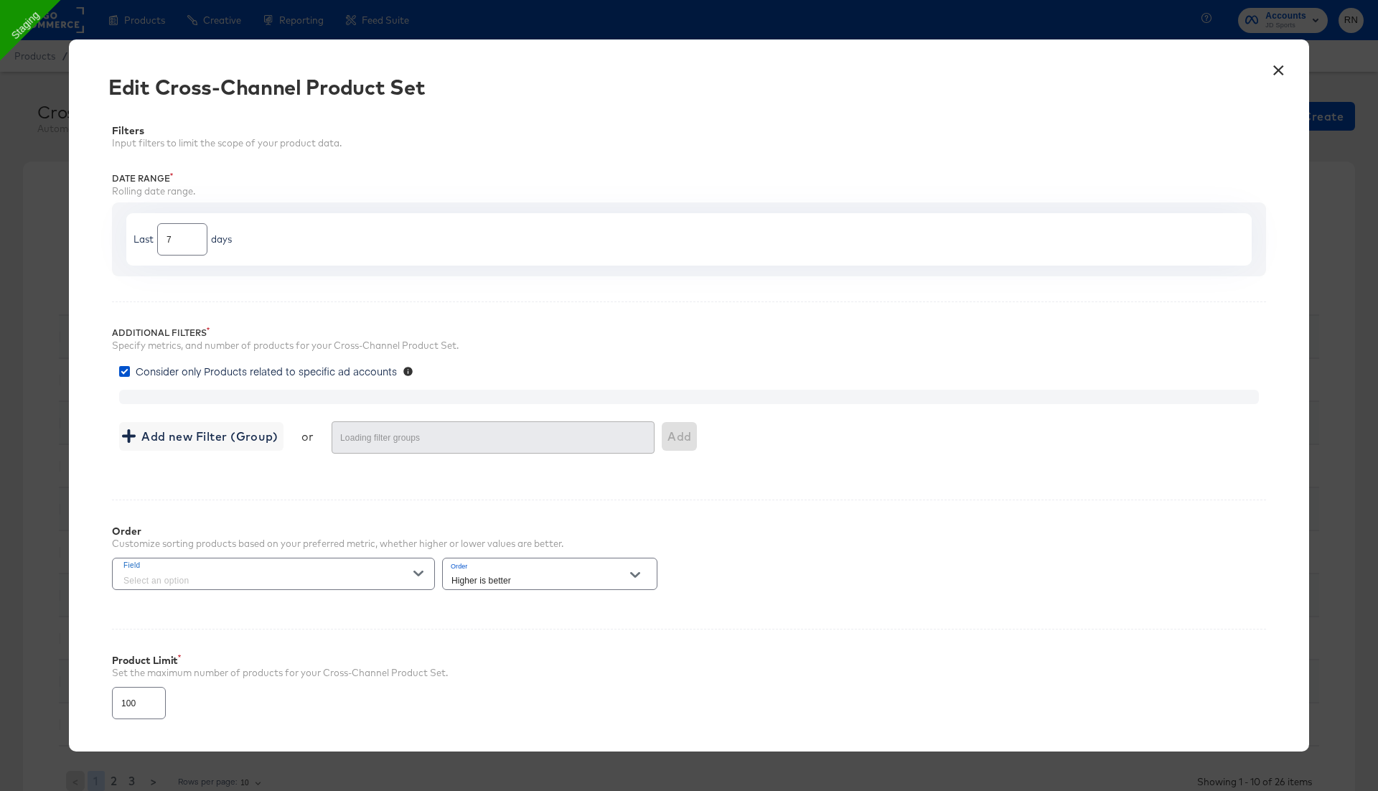
type input "3000"
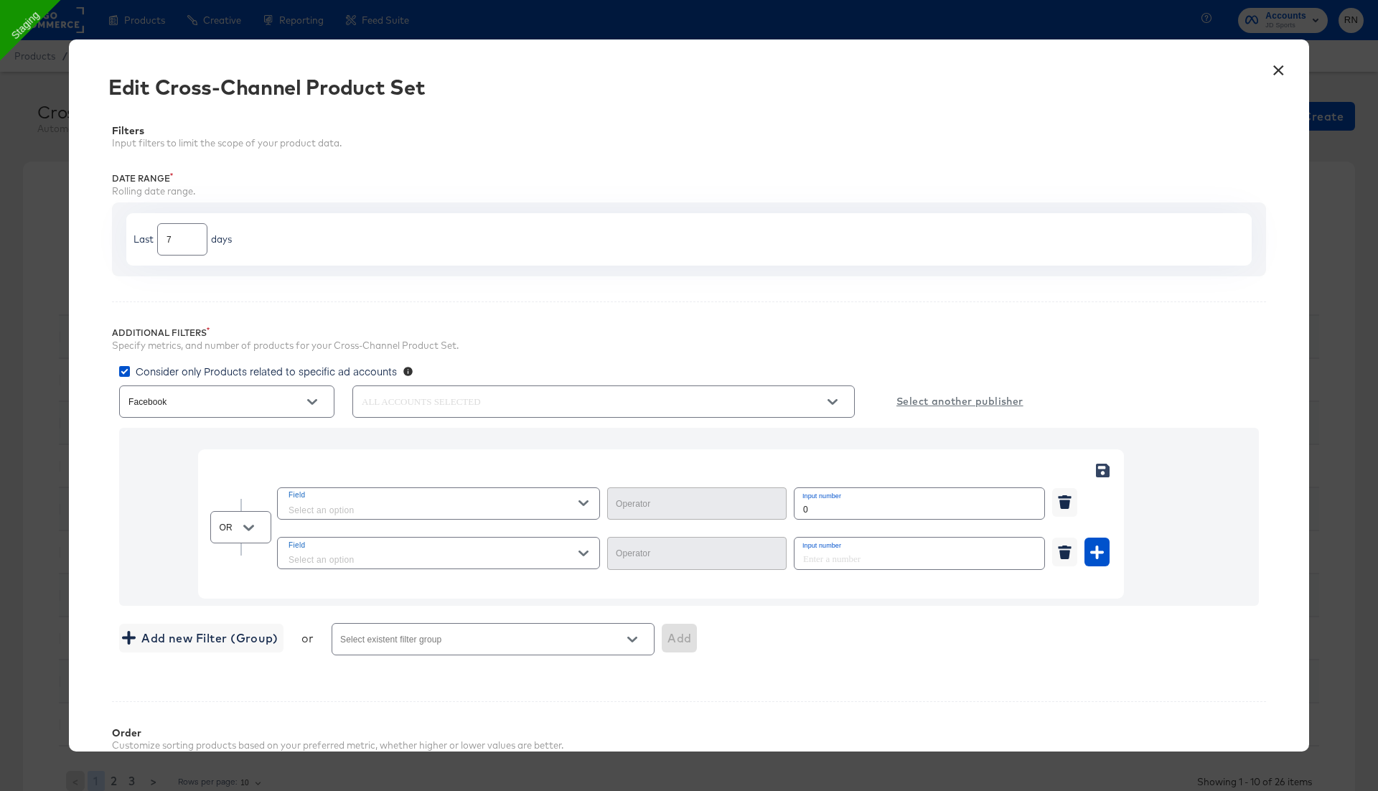
type input "Greater Than or Equal"
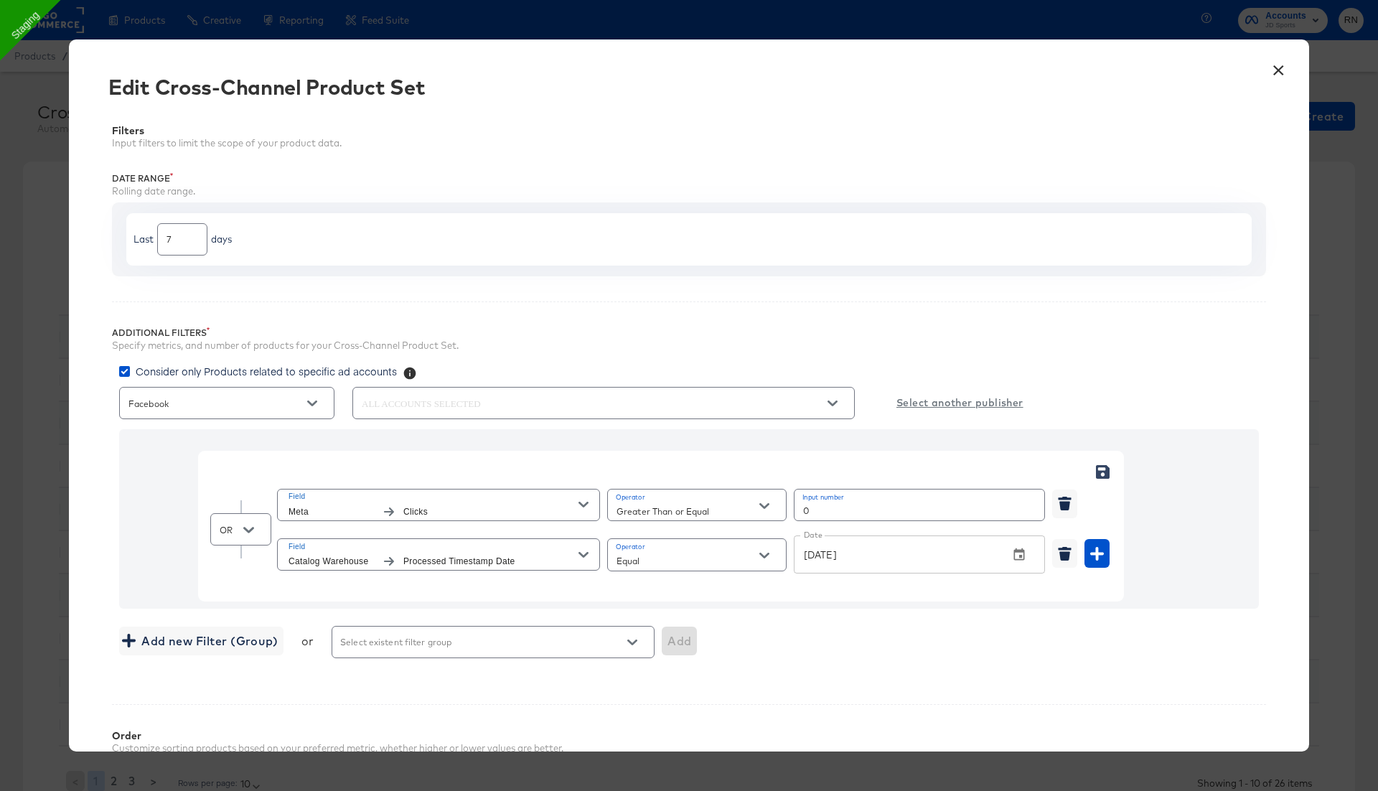
click at [728, 548] on div "Equal" at bounding box center [696, 554] width 179 height 32
click at [731, 566] on input "Equal" at bounding box center [686, 561] width 144 height 17
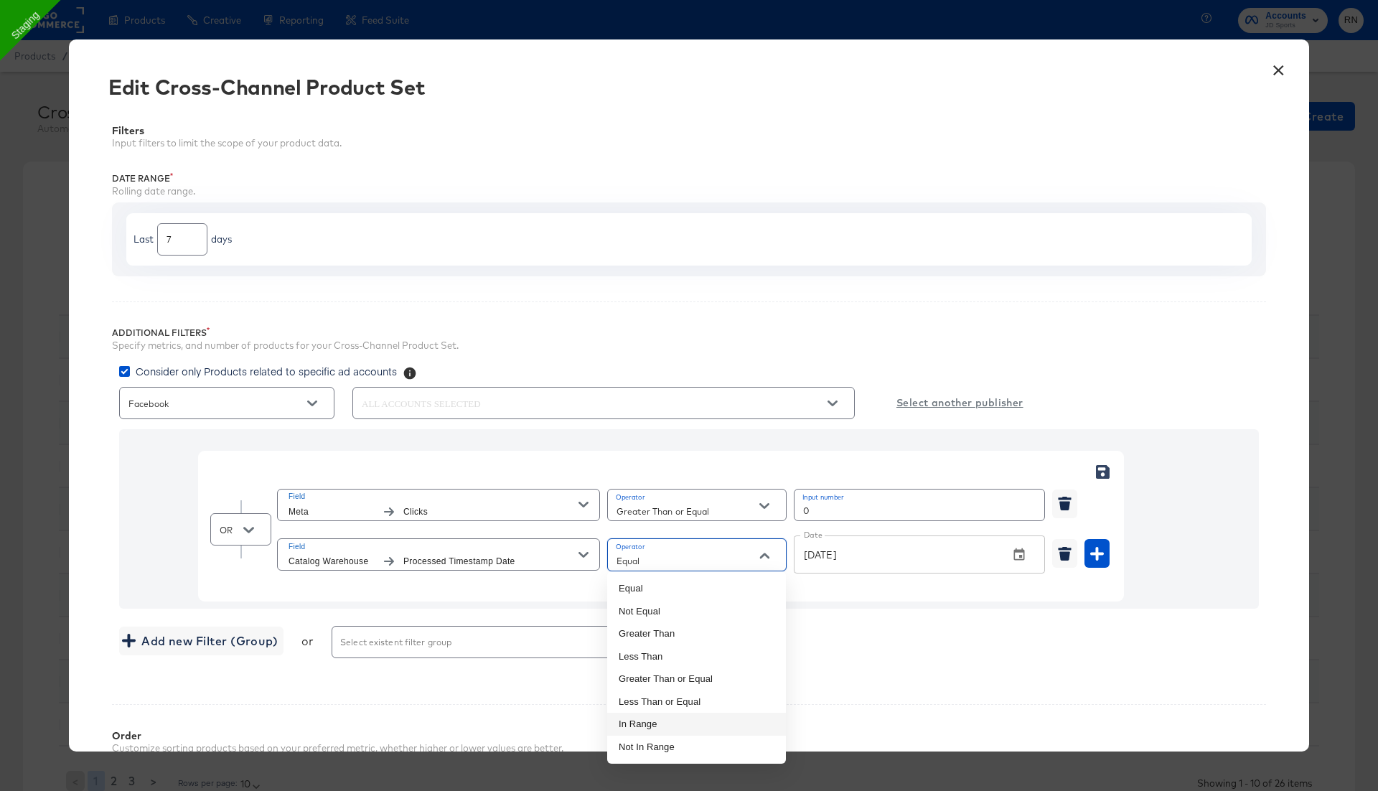
click at [670, 730] on li "In Range" at bounding box center [696, 724] width 179 height 23
type input "In Range"
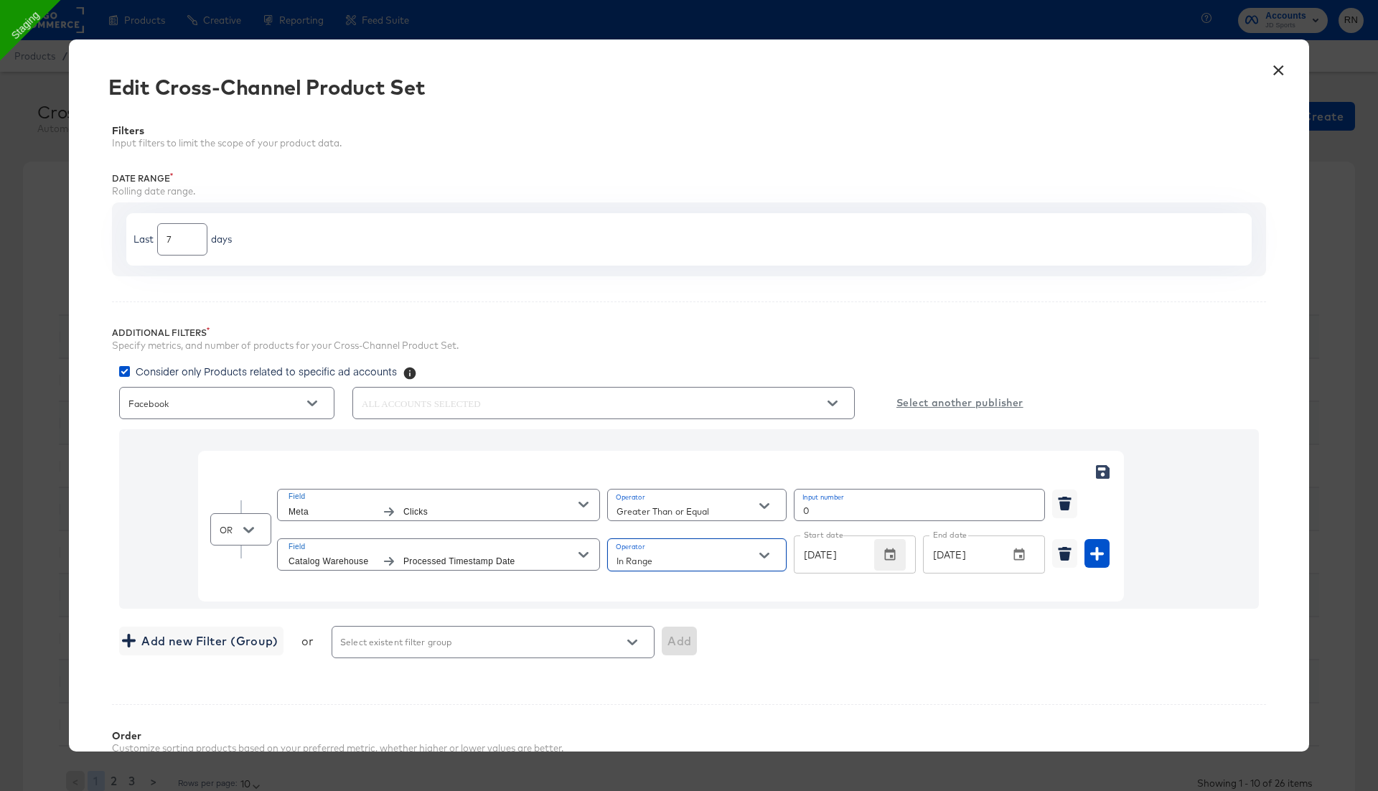
click at [897, 552] on button "button" at bounding box center [890, 555] width 32 height 32
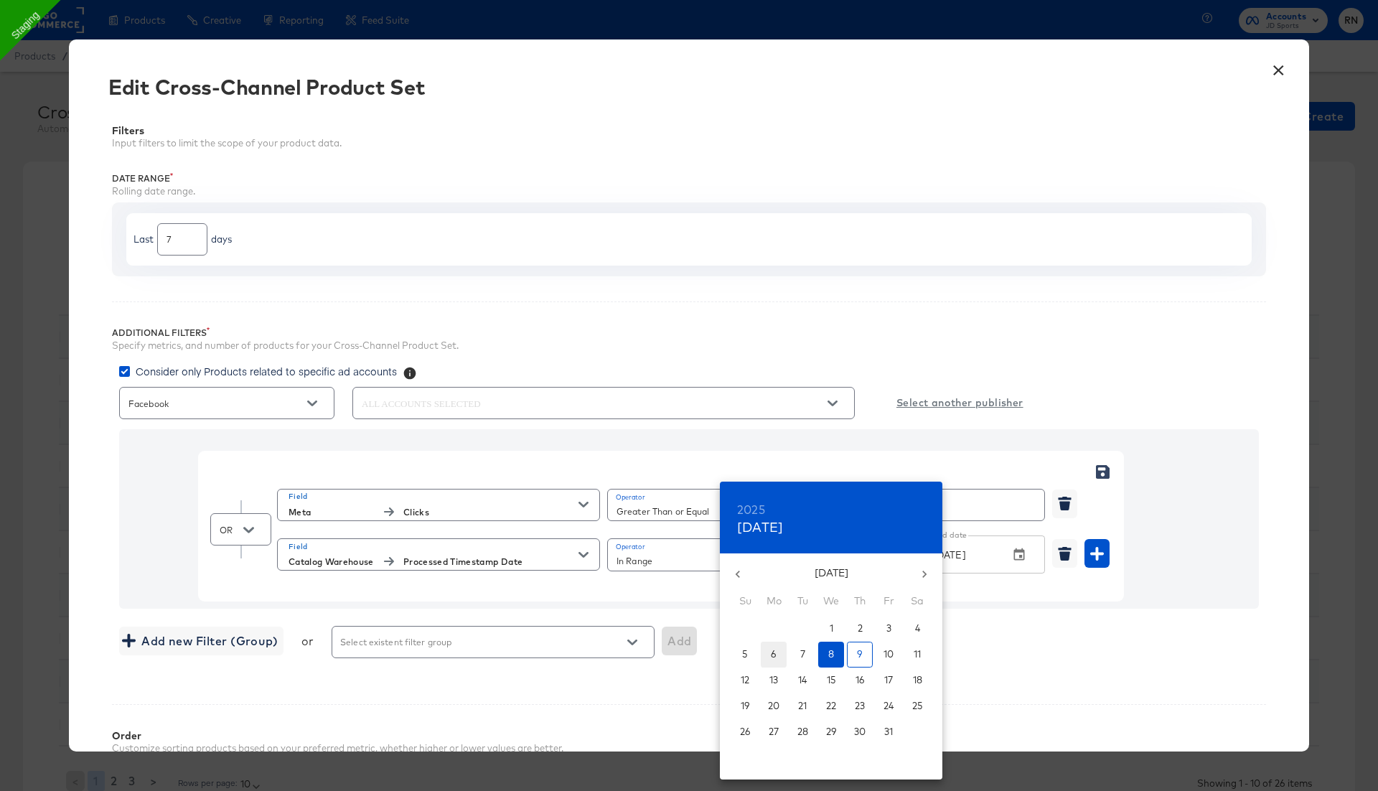
click at [776, 652] on p "6" at bounding box center [774, 654] width 6 height 14
type input "[DATE]"
click at [1052, 650] on div at bounding box center [689, 395] width 1378 height 791
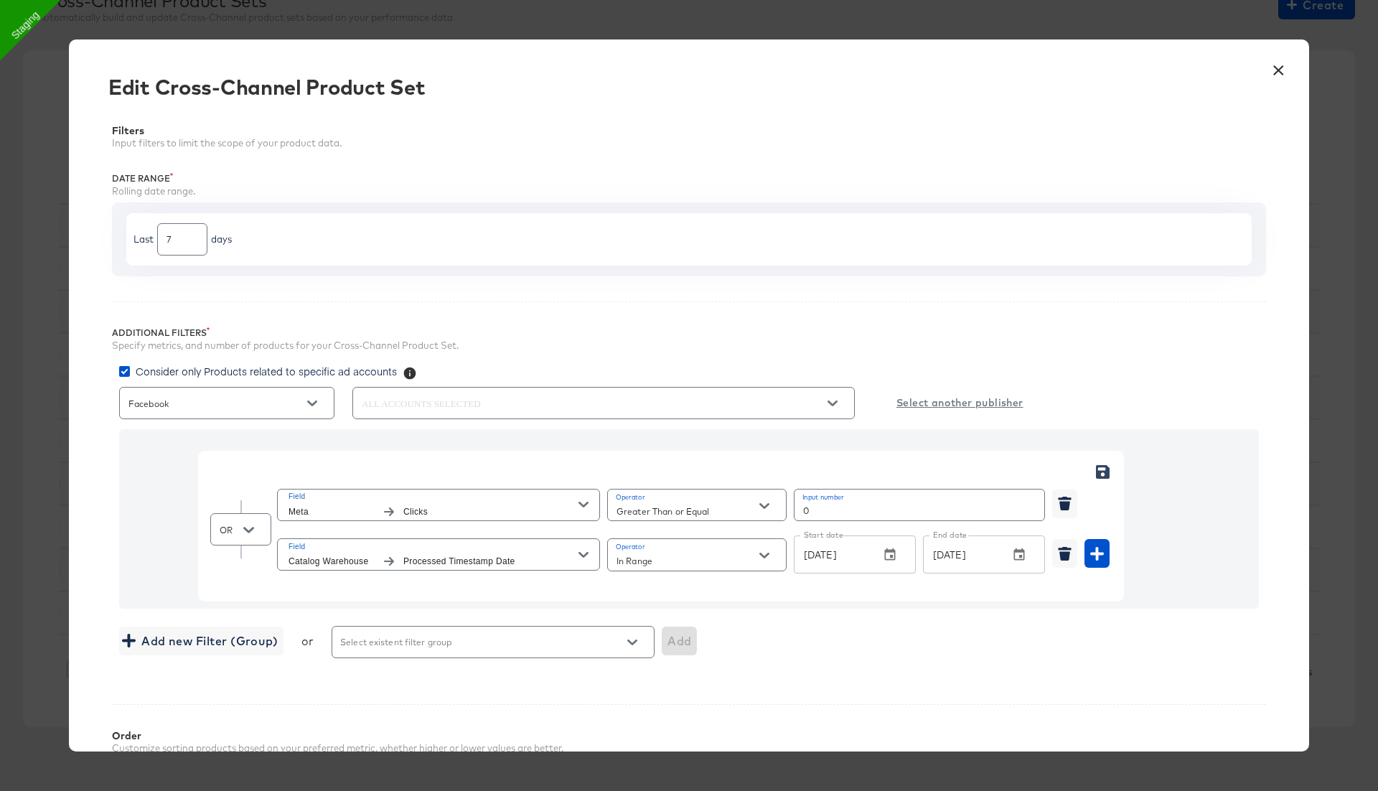
scroll to position [300, 0]
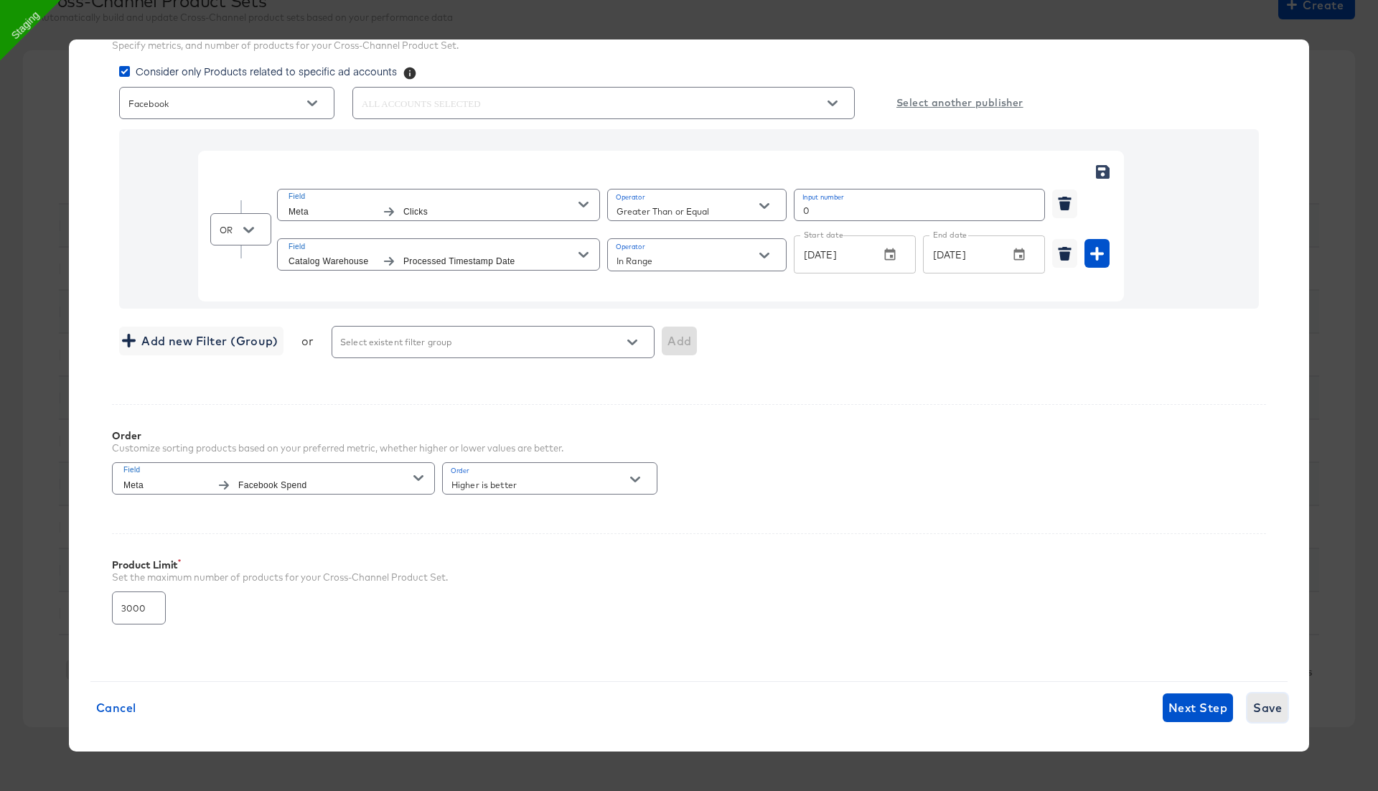
click at [1274, 698] on span "Save" at bounding box center [1267, 708] width 29 height 20
